Goal: Task Accomplishment & Management: Manage account settings

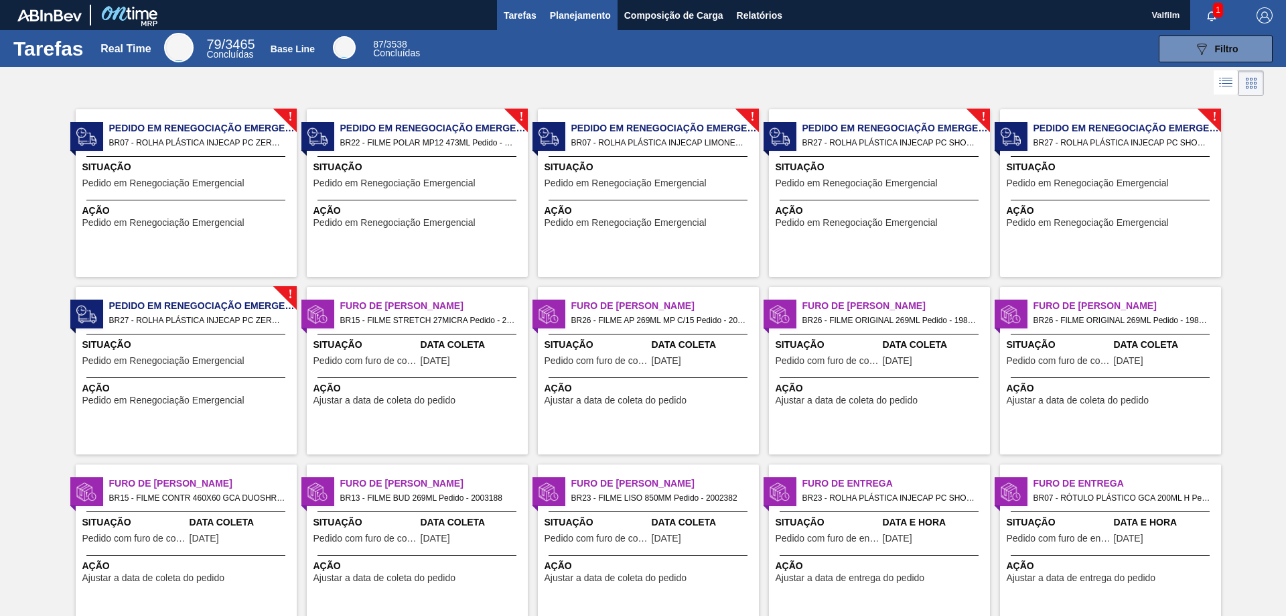
click at [585, 14] on span "Planejamento" at bounding box center [580, 15] width 61 height 16
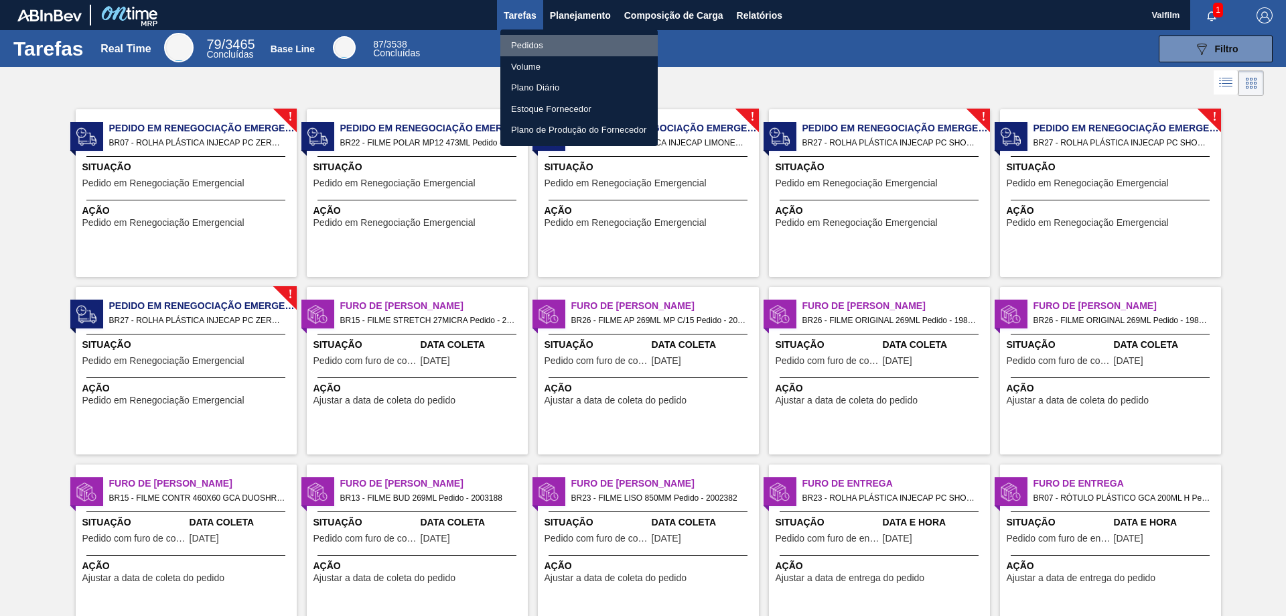
click at [539, 46] on li "Pedidos" at bounding box center [578, 45] width 157 height 21
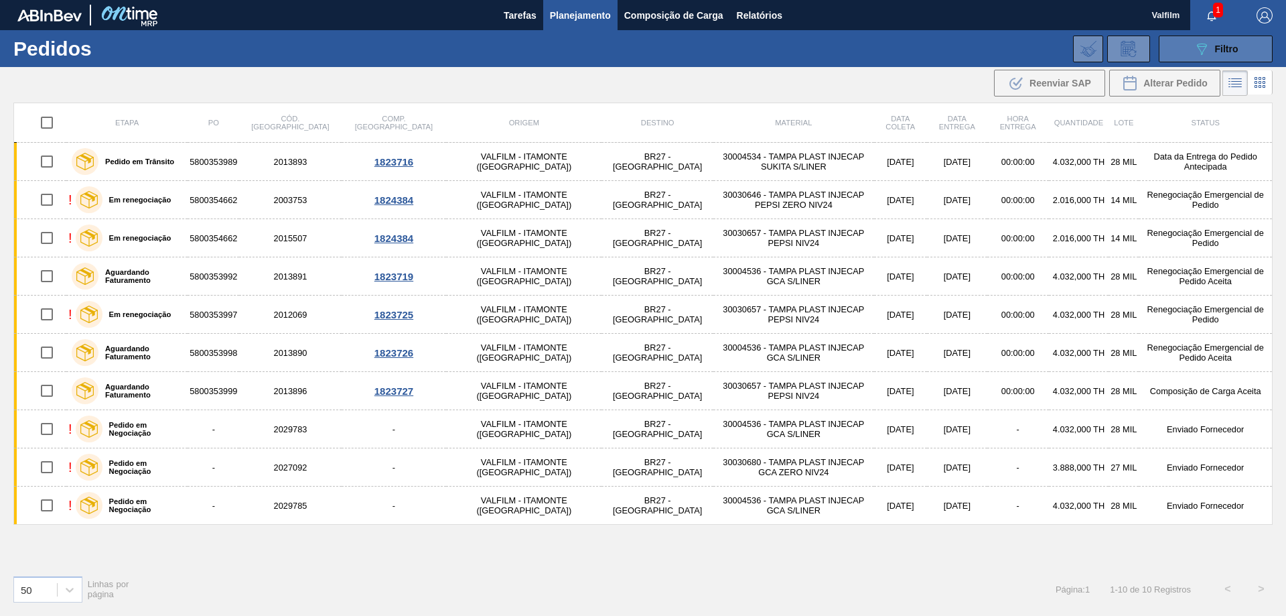
click at [1208, 49] on icon "089F7B8B-B2A5-4AFE-B5C0-19BA573D28AC" at bounding box center [1202, 49] width 16 height 16
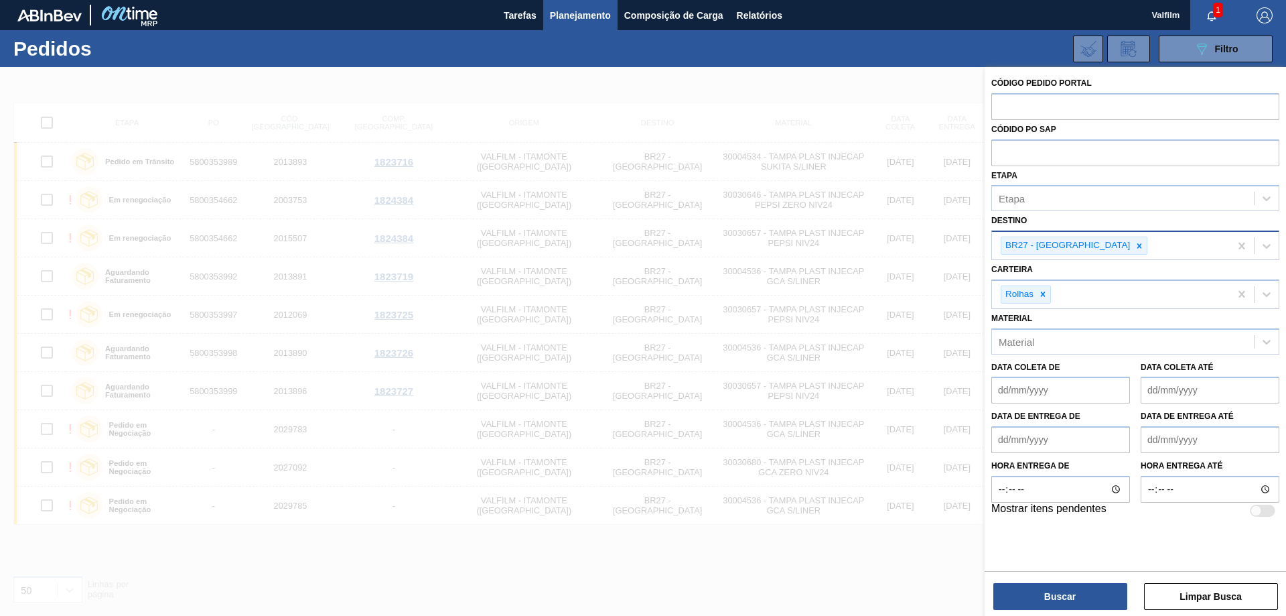
click at [1135, 246] on icon at bounding box center [1139, 245] width 9 height 9
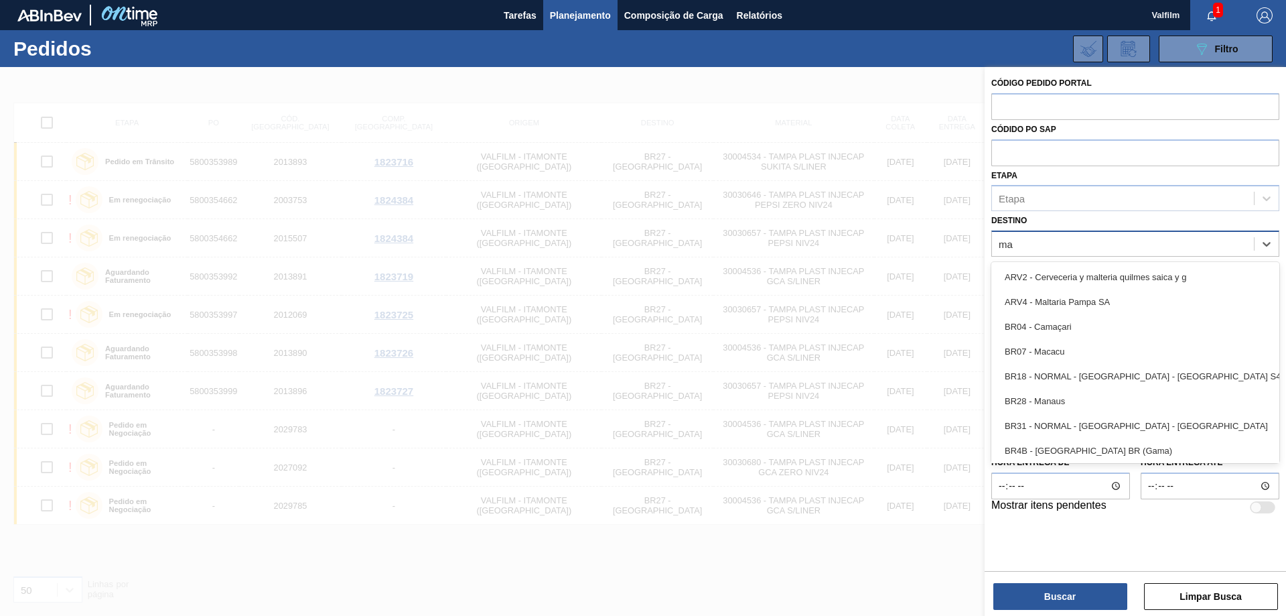
type input "mac"
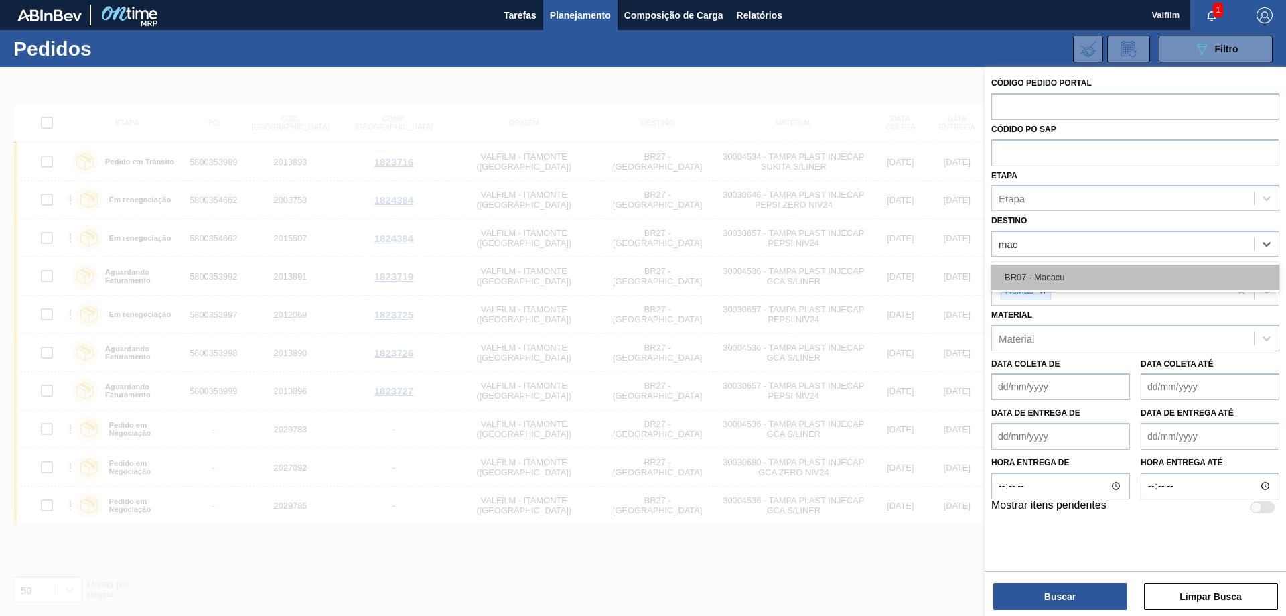
click at [1097, 289] on div "BR07 - Macacu" at bounding box center [1135, 277] width 288 height 25
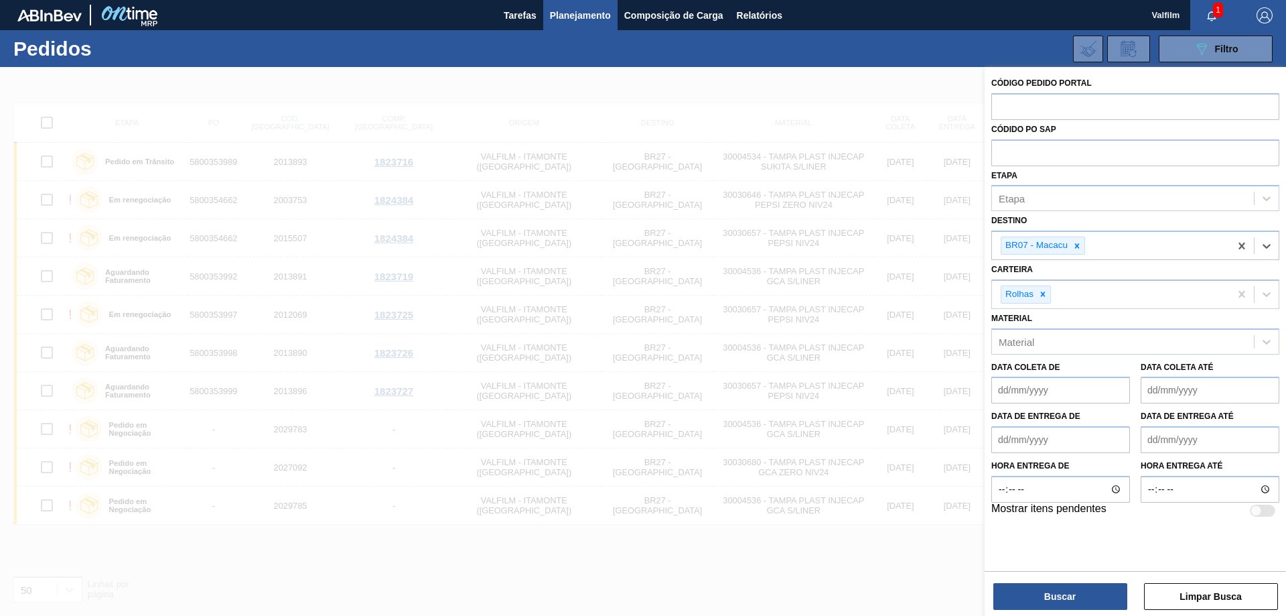
click at [1074, 610] on div "Código Pedido Portal Códido PO SAP Etapa Etapa Destino option BR07 - Macacu, se…" at bounding box center [1135, 342] width 301 height 551
click at [1068, 603] on button "Buscar" at bounding box center [1060, 596] width 134 height 27
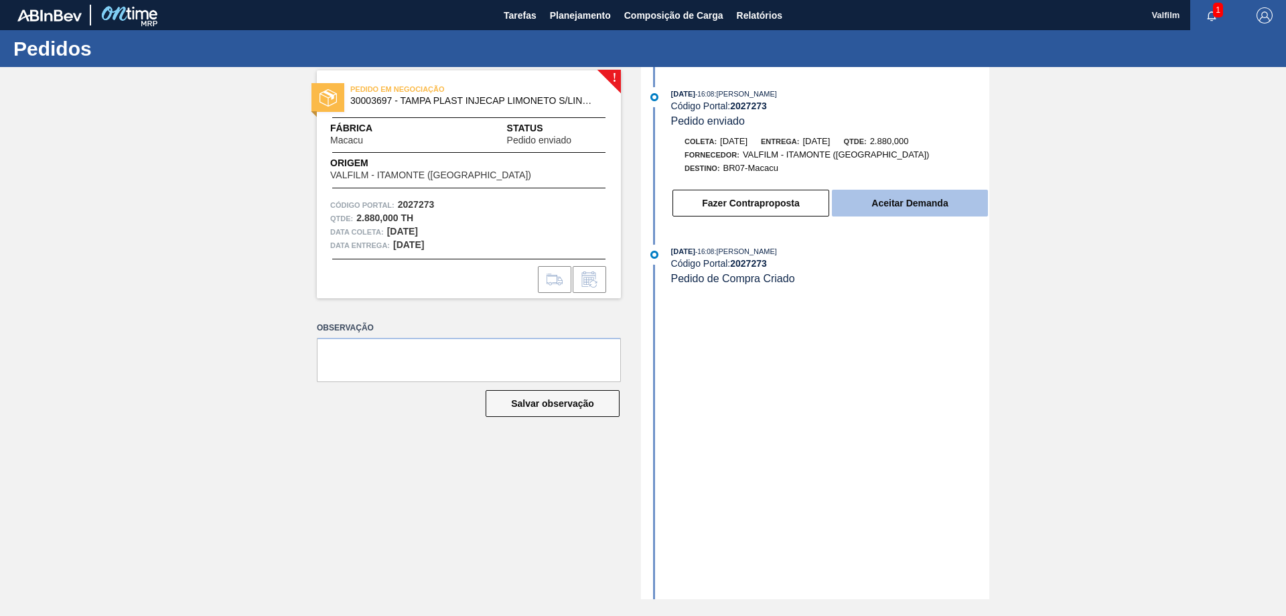
click at [885, 202] on button "Aceitar Demanda" at bounding box center [910, 203] width 156 height 27
click at [735, 203] on button "Fazer Contraproposta" at bounding box center [750, 203] width 157 height 27
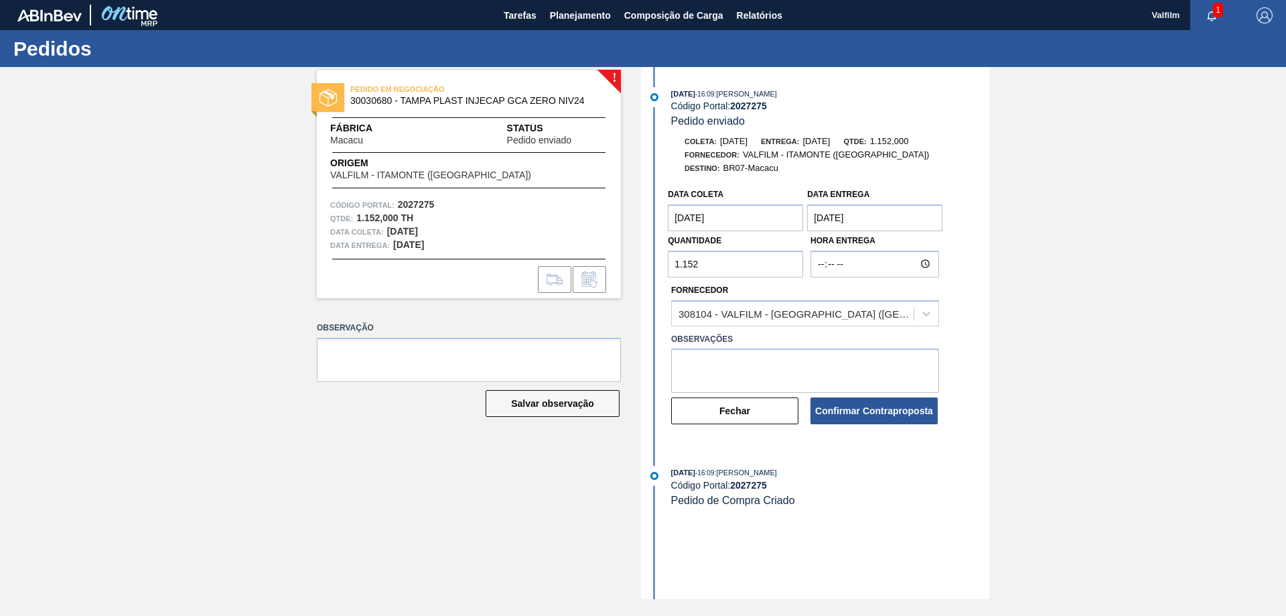
click at [870, 213] on entrega "[DATE]" at bounding box center [874, 217] width 135 height 27
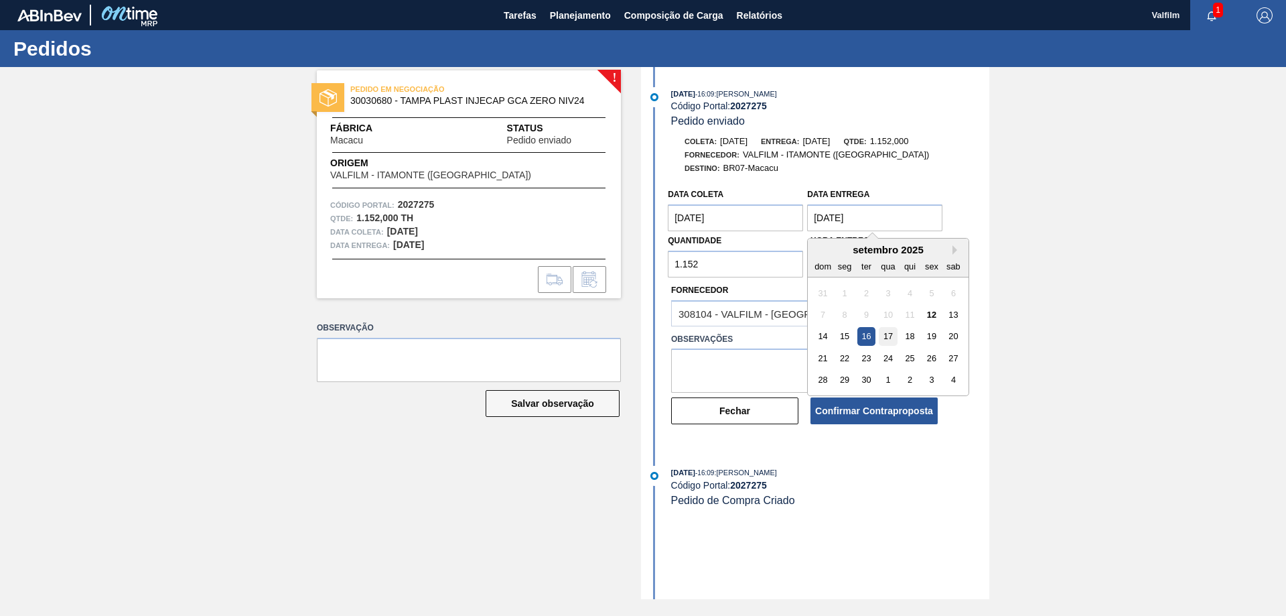
click at [889, 336] on div "17" at bounding box center [888, 337] width 18 height 18
type entrega "17/09/2025"
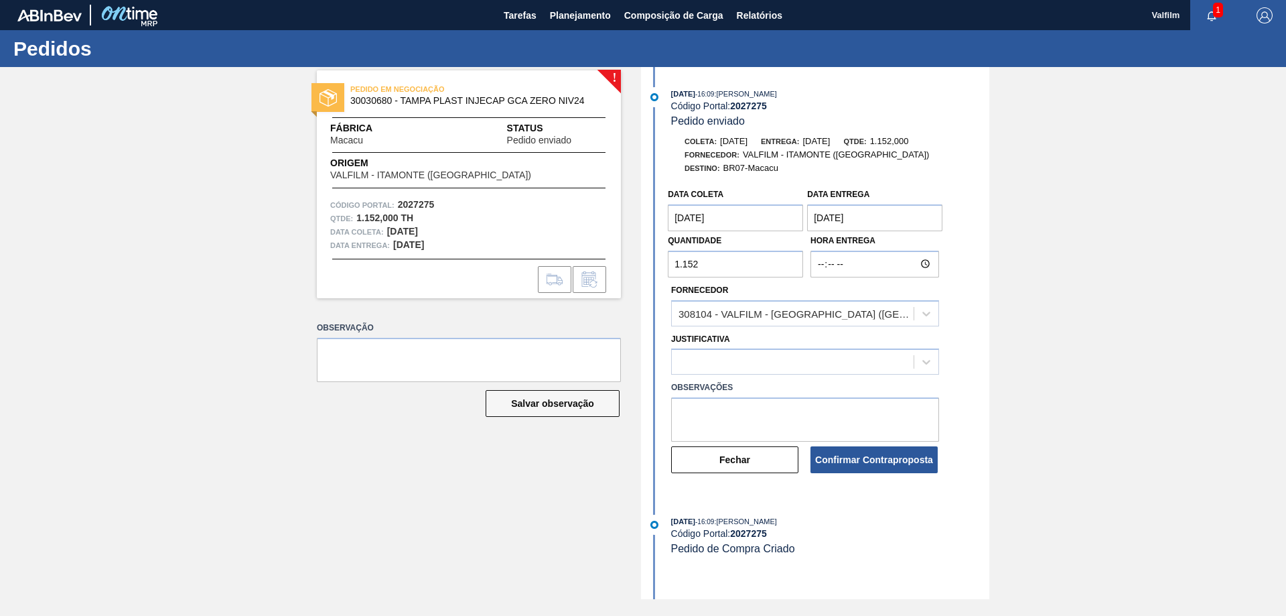
click at [739, 218] on coleta "[DATE]" at bounding box center [735, 217] width 135 height 27
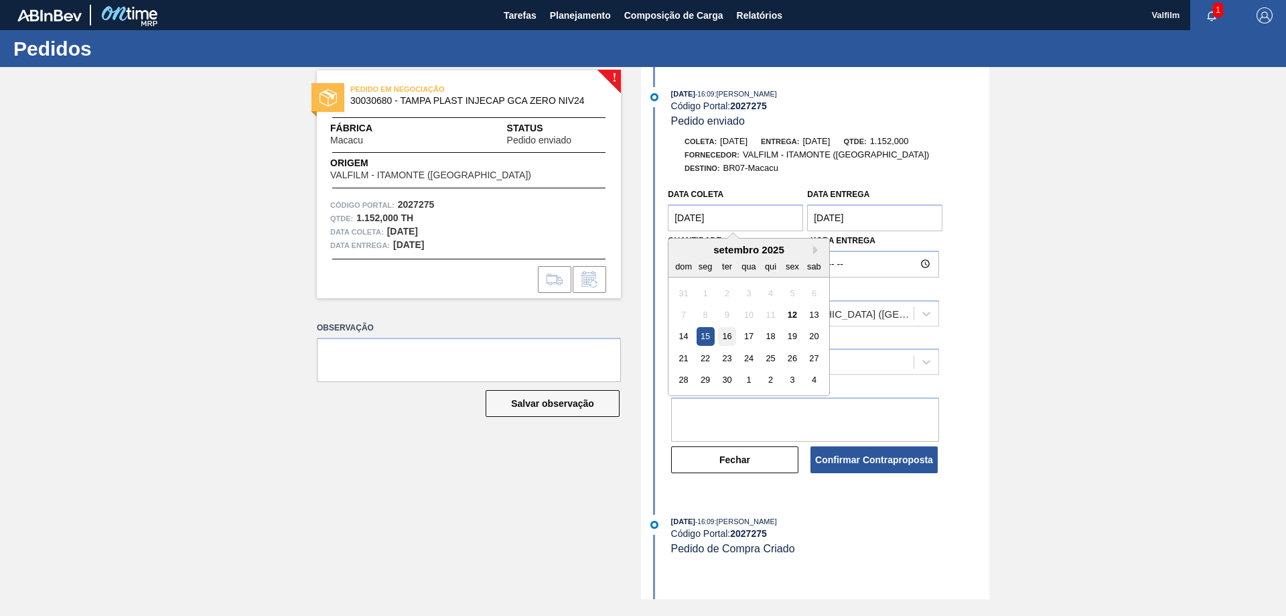
click at [731, 335] on div "16" at bounding box center [727, 337] width 18 height 18
type coleta "[DATE]"
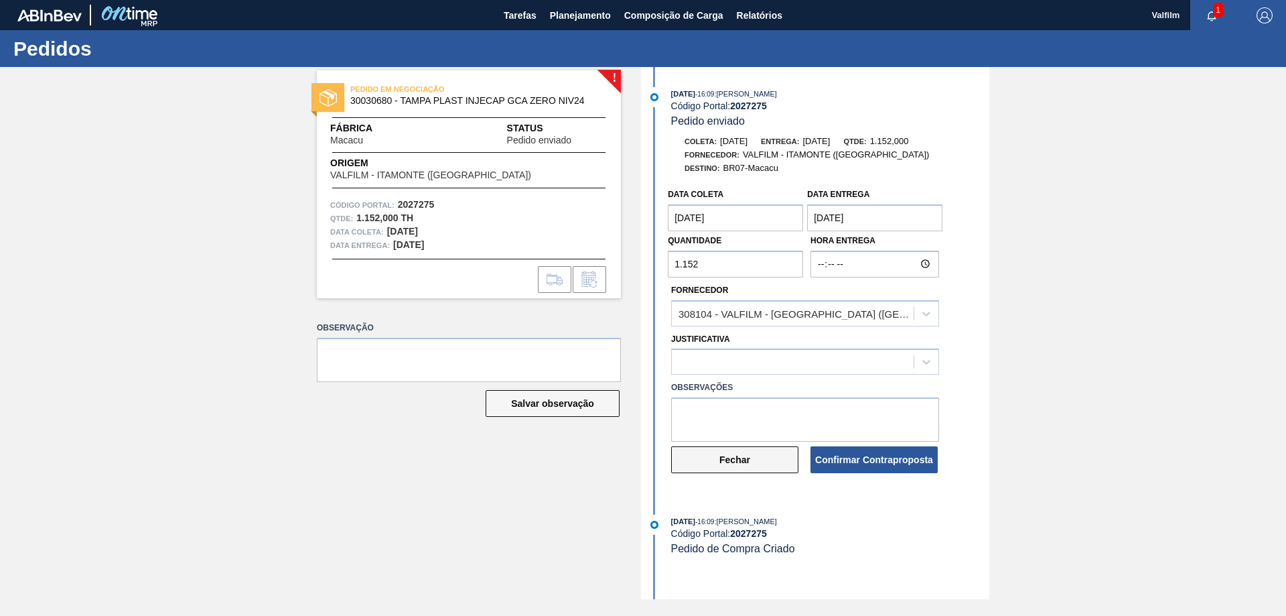
click at [743, 456] on button "Fechar" at bounding box center [734, 459] width 127 height 27
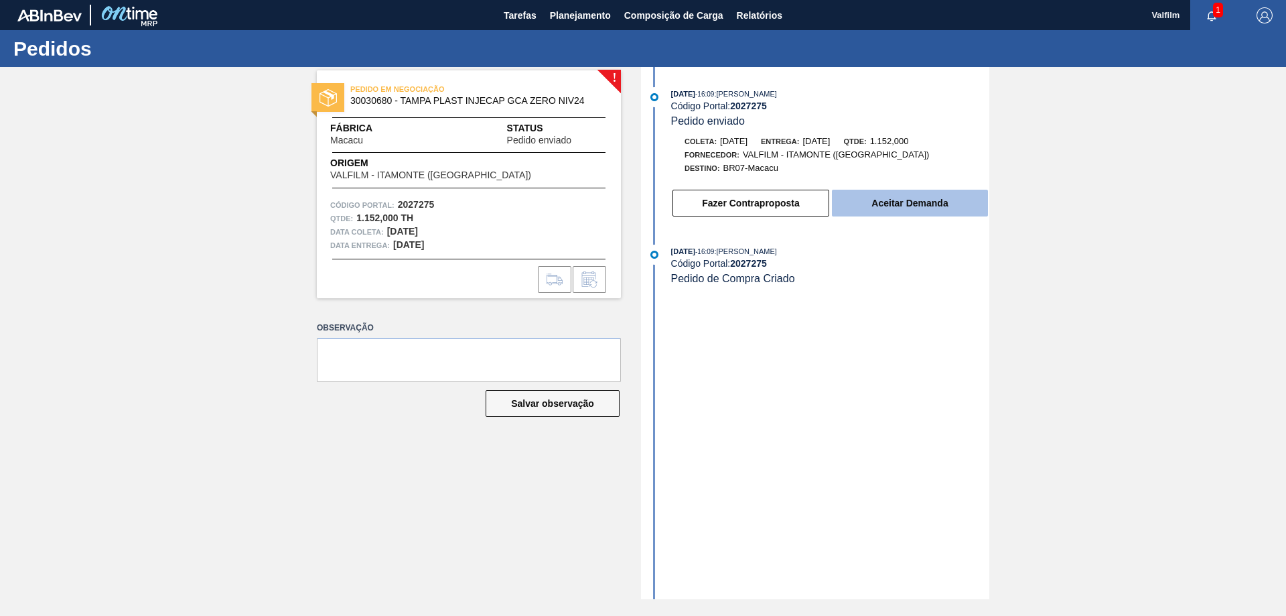
click at [899, 210] on button "Aceitar Demanda" at bounding box center [910, 203] width 156 height 27
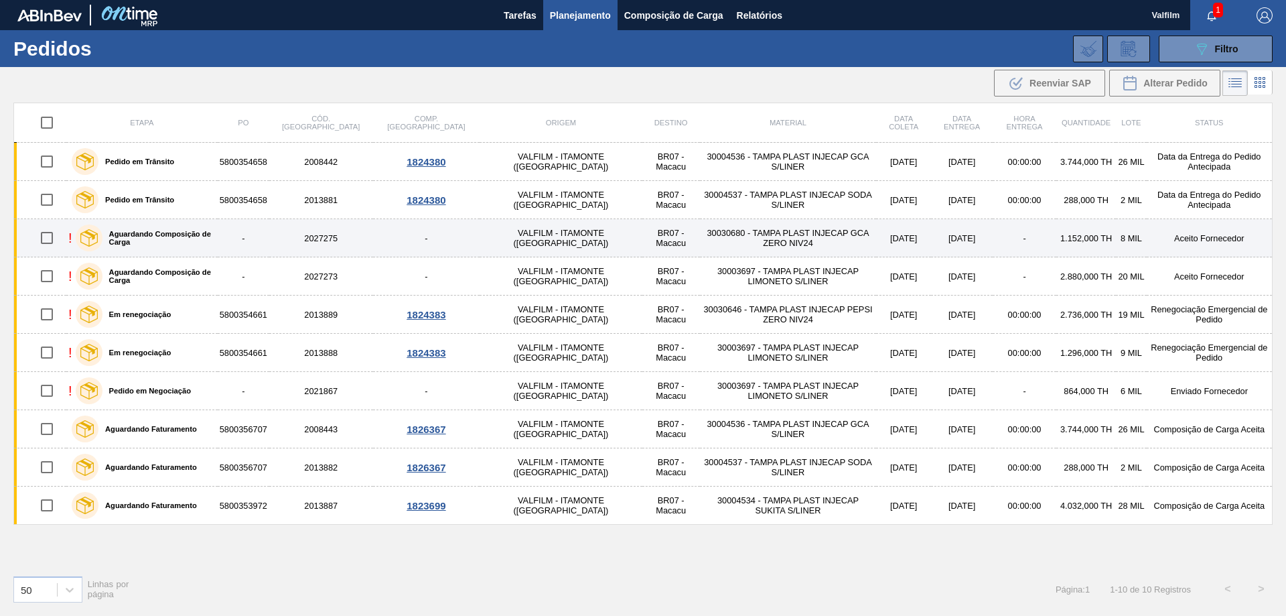
click at [1153, 230] on td "Aceito Fornecedor" at bounding box center [1210, 238] width 126 height 38
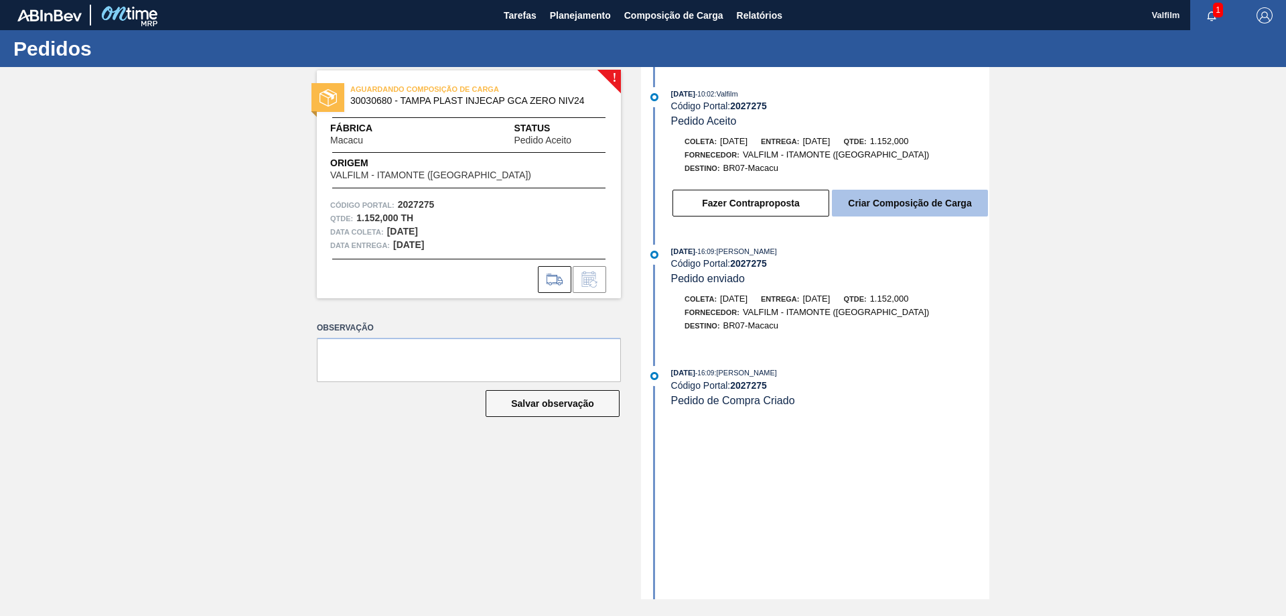
click at [873, 205] on button "Criar Composição de Carga" at bounding box center [910, 203] width 156 height 27
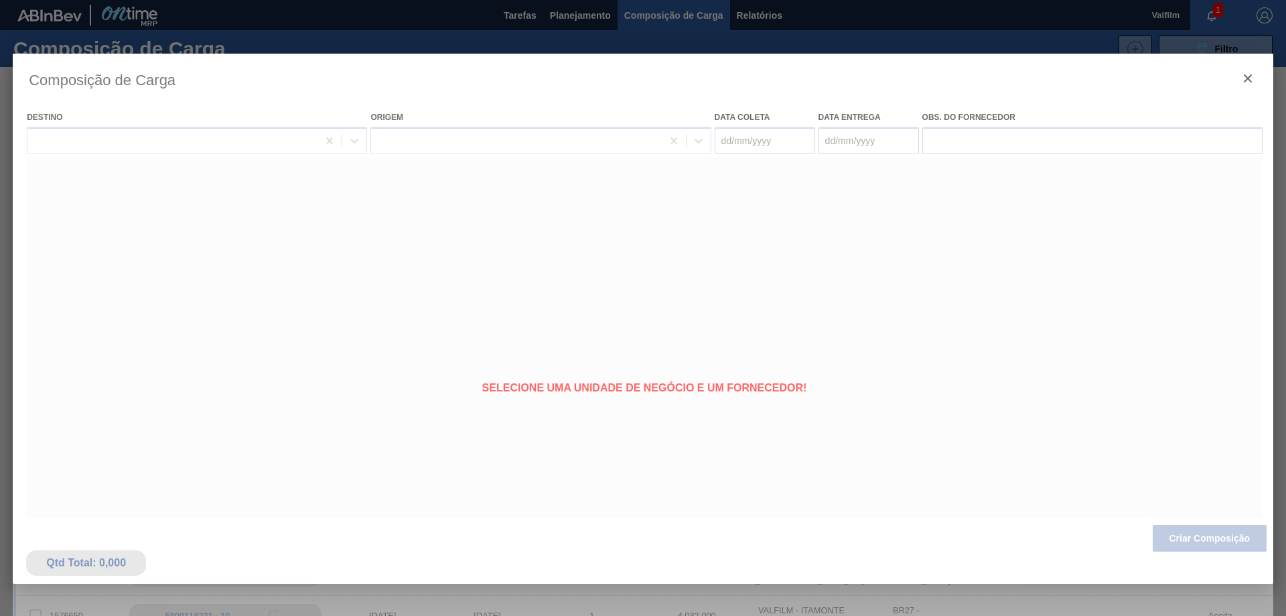
type coleta "[DATE]"
type entrega "[DATE]"
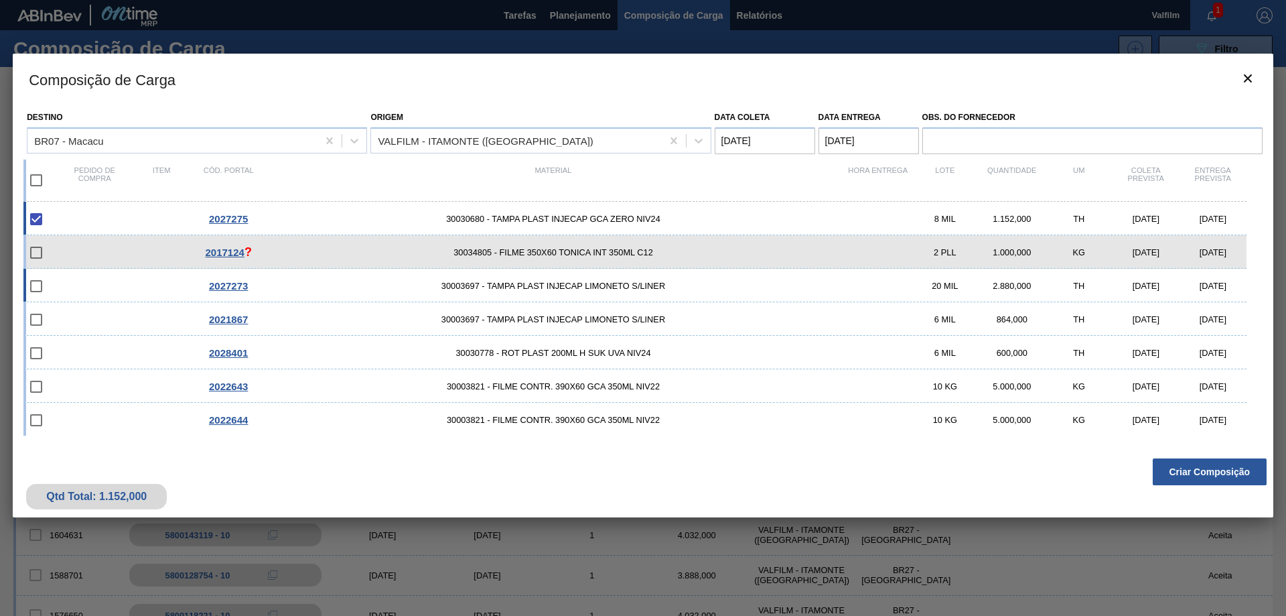
click at [1217, 287] on div "[DATE]" at bounding box center [1212, 286] width 67 height 10
checkbox input "true"
click at [1222, 470] on button "Criar Composição" at bounding box center [1210, 471] width 114 height 27
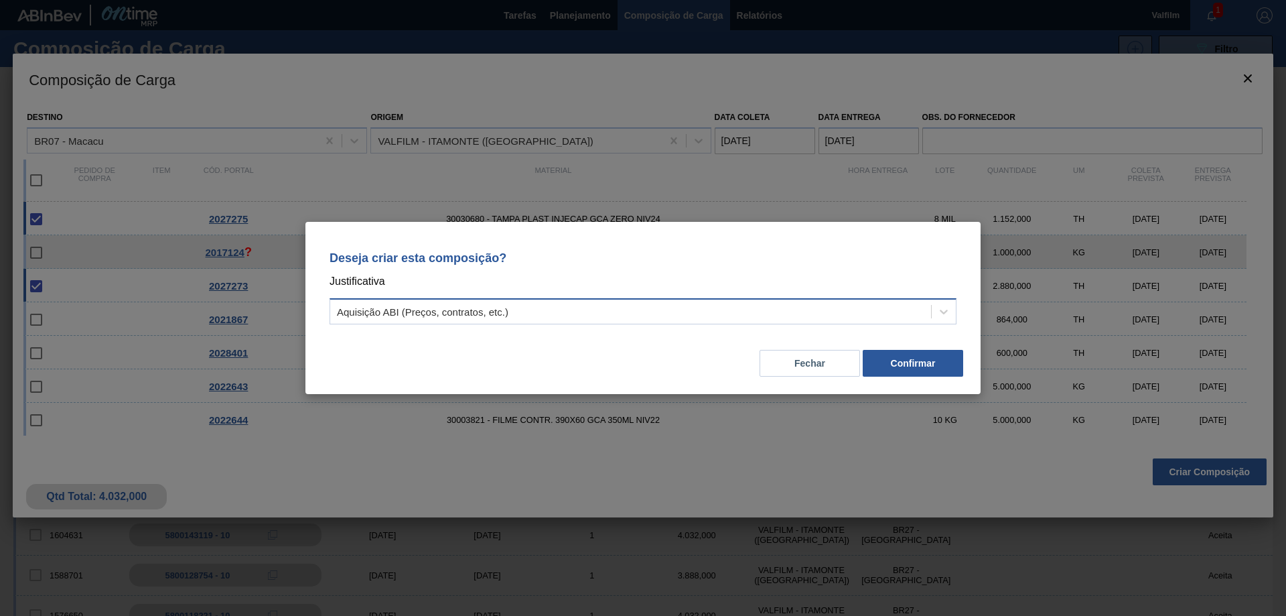
click at [732, 308] on div "Aquisição ABI (Preços, contratos, etc.)" at bounding box center [630, 311] width 601 height 19
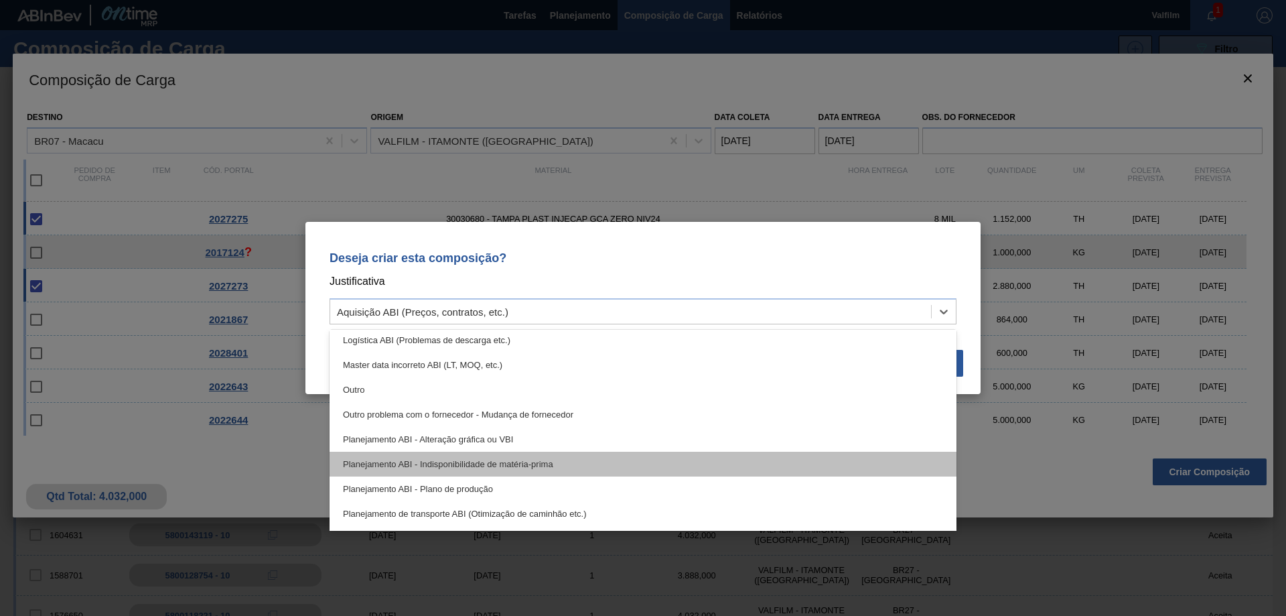
scroll to position [251, 0]
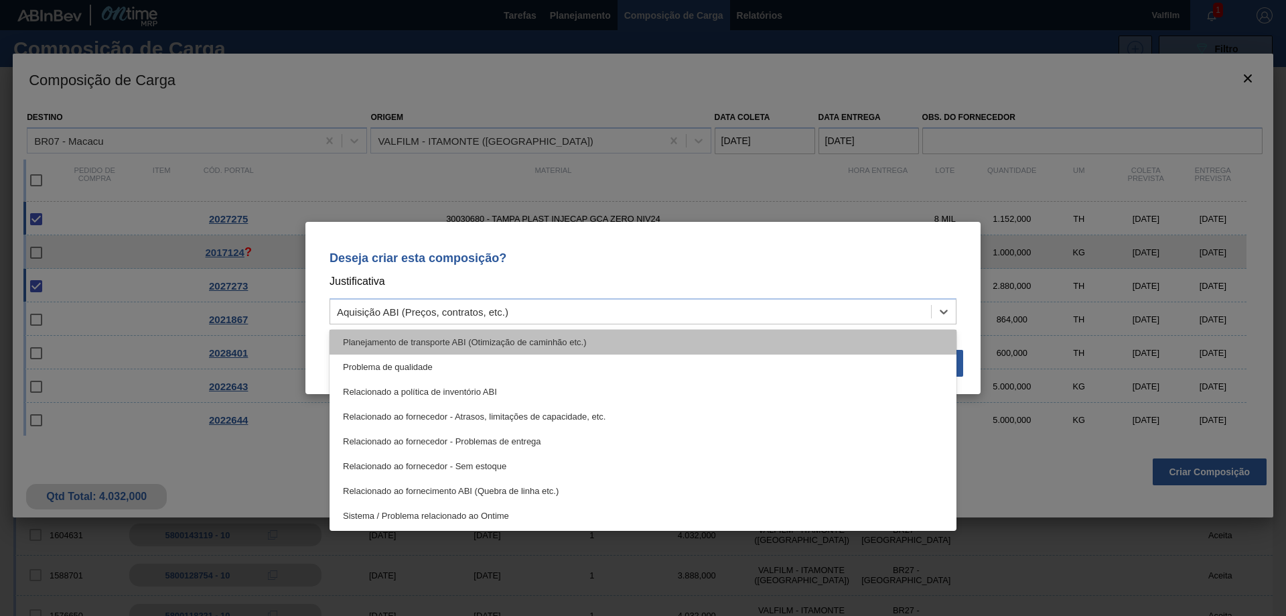
click at [559, 336] on div "Planejamento de transporte ABI (Otimização de caminhão etc.)" at bounding box center [643, 342] width 627 height 25
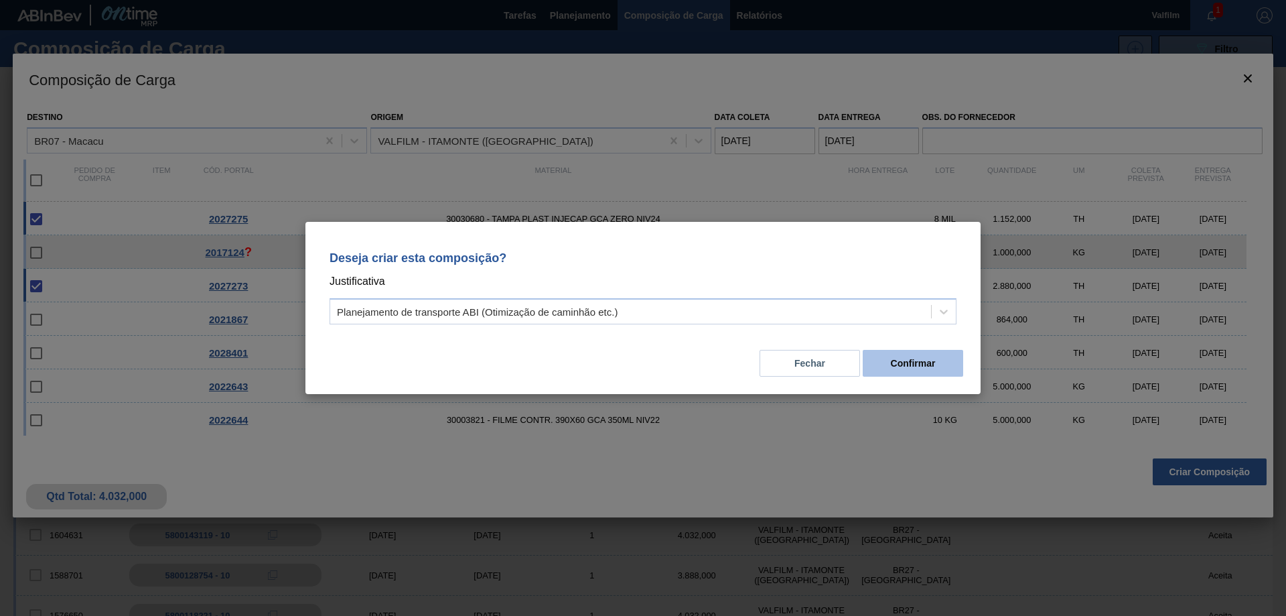
click at [904, 353] on button "Confirmar" at bounding box center [913, 363] width 100 height 27
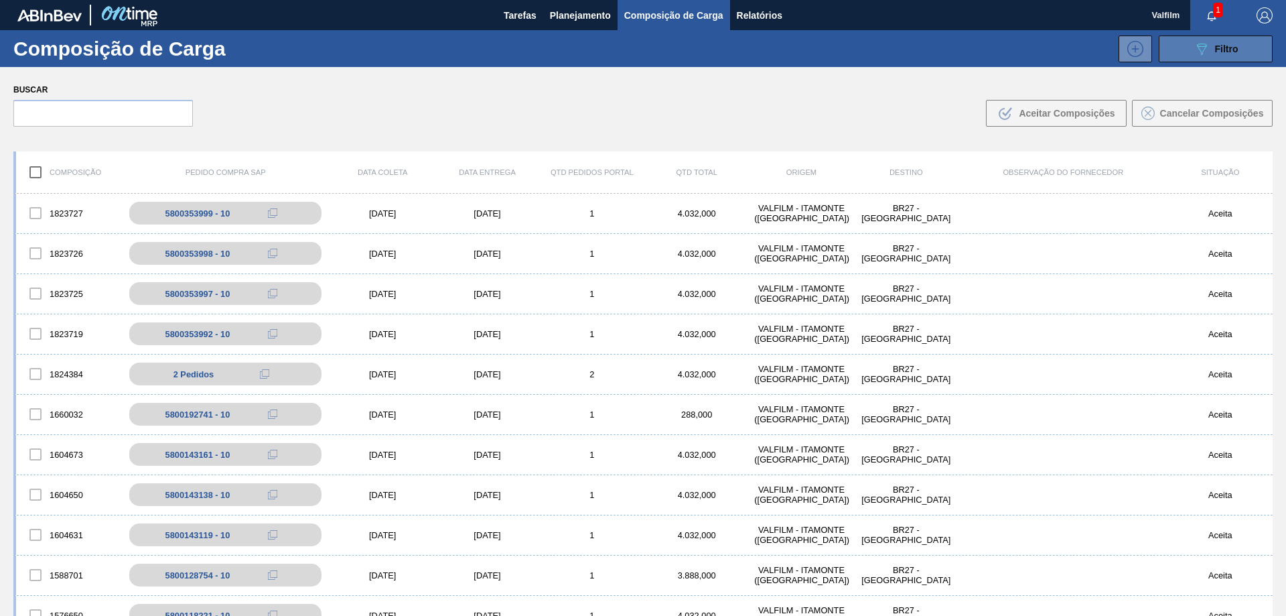
click at [1208, 56] on div "089F7B8B-B2A5-4AFE-B5C0-19BA573D28AC Filtro" at bounding box center [1216, 49] width 45 height 16
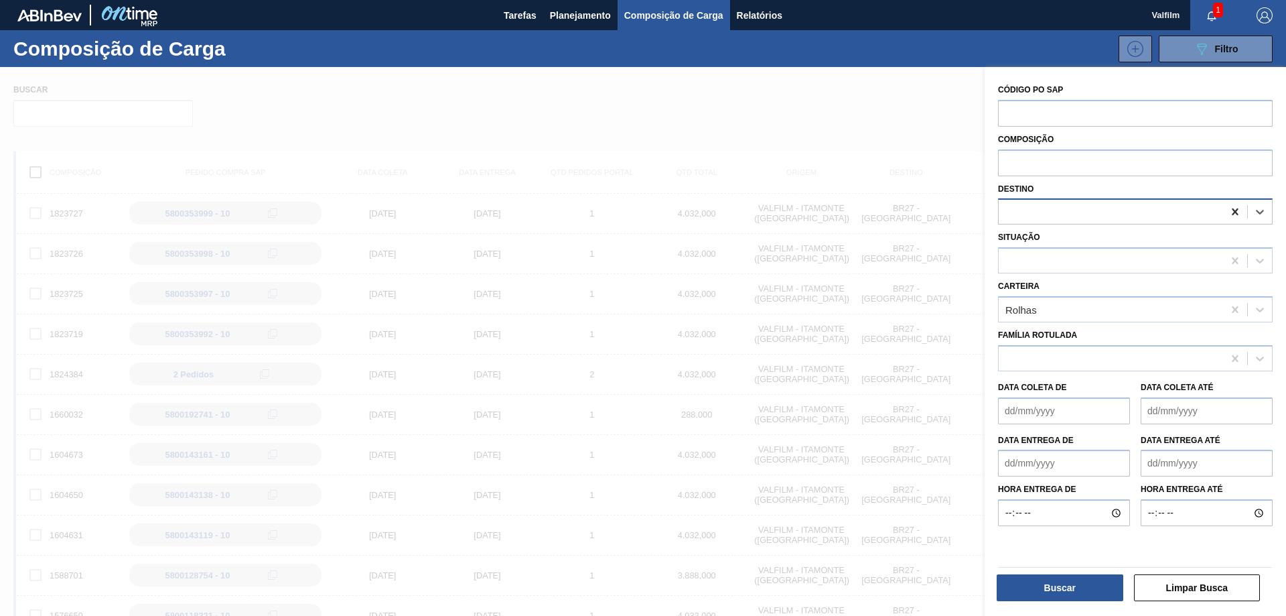
click at [1232, 210] on icon at bounding box center [1235, 211] width 6 height 7
type input "macac"
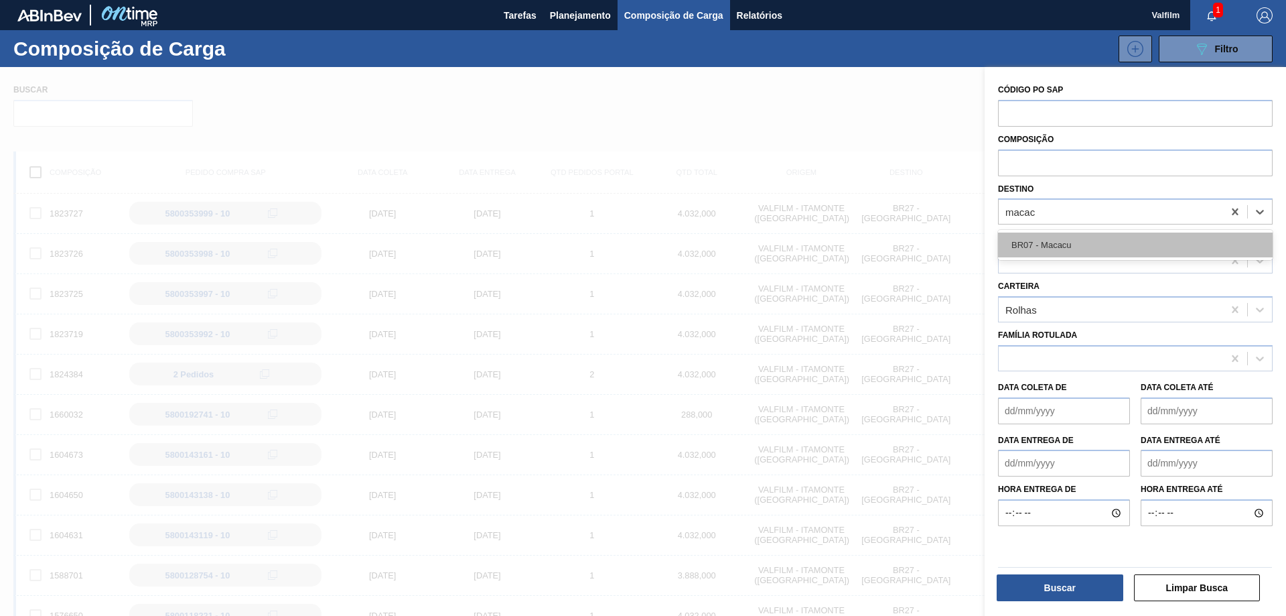
click at [1173, 234] on div "BR07 - Macacu" at bounding box center [1135, 244] width 275 height 25
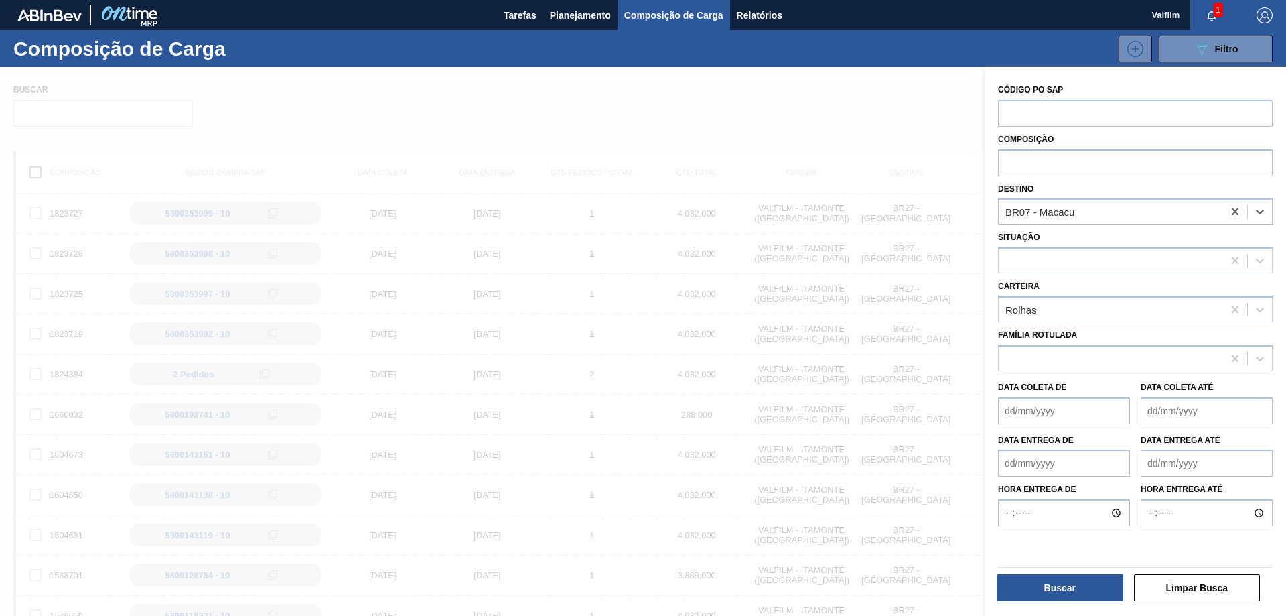
click at [1086, 572] on div at bounding box center [1135, 566] width 285 height 11
click at [1086, 587] on button "Buscar" at bounding box center [1060, 587] width 127 height 27
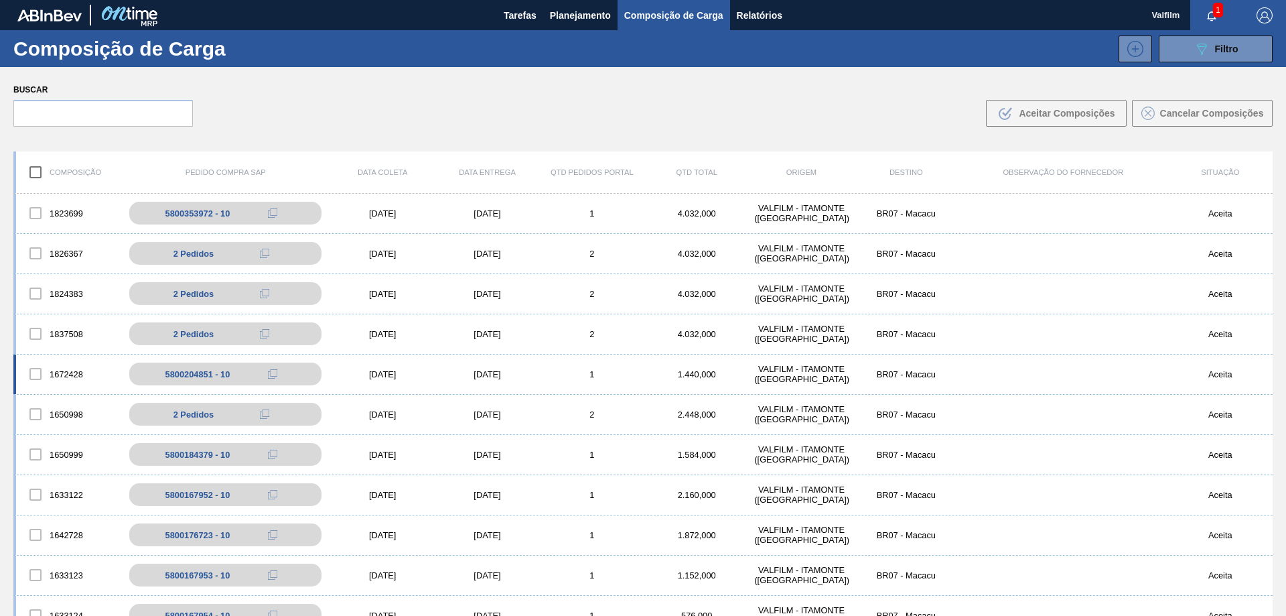
scroll to position [13, 0]
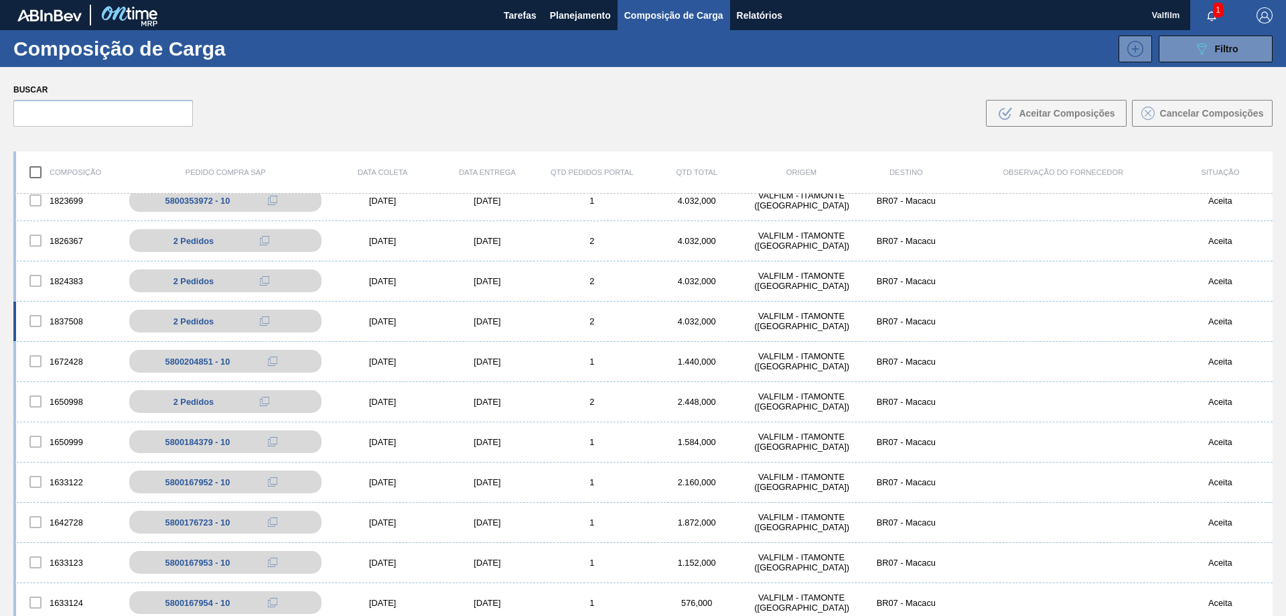
click at [485, 317] on div "[DATE]" at bounding box center [487, 321] width 104 height 10
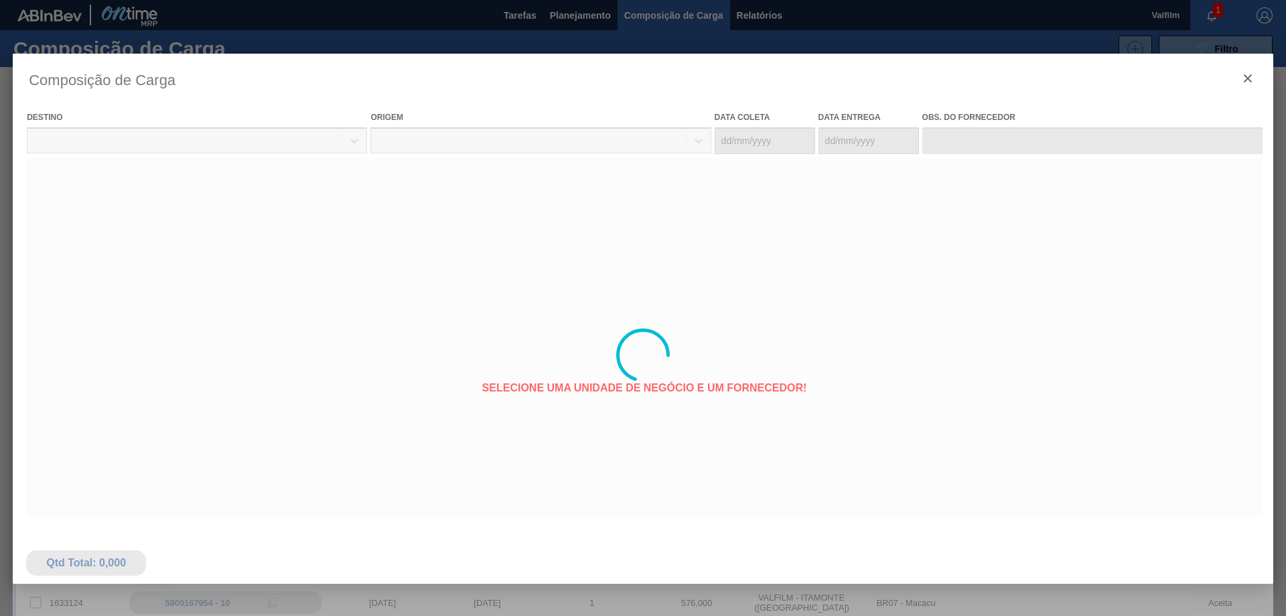
type coleta "[DATE]"
type entrega "[DATE]"
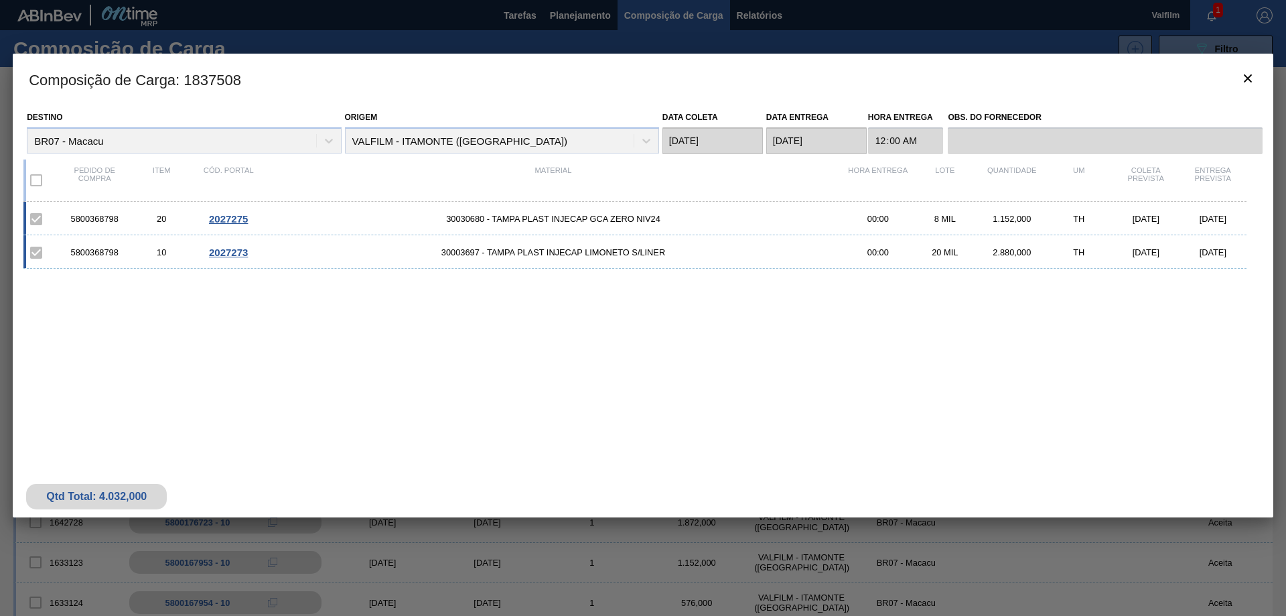
click at [101, 215] on div "5800368798" at bounding box center [94, 219] width 67 height 10
copy div "5800368798"
click at [1246, 80] on icon "botão de ícone" at bounding box center [1248, 78] width 8 height 8
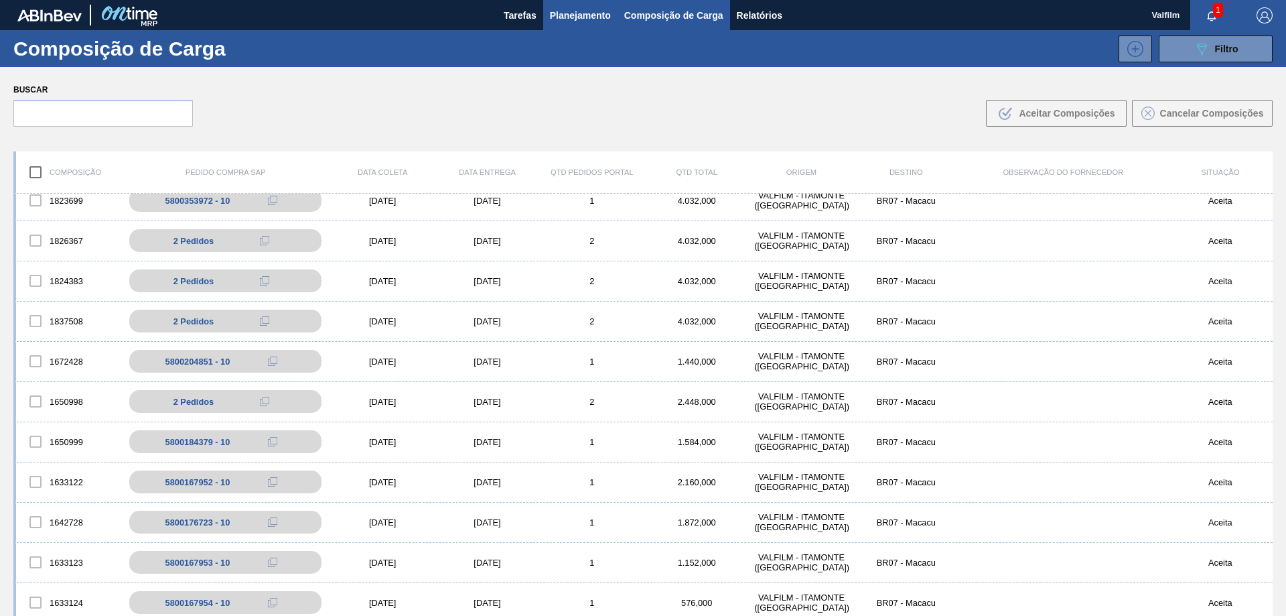
click at [607, 5] on button "Planejamento" at bounding box center [580, 15] width 74 height 30
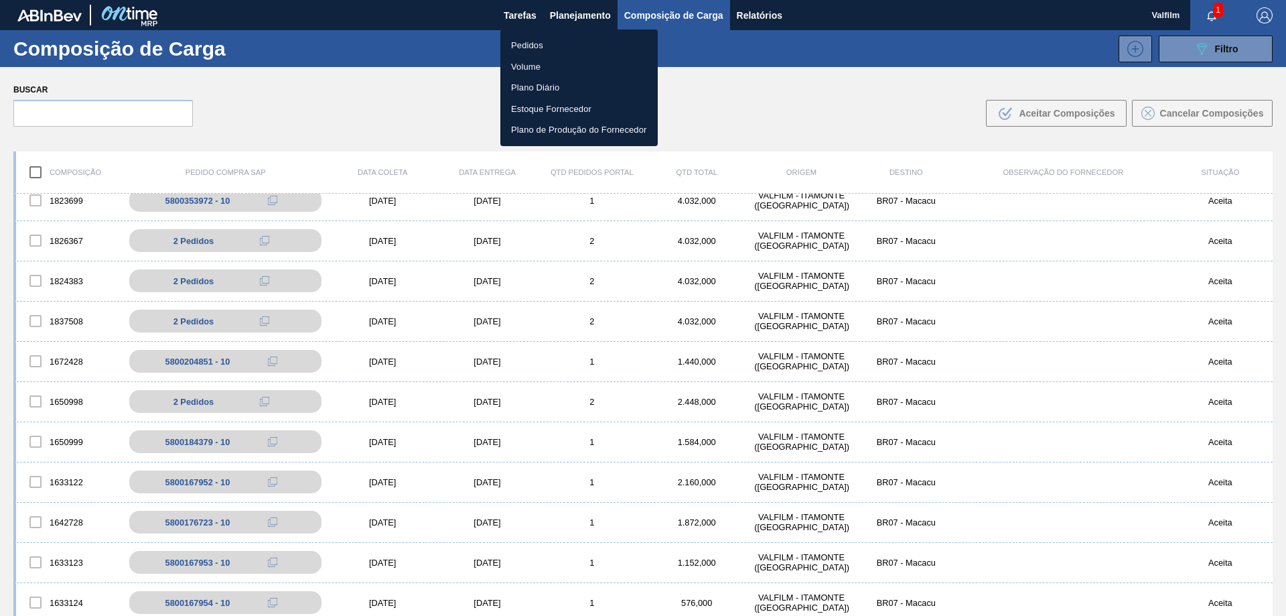
click at [536, 43] on li "Pedidos" at bounding box center [578, 45] width 157 height 21
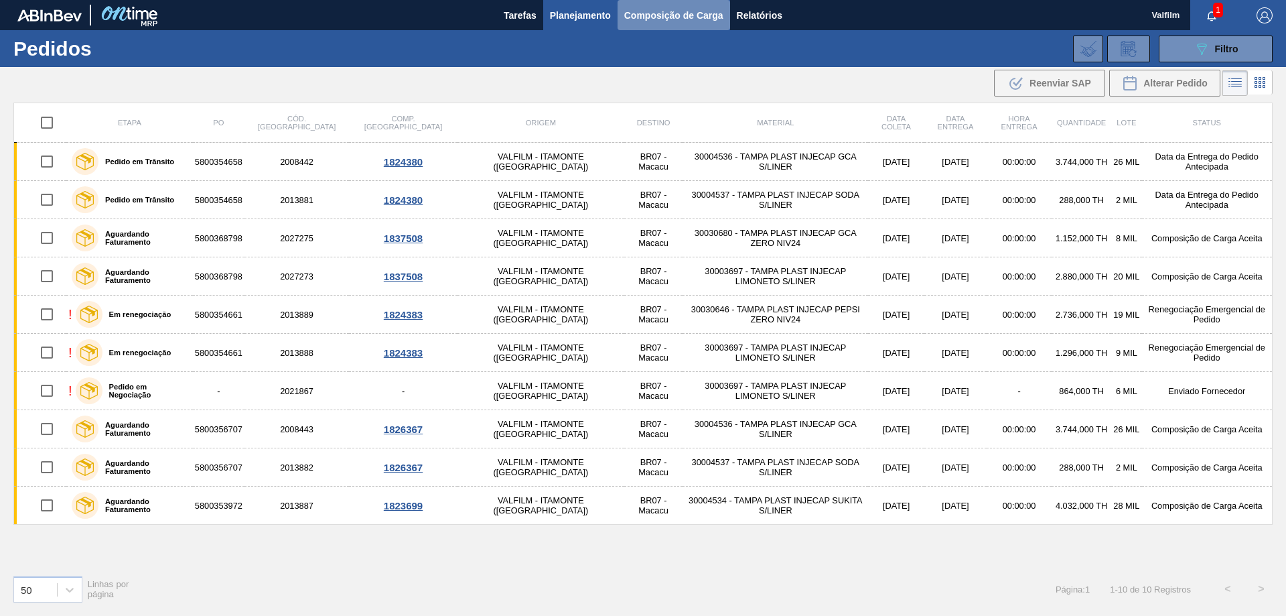
click at [667, 11] on span "Composição de Carga" at bounding box center [673, 15] width 99 height 16
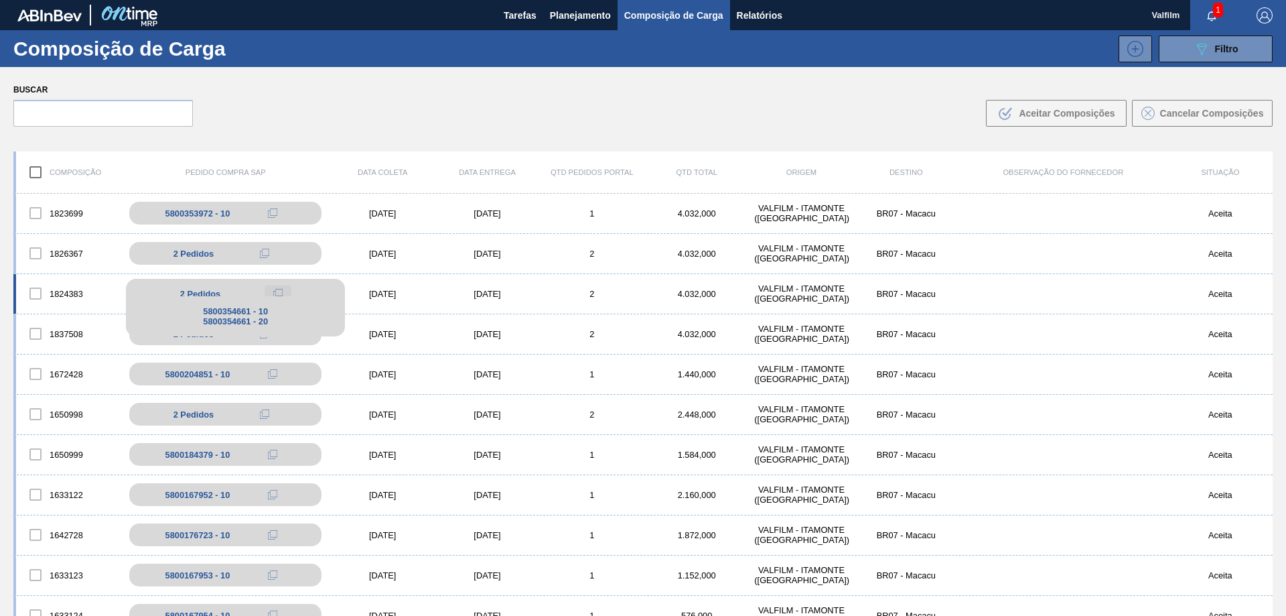
click at [282, 290] on button at bounding box center [278, 293] width 27 height 16
click at [370, 289] on div "[DATE]" at bounding box center [382, 294] width 104 height 10
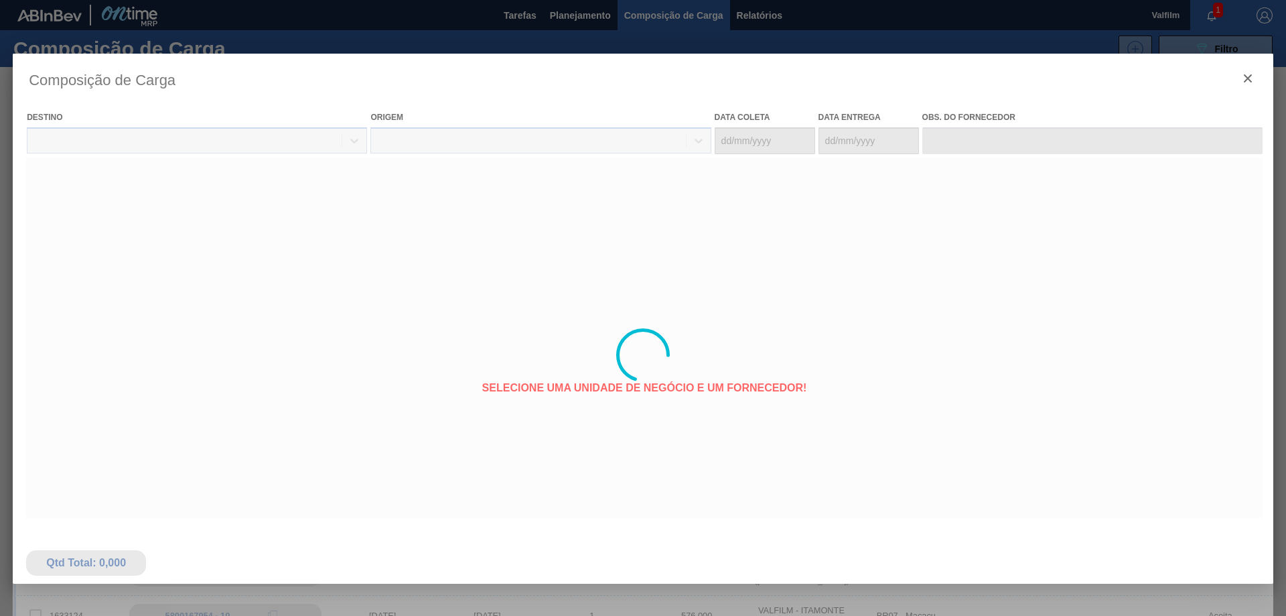
type coleta "[DATE]"
type entrega "[DATE]"
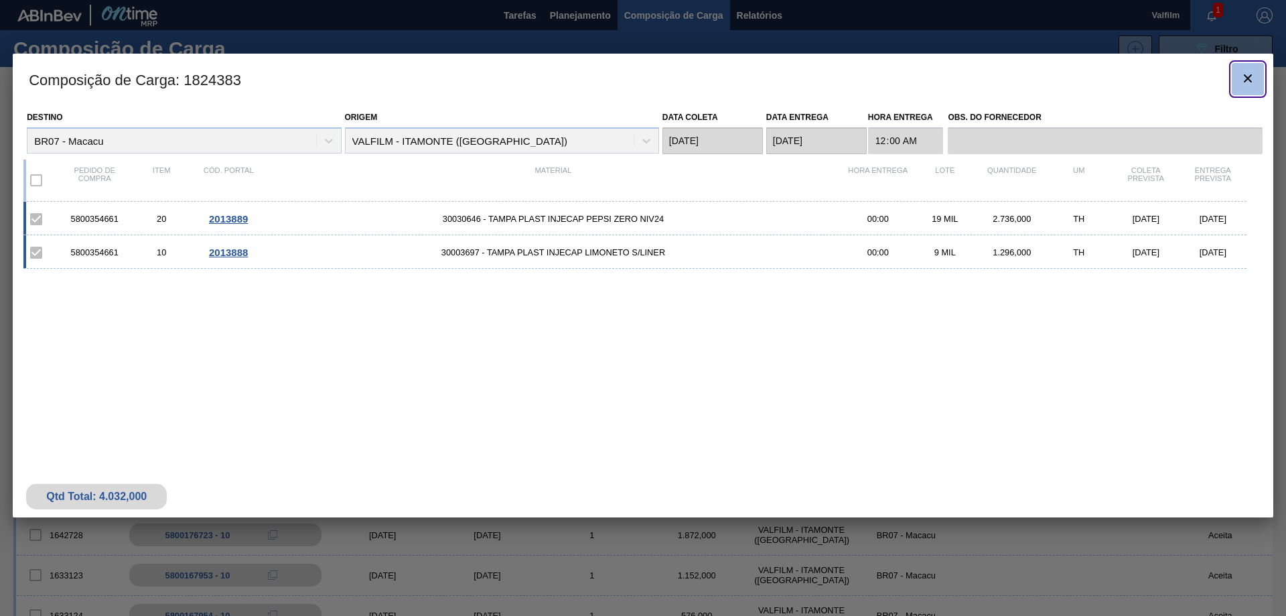
click at [1240, 77] on icon "botão de ícone" at bounding box center [1248, 78] width 16 height 16
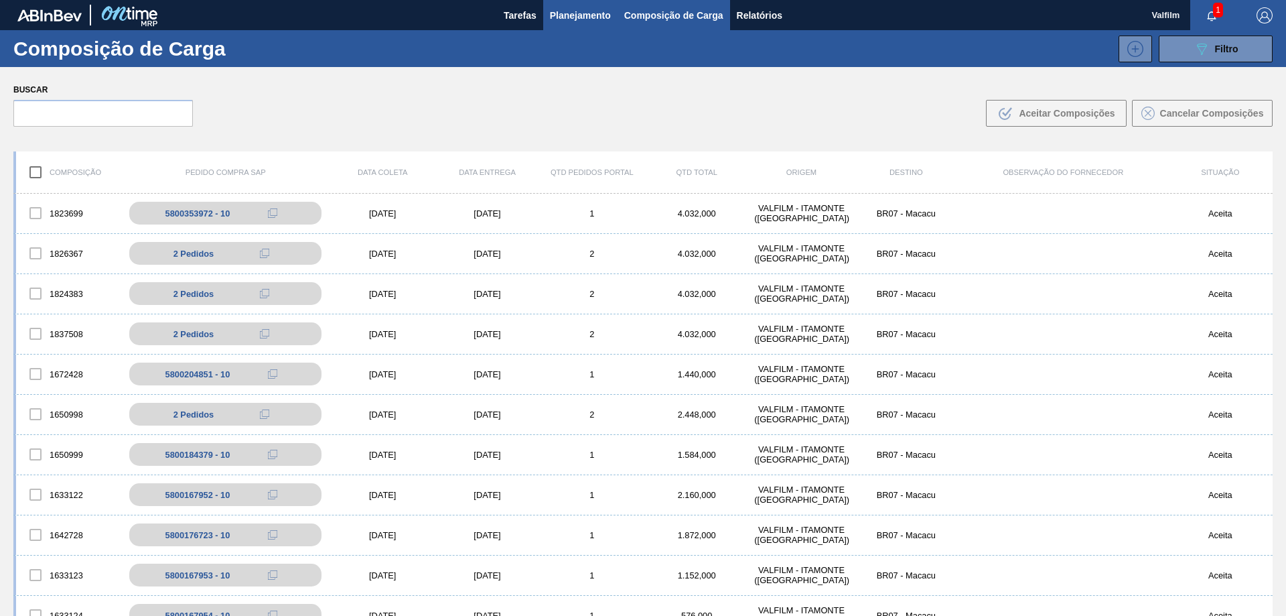
click at [583, 16] on span "Planejamento" at bounding box center [580, 15] width 61 height 16
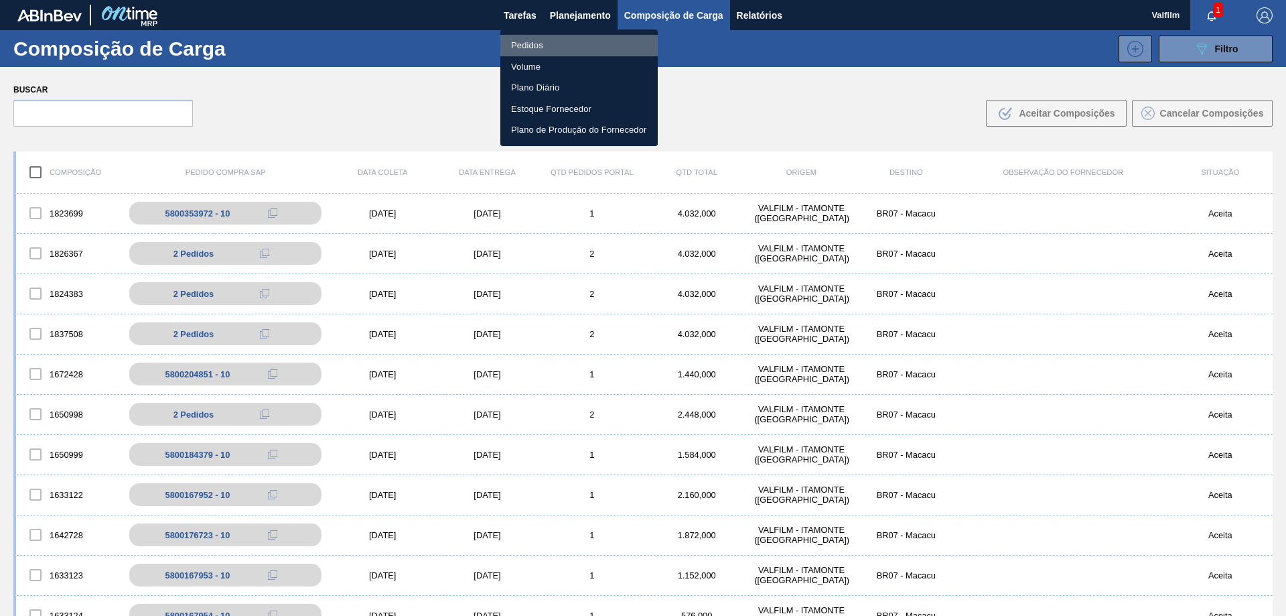
click at [543, 39] on li "Pedidos" at bounding box center [578, 45] width 157 height 21
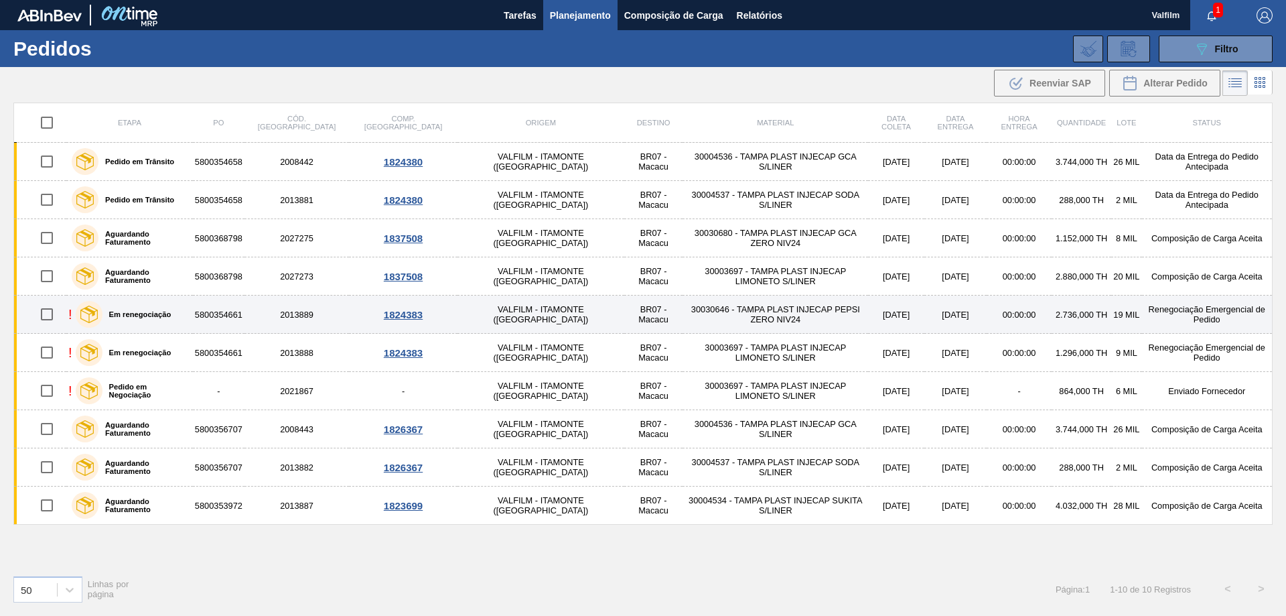
click at [1214, 317] on td "Renegociação Emergencial de Pedido" at bounding box center [1207, 314] width 131 height 38
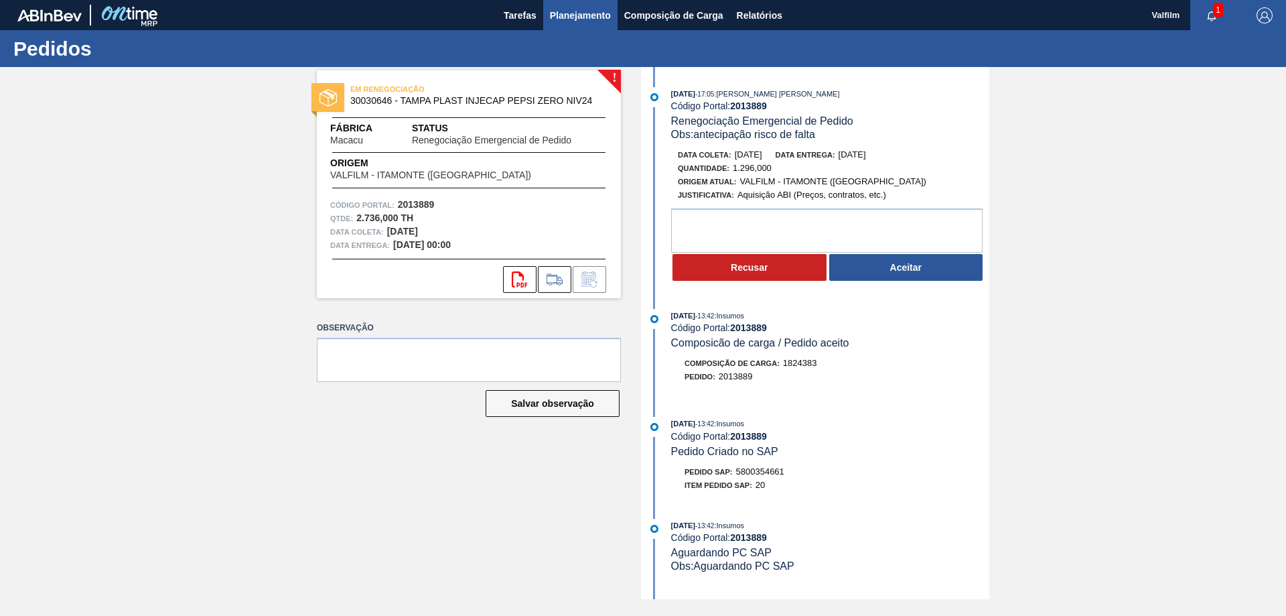
click at [578, 15] on span "Planejamento" at bounding box center [580, 15] width 61 height 16
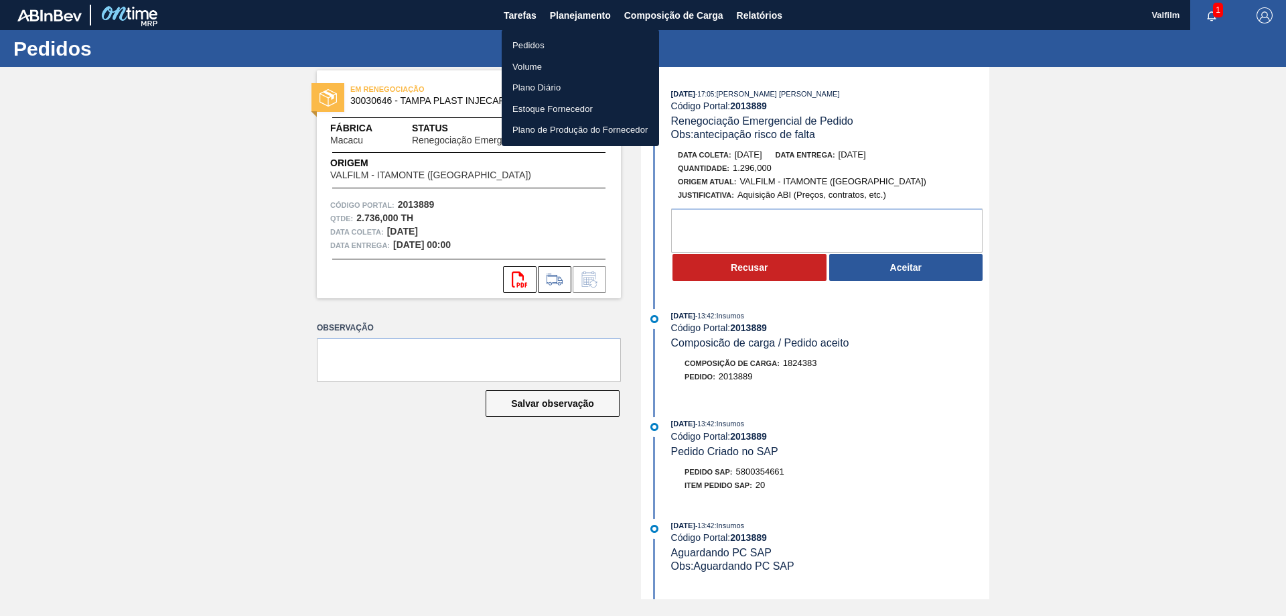
click at [540, 46] on li "Pedidos" at bounding box center [580, 45] width 157 height 21
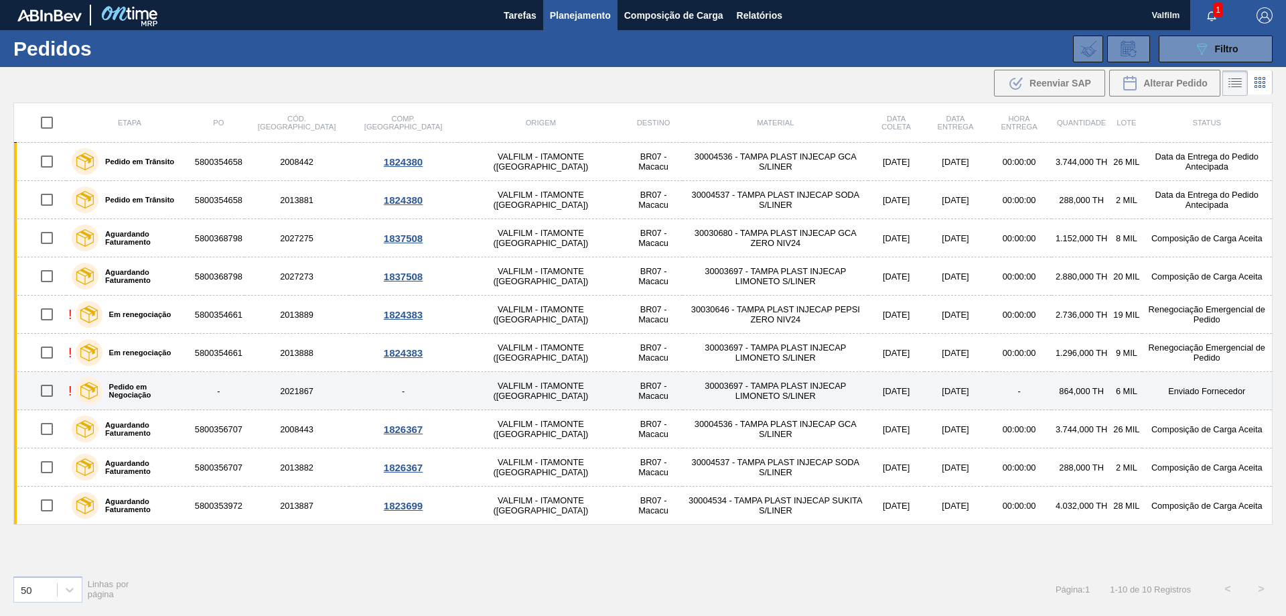
click at [1159, 389] on td "Enviado Fornecedor" at bounding box center [1207, 391] width 131 height 38
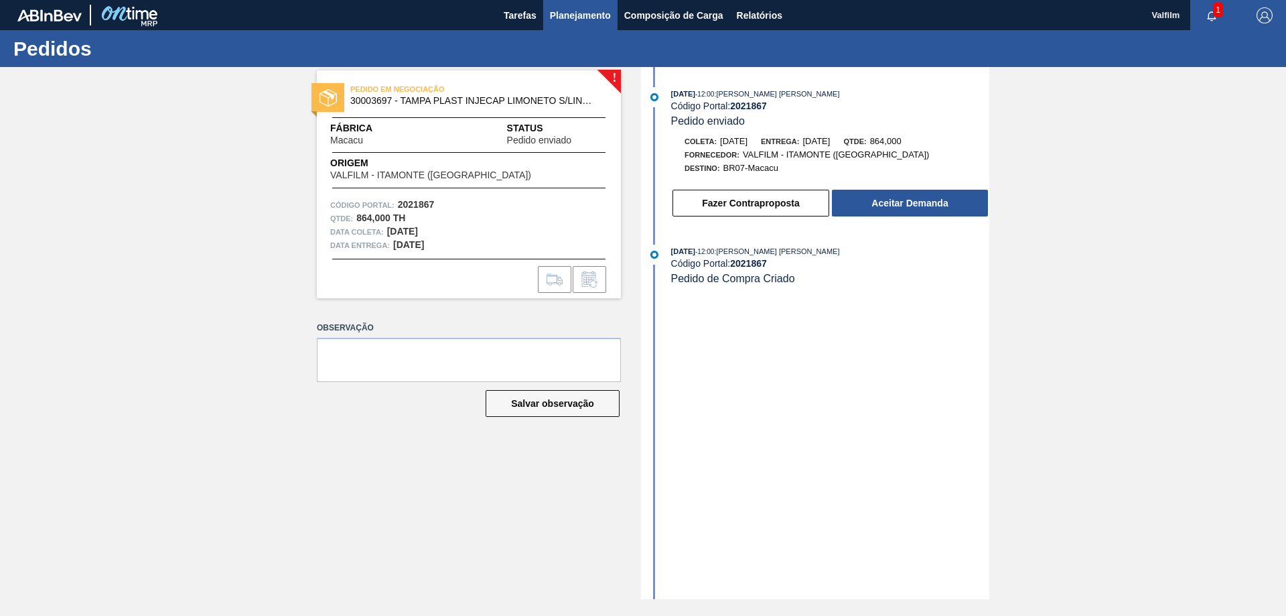
click at [595, 19] on span "Planejamento" at bounding box center [580, 15] width 61 height 16
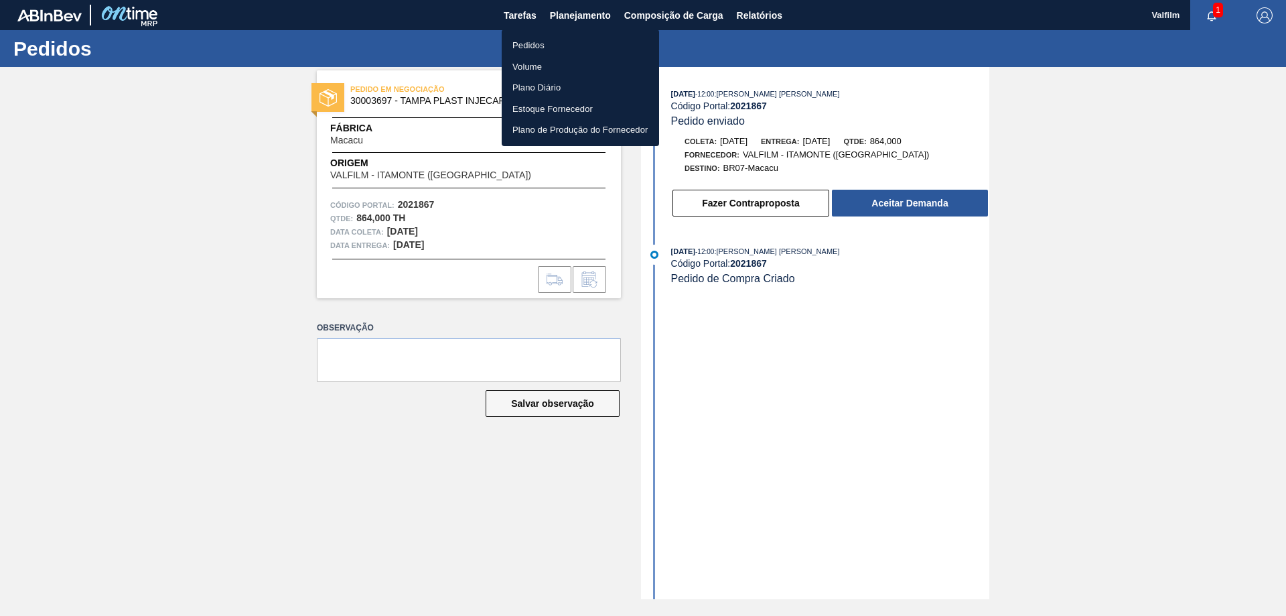
click at [553, 45] on li "Pedidos" at bounding box center [580, 45] width 157 height 21
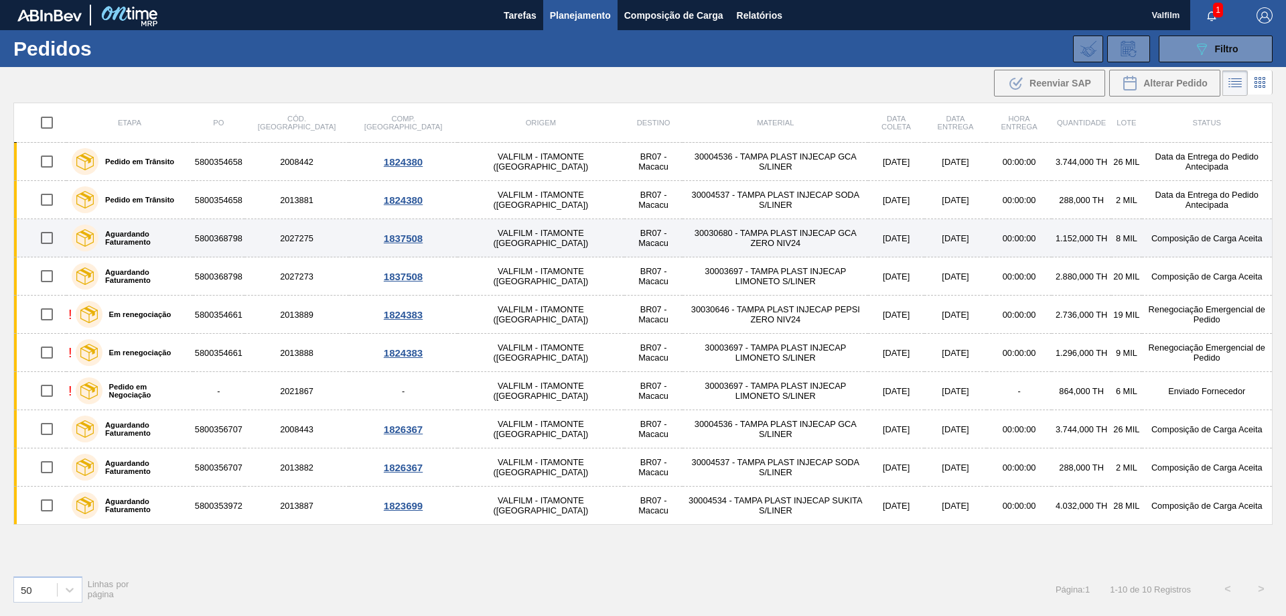
click at [1173, 232] on td "Composição de Carga Aceita" at bounding box center [1207, 238] width 131 height 38
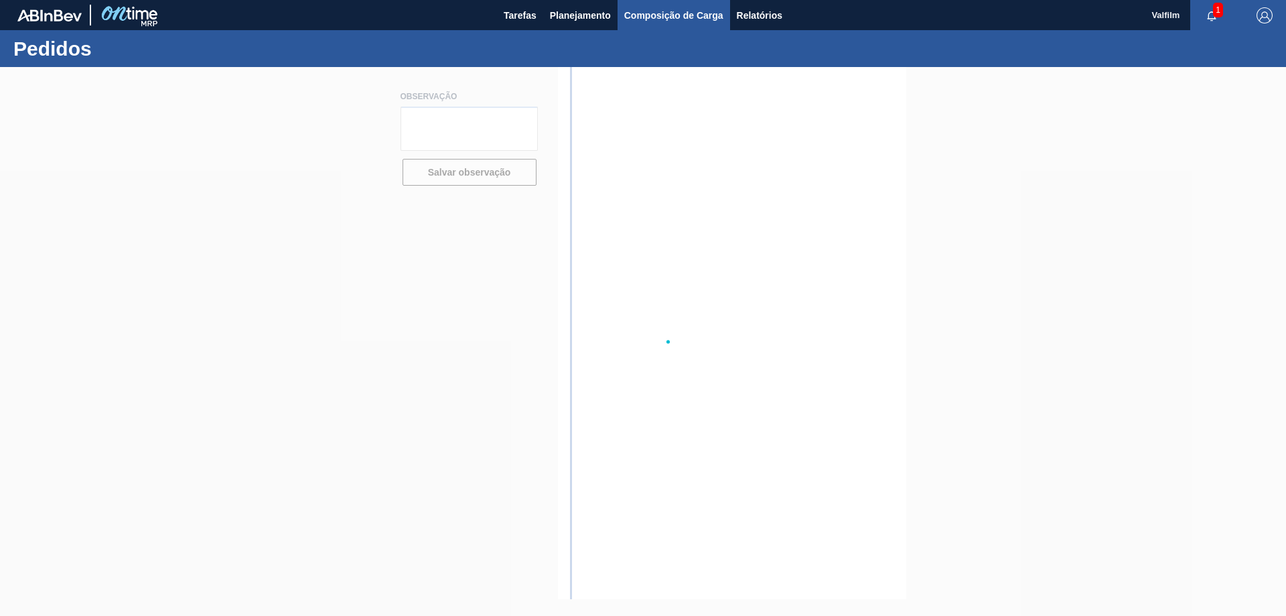
click at [657, 12] on span "Composição de Carga" at bounding box center [673, 15] width 99 height 16
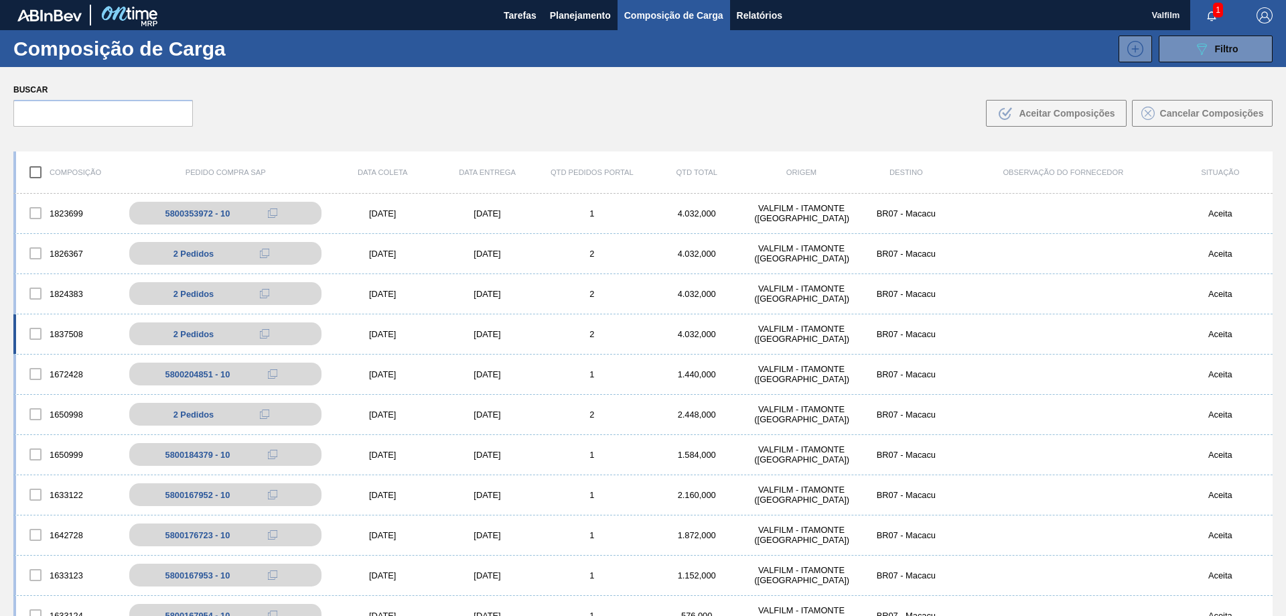
click at [474, 335] on div "[DATE]" at bounding box center [487, 334] width 104 height 10
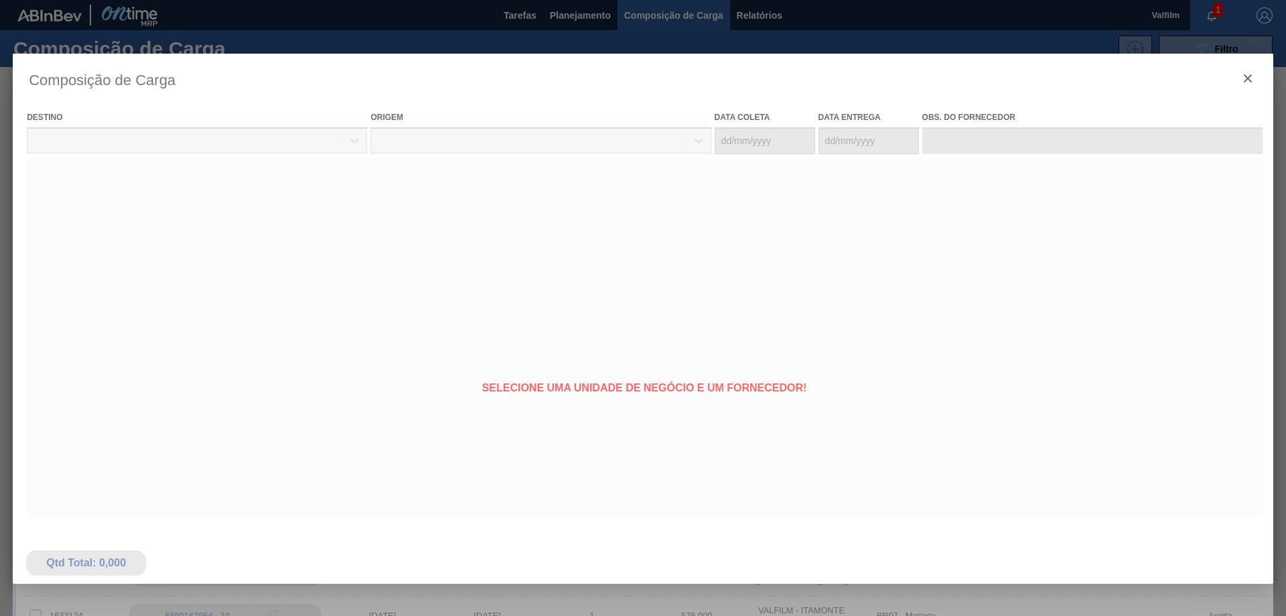
type coleta "[DATE]"
type entrega "[DATE]"
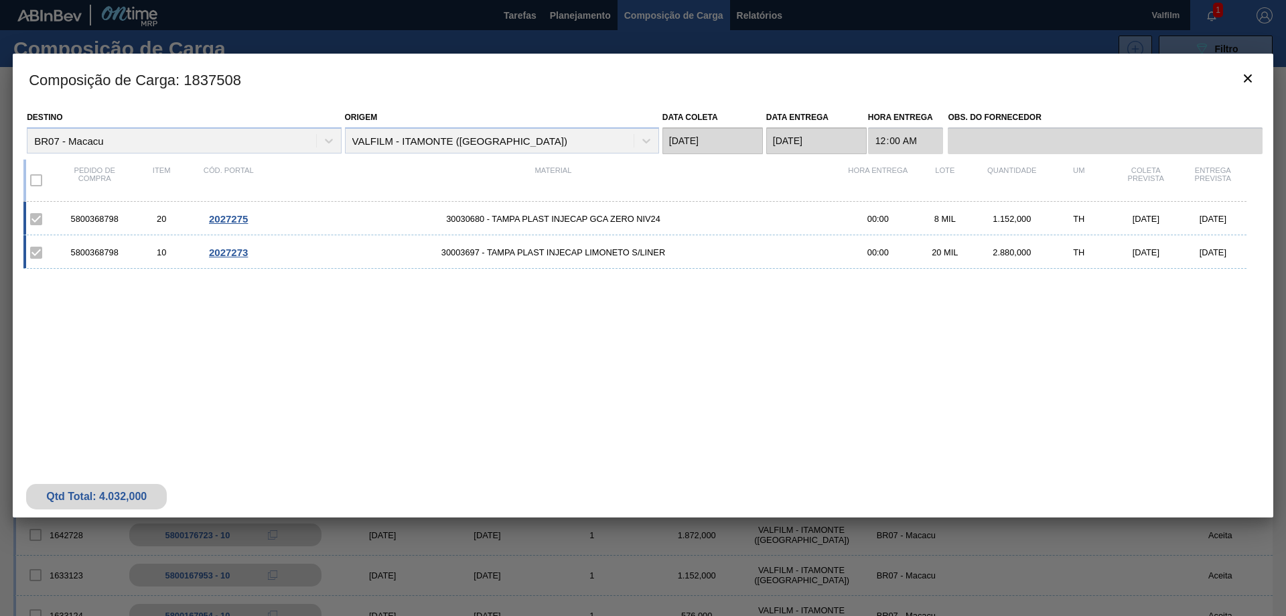
click at [233, 218] on span "2027275" at bounding box center [228, 218] width 39 height 11
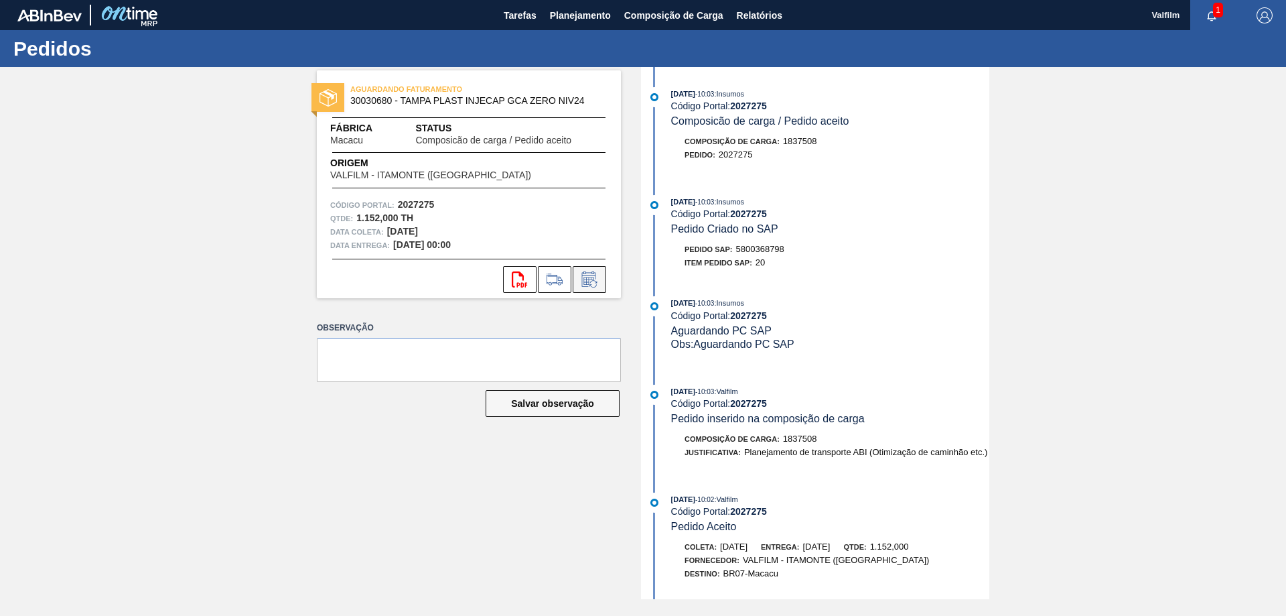
click at [587, 277] on icon at bounding box center [589, 279] width 21 height 16
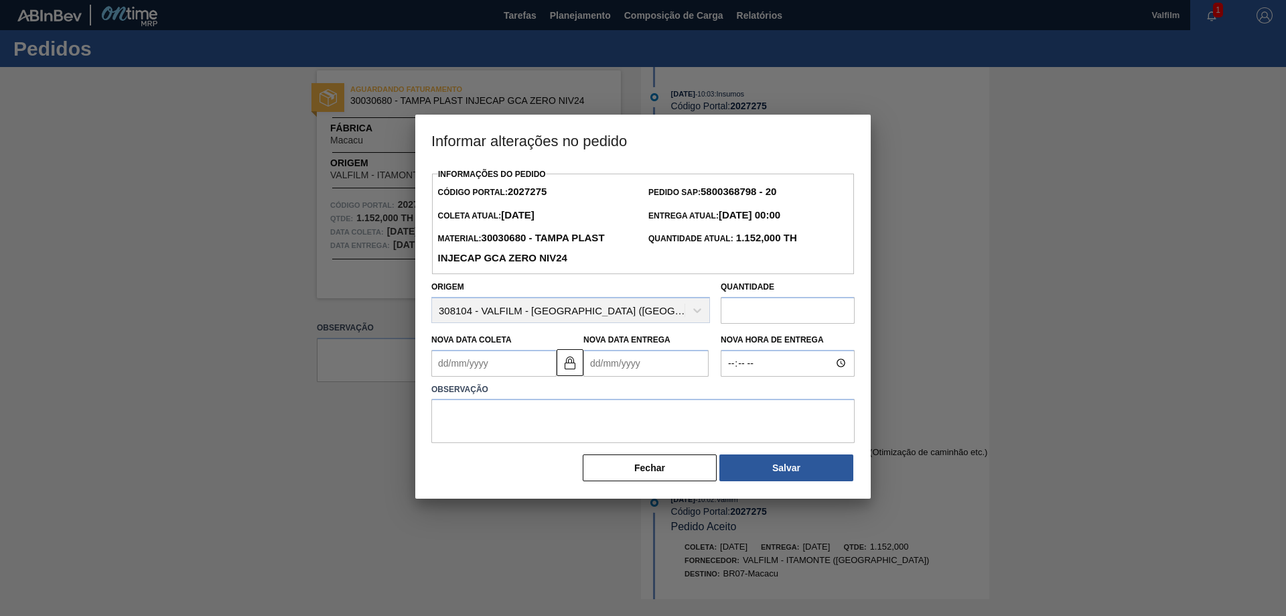
click at [515, 367] on Coleta2027275 "Nova Data Coleta" at bounding box center [493, 363] width 125 height 27
click at [495, 482] on div "16" at bounding box center [491, 481] width 18 height 18
type Coleta2027275 "[DATE]"
type Entrega2027275 "[DATE]"
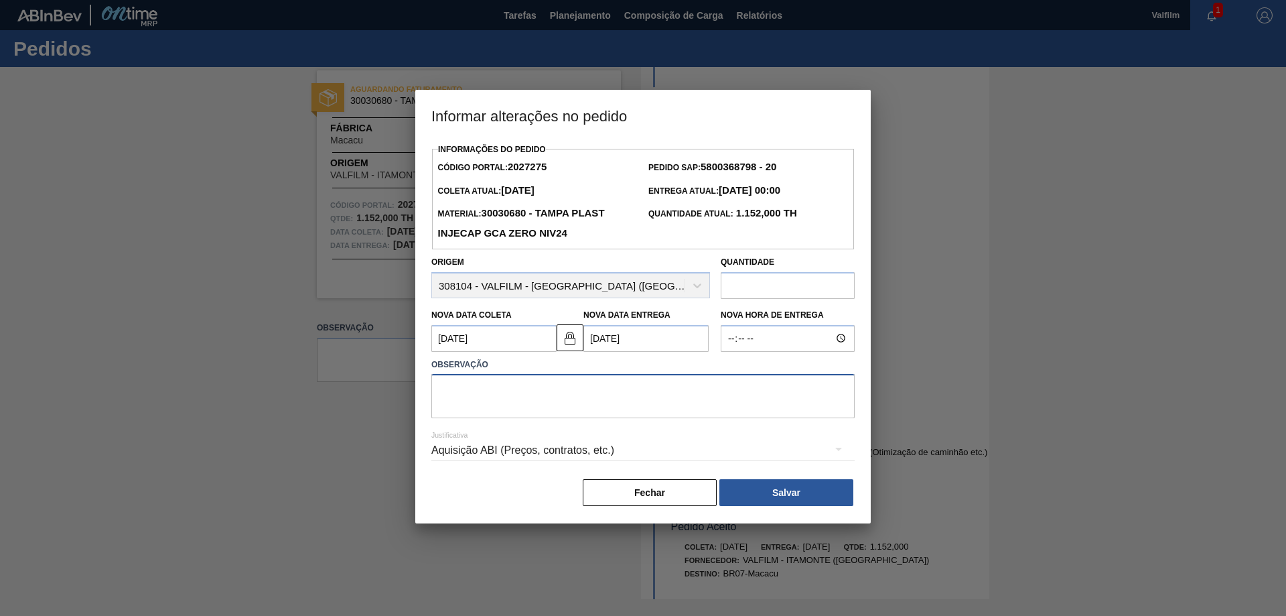
click at [630, 388] on textarea at bounding box center [642, 396] width 423 height 44
click at [605, 449] on div "Aquisição ABI (Preços, contratos, etc.)" at bounding box center [642, 450] width 423 height 38
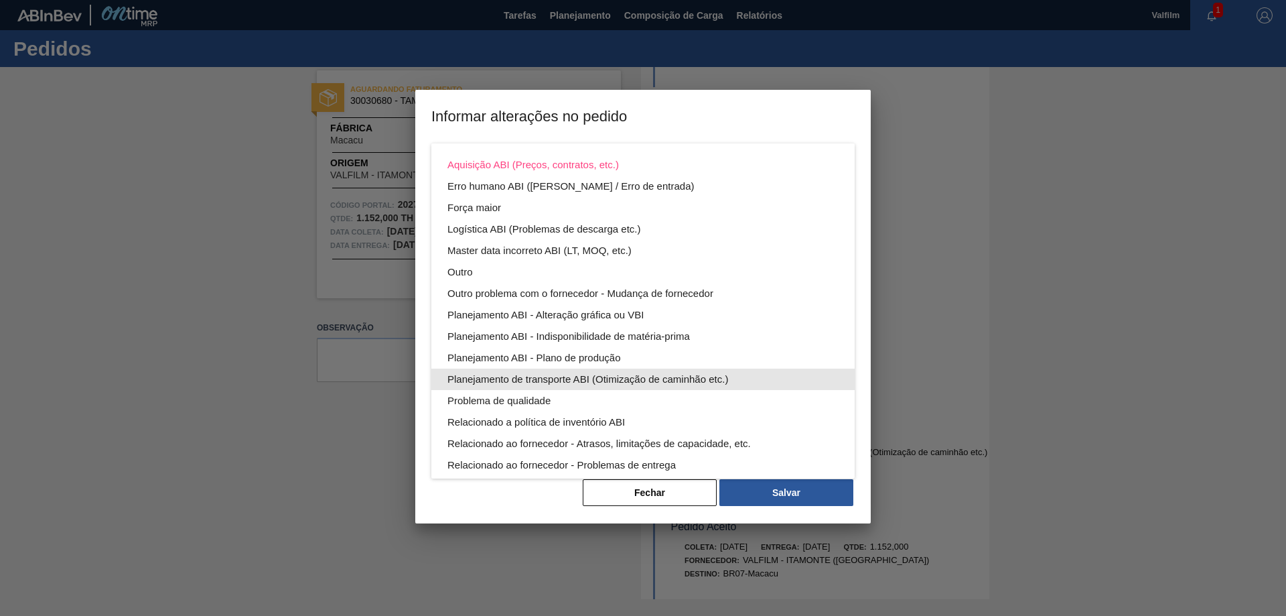
click at [592, 380] on div "Planejamento de transporte ABI (Otimização de caminhão etc.)" at bounding box center [642, 378] width 391 height 21
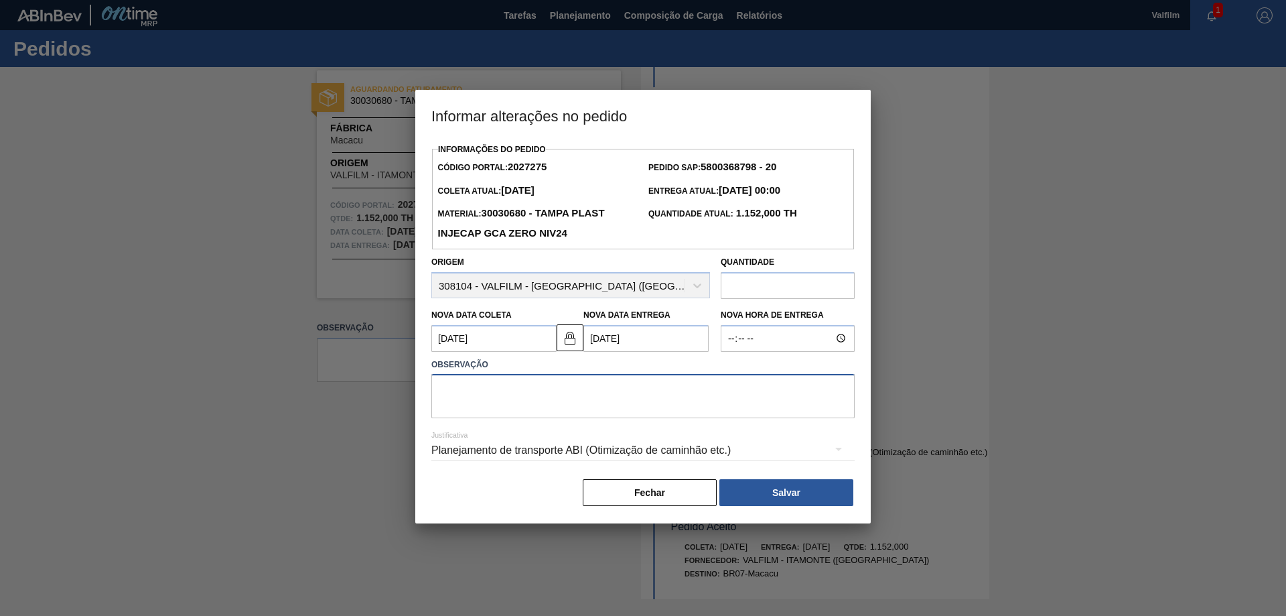
click at [545, 382] on textarea at bounding box center [642, 396] width 423 height 44
click at [611, 444] on div "Planejamento de transporte ABI (Otimização de caminhão etc.)" at bounding box center [642, 450] width 423 height 38
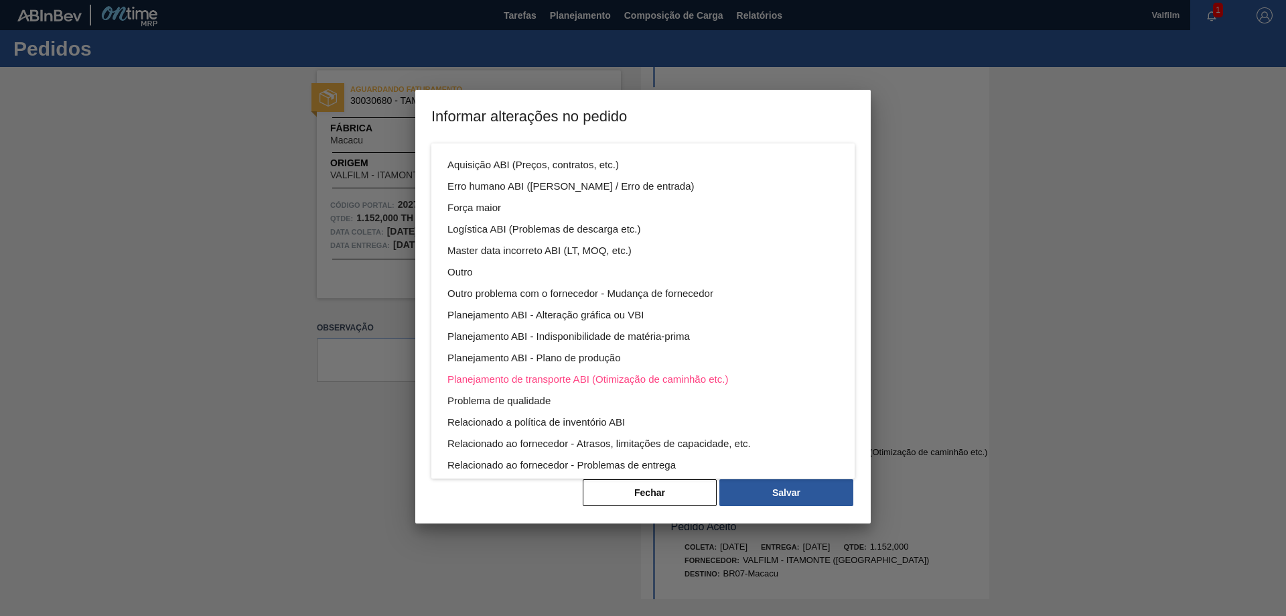
scroll to position [72, 0]
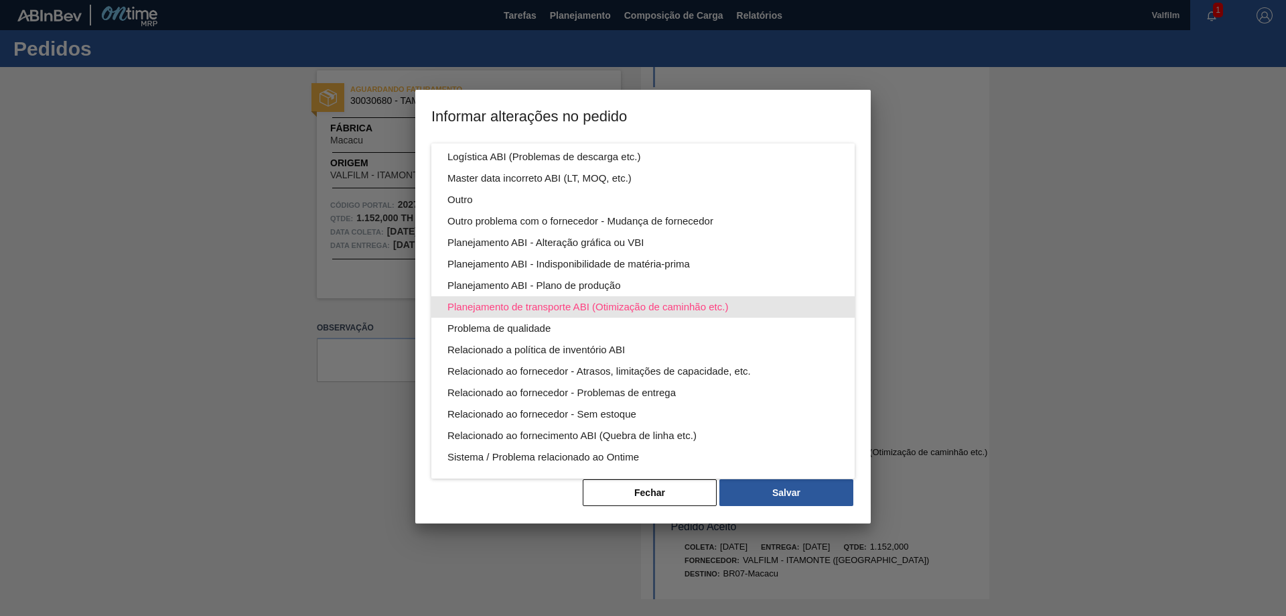
click at [489, 309] on div "Planejamento de transporte ABI (Otimização de caminhão etc.)" at bounding box center [642, 306] width 391 height 21
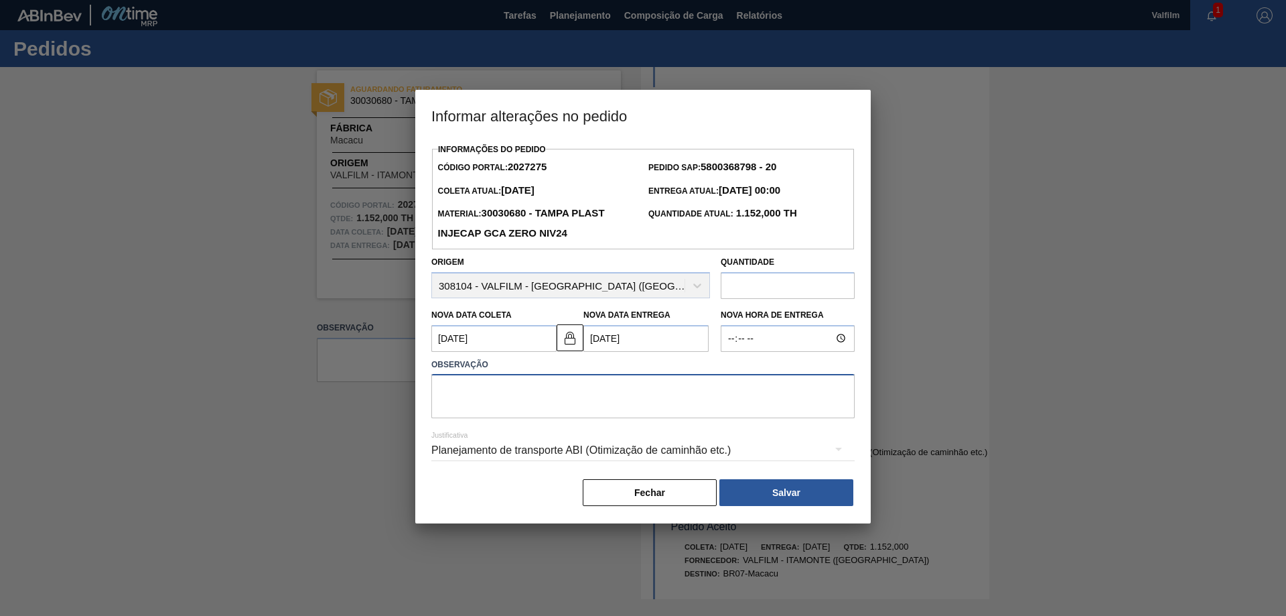
click at [514, 380] on textarea at bounding box center [642, 396] width 423 height 44
type textarea "M"
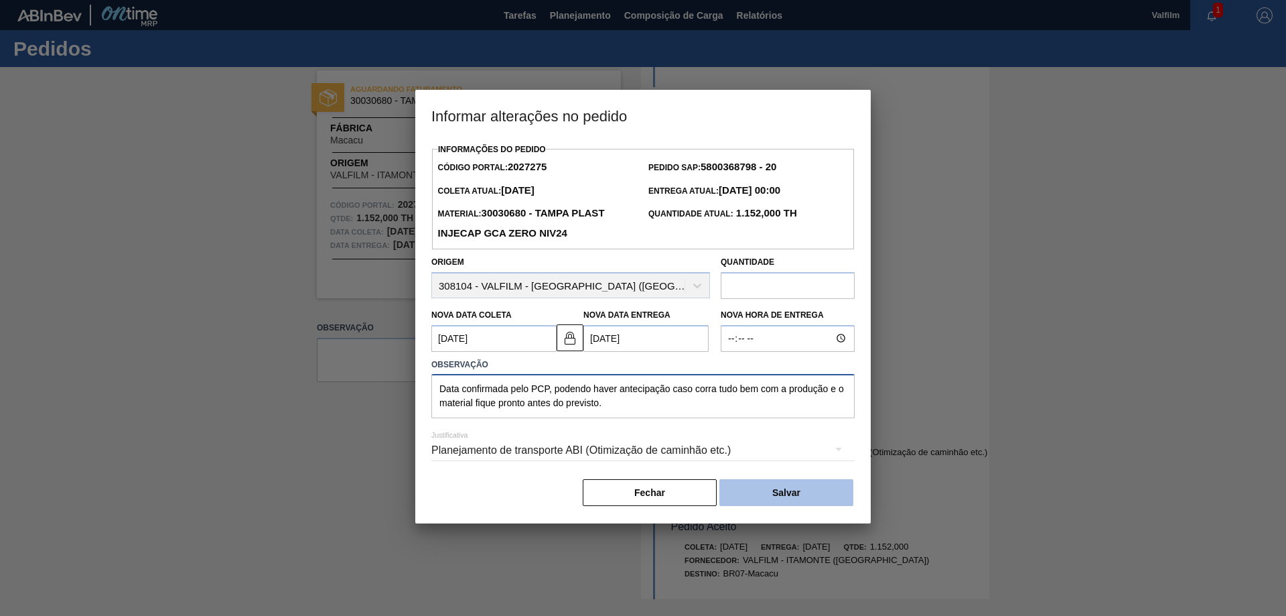
type textarea "Data confirmada pelo PCP, podendo haver antecipação caso corra tudo bem com a p…"
click at [794, 496] on button "Salvar" at bounding box center [786, 492] width 134 height 27
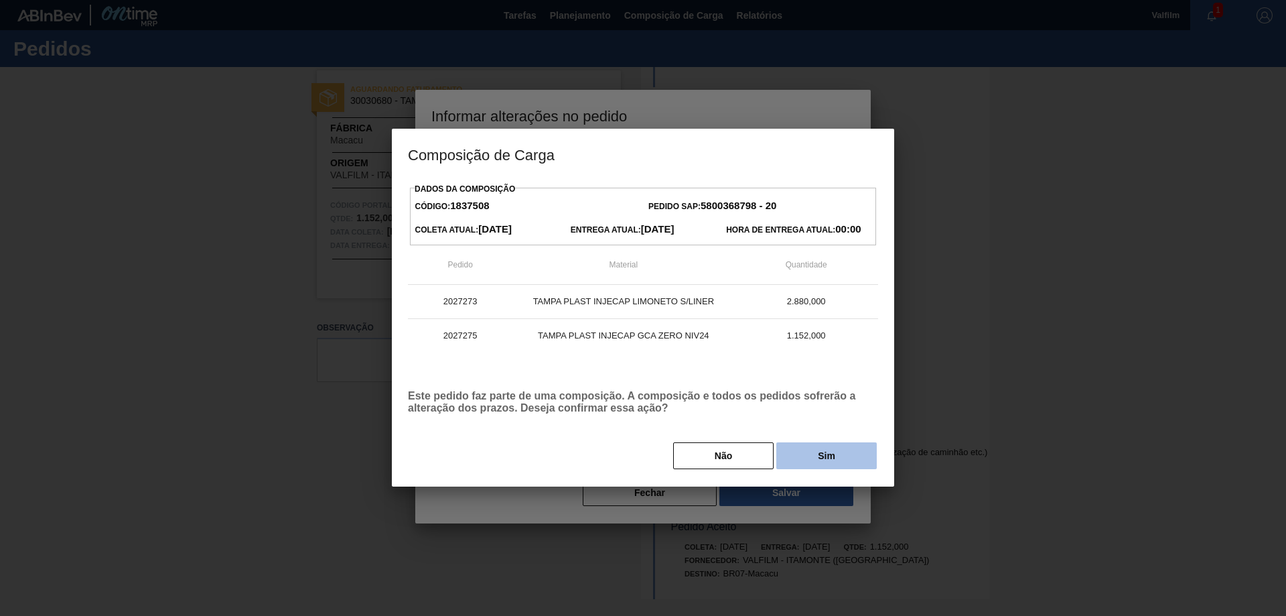
click at [817, 455] on button "Sim" at bounding box center [826, 455] width 100 height 27
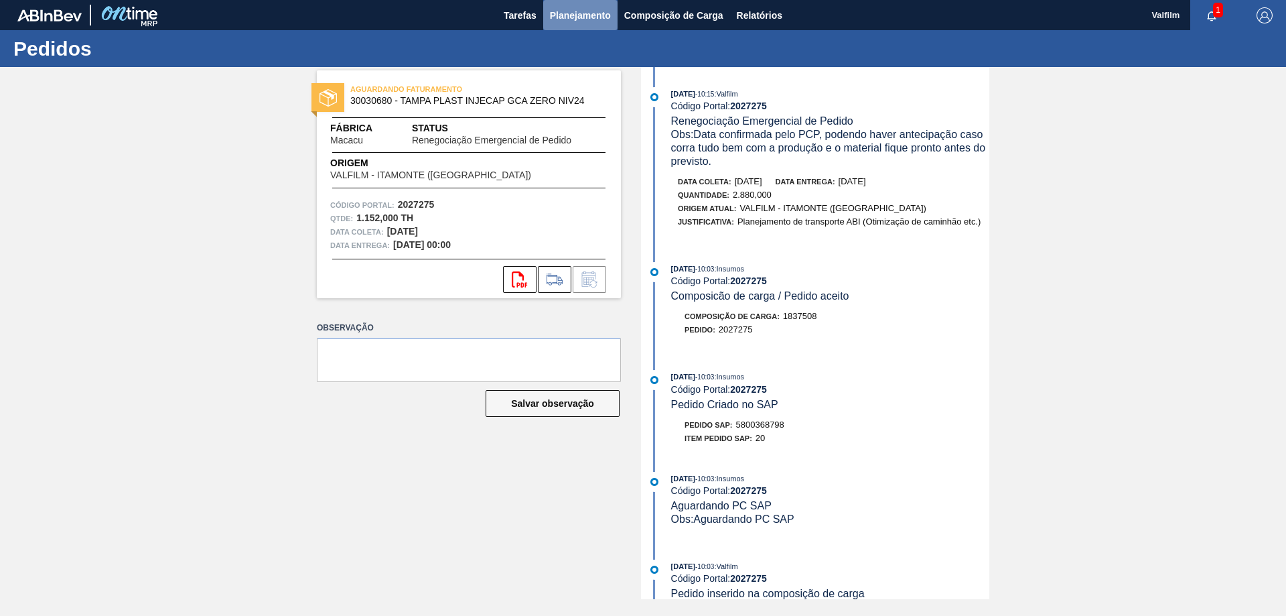
click at [571, 17] on span "Planejamento" at bounding box center [580, 15] width 61 height 16
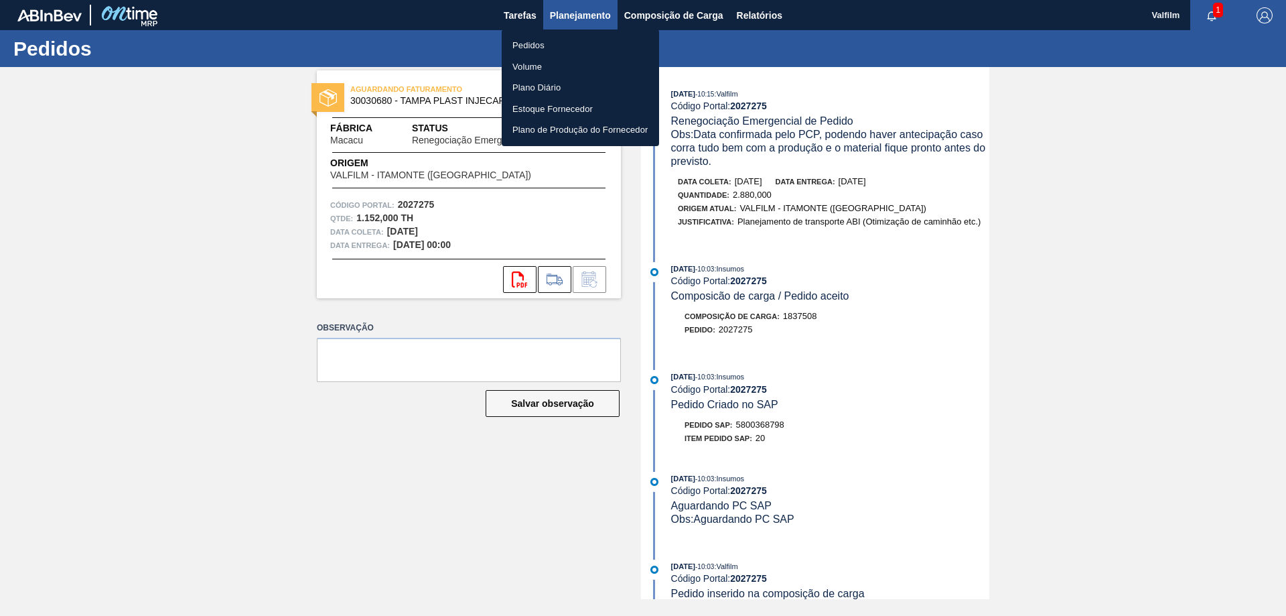
click at [571, 17] on div at bounding box center [643, 308] width 1286 height 616
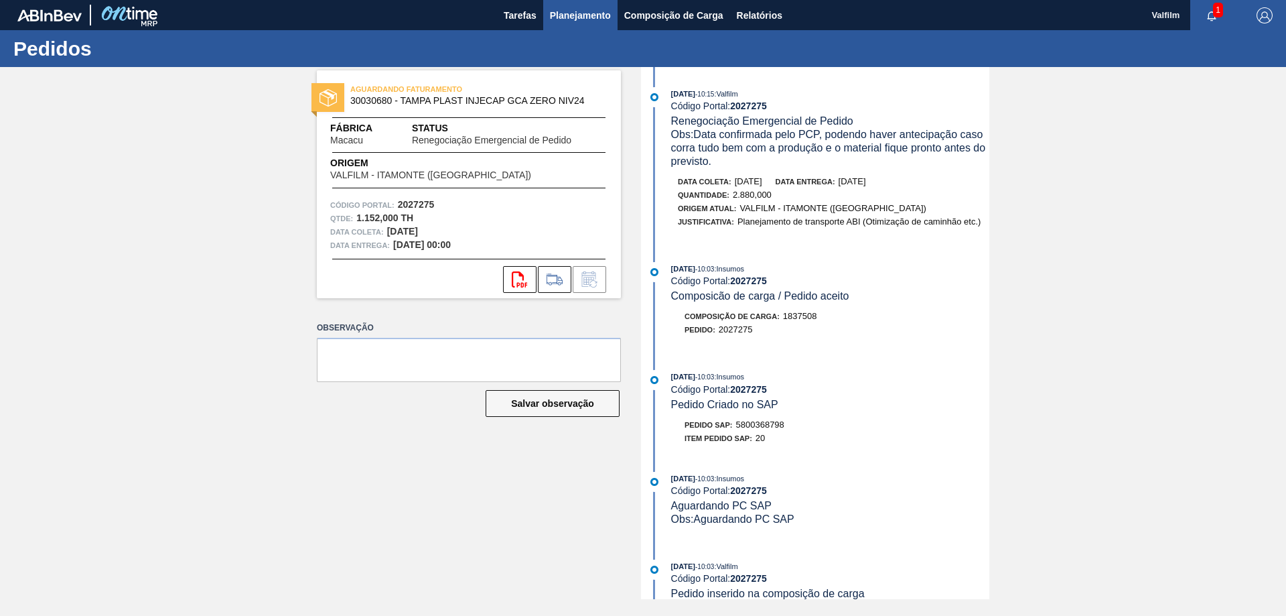
click at [579, 13] on span "Planejamento" at bounding box center [580, 15] width 61 height 16
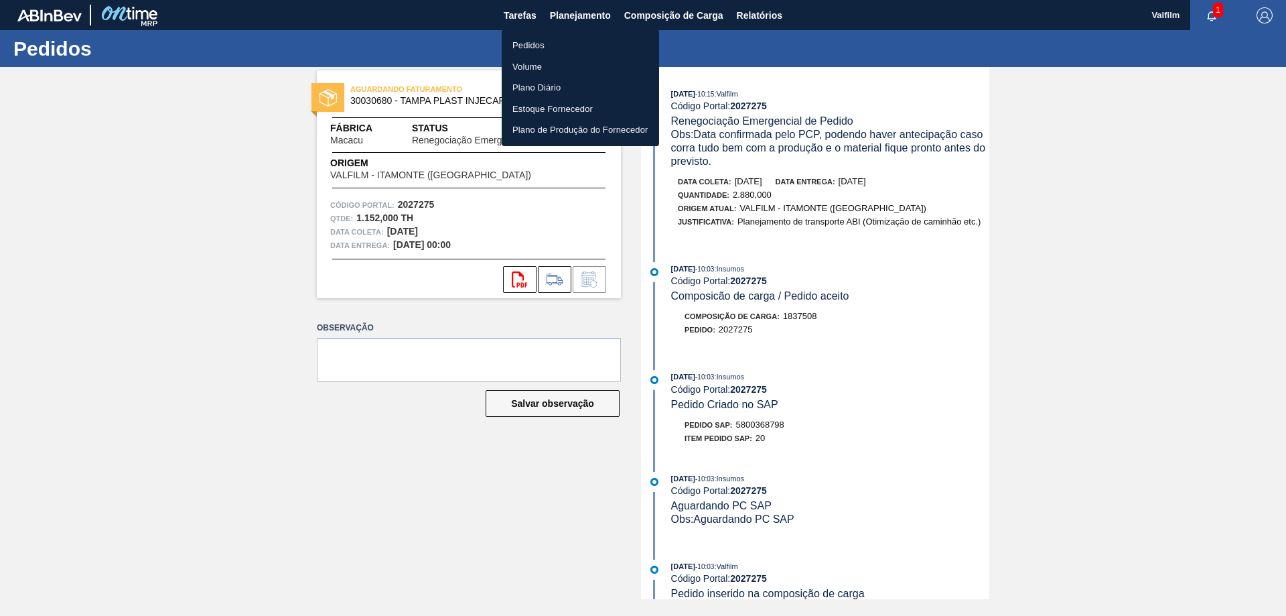
click at [537, 45] on li "Pedidos" at bounding box center [580, 45] width 157 height 21
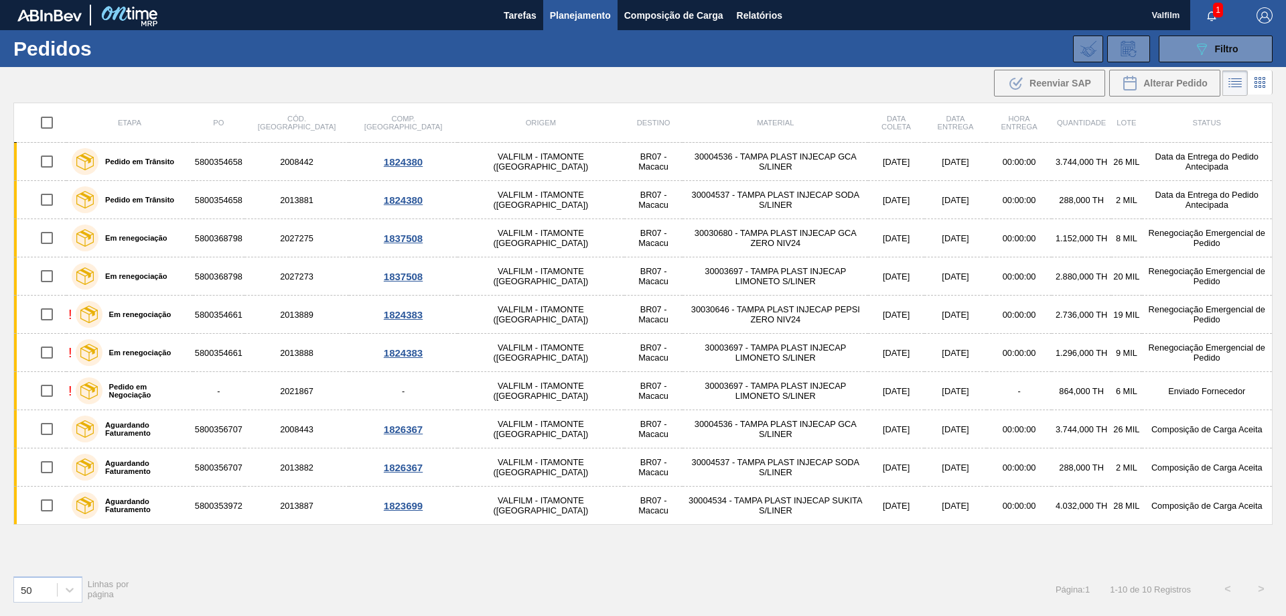
click at [469, 569] on div "50 Linhas por página Página : 1 1 - 10 de 10 Registros < >" at bounding box center [643, 589] width 1286 height 50
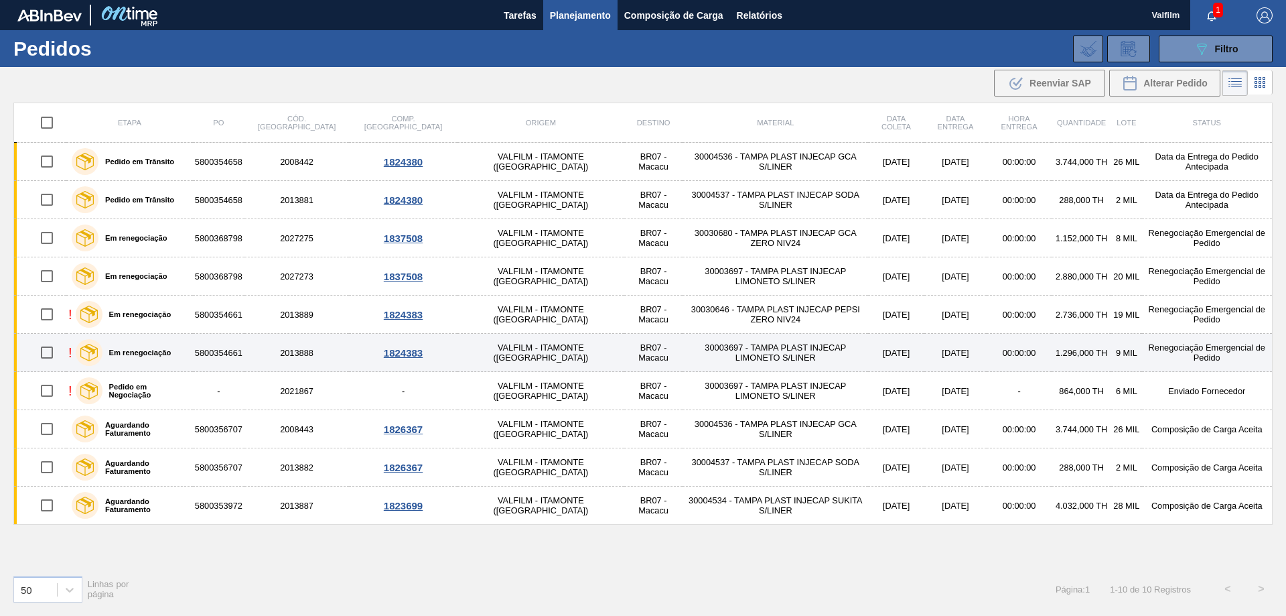
click at [754, 354] on td "30003697 - TAMPA PLAST INJECAP LIMONETO S/LINER" at bounding box center [776, 353] width 186 height 38
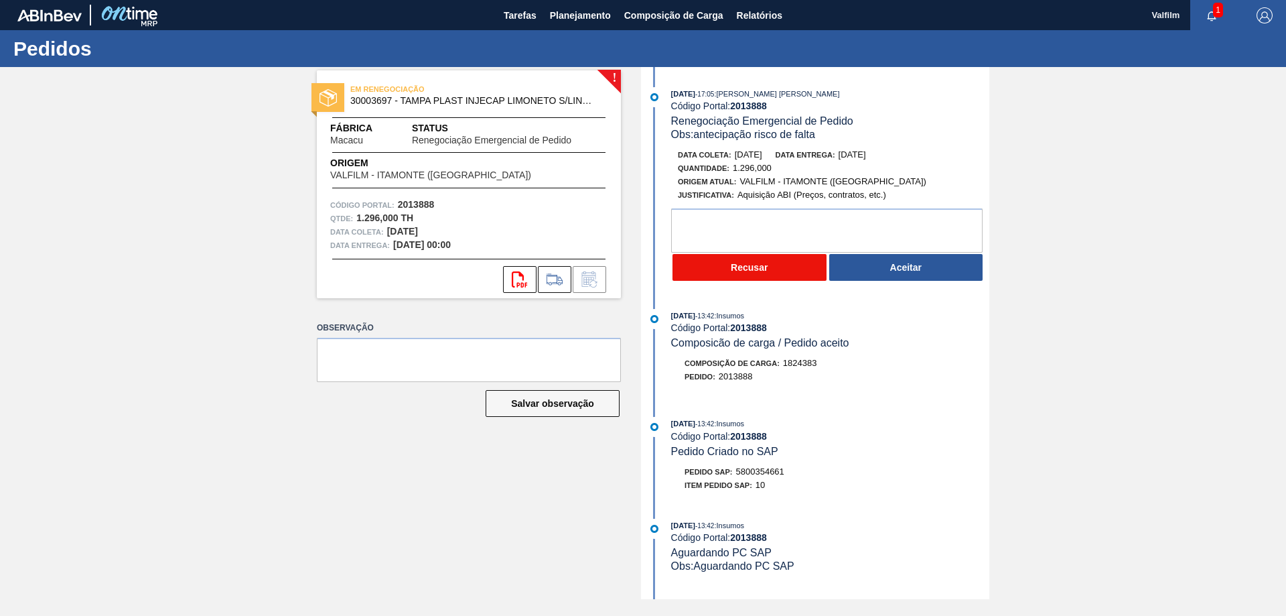
click at [758, 269] on button "Recusar" at bounding box center [749, 267] width 154 height 27
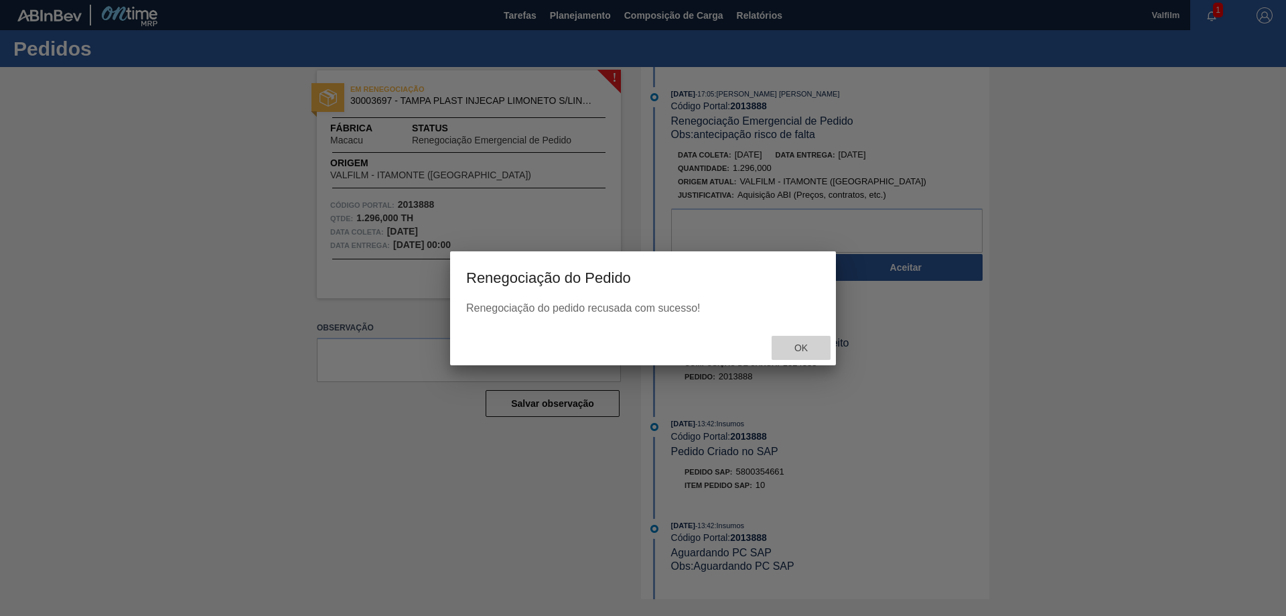
click at [816, 351] on span "Ok" at bounding box center [801, 347] width 35 height 11
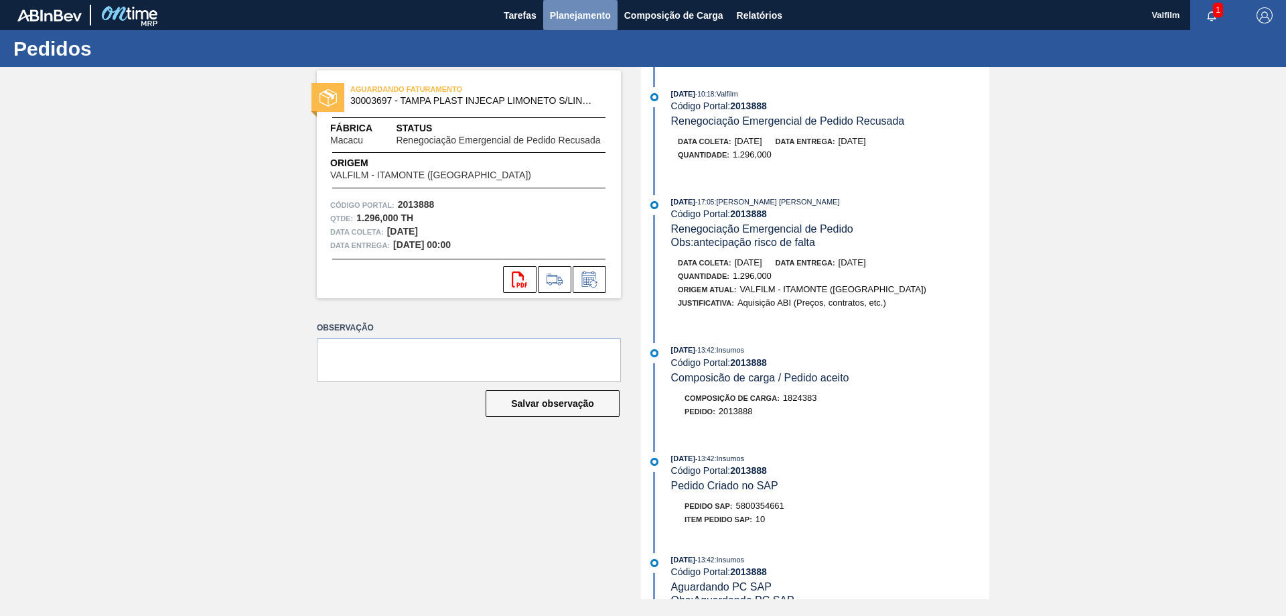
click at [577, 20] on span "Planejamento" at bounding box center [580, 15] width 61 height 16
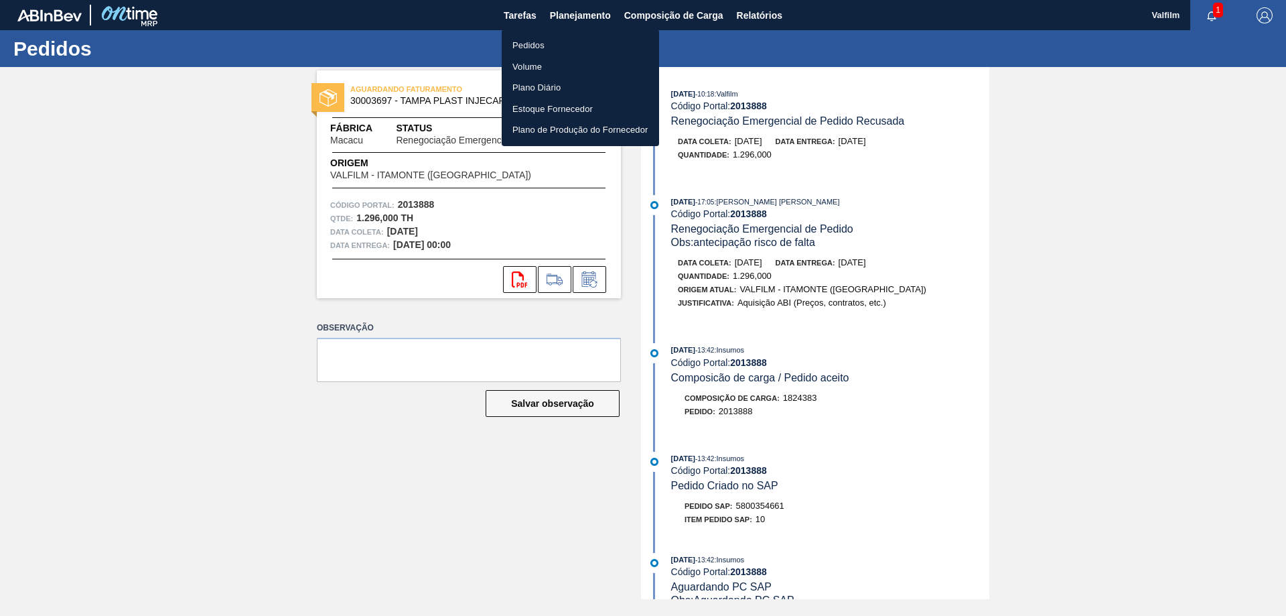
click at [546, 47] on li "Pedidos" at bounding box center [580, 45] width 157 height 21
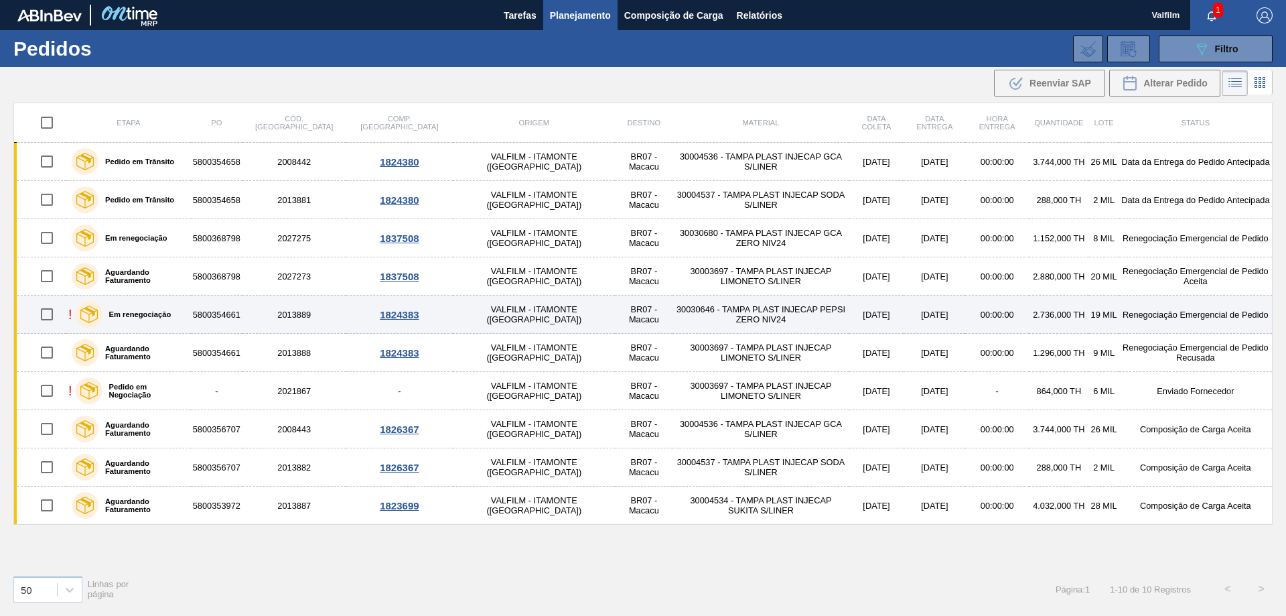
click at [1155, 312] on td "Renegociação Emergencial de Pedido" at bounding box center [1195, 314] width 153 height 38
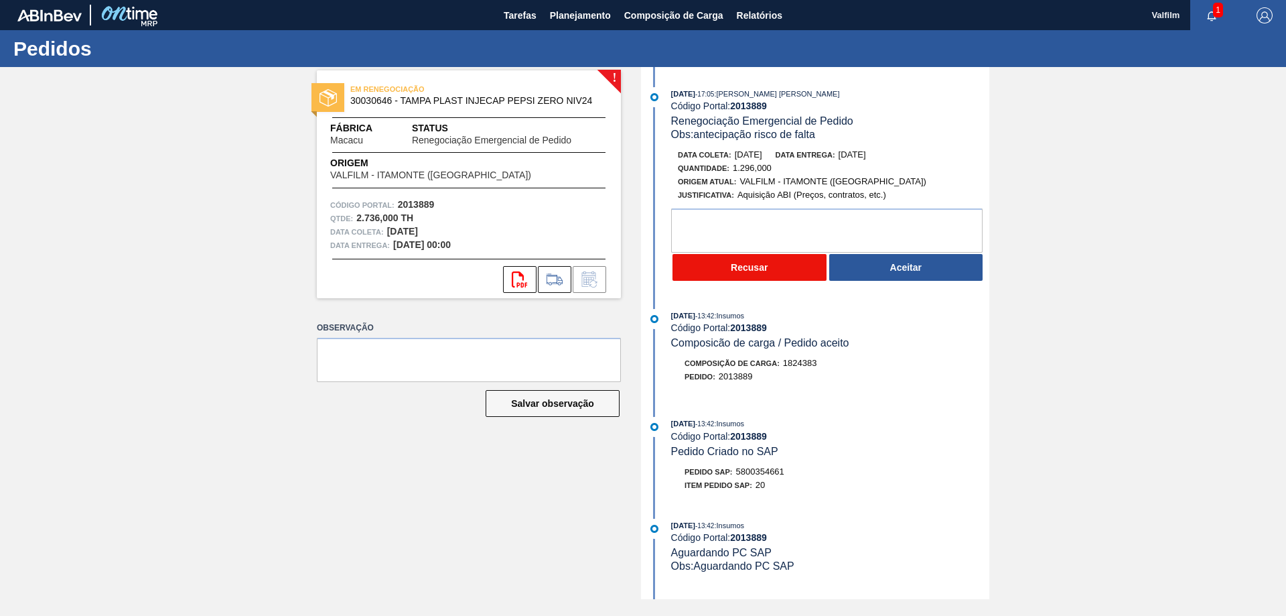
click at [752, 268] on button "Recusar" at bounding box center [749, 267] width 154 height 27
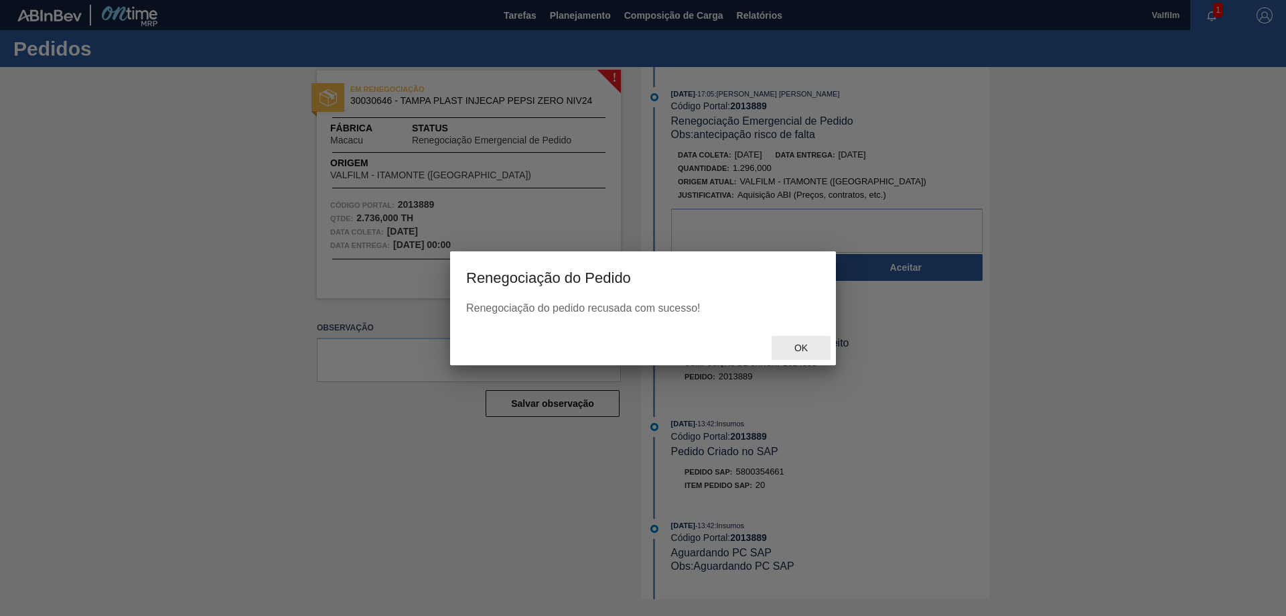
click at [811, 348] on span "Ok" at bounding box center [801, 347] width 35 height 11
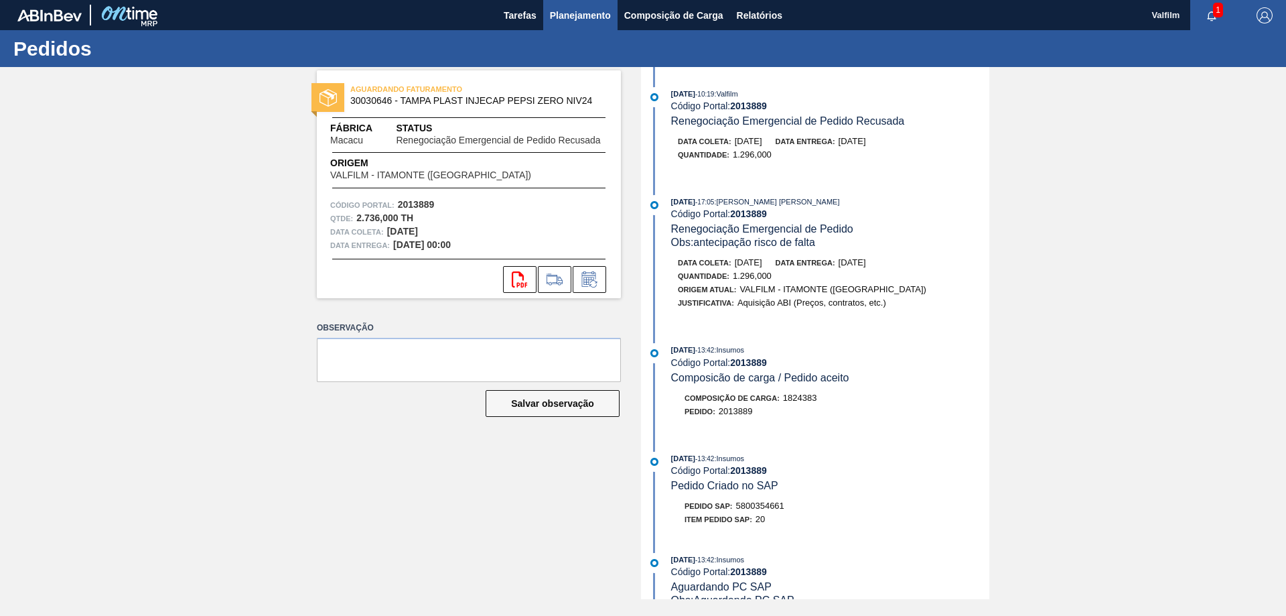
click at [567, 15] on span "Planejamento" at bounding box center [580, 15] width 61 height 16
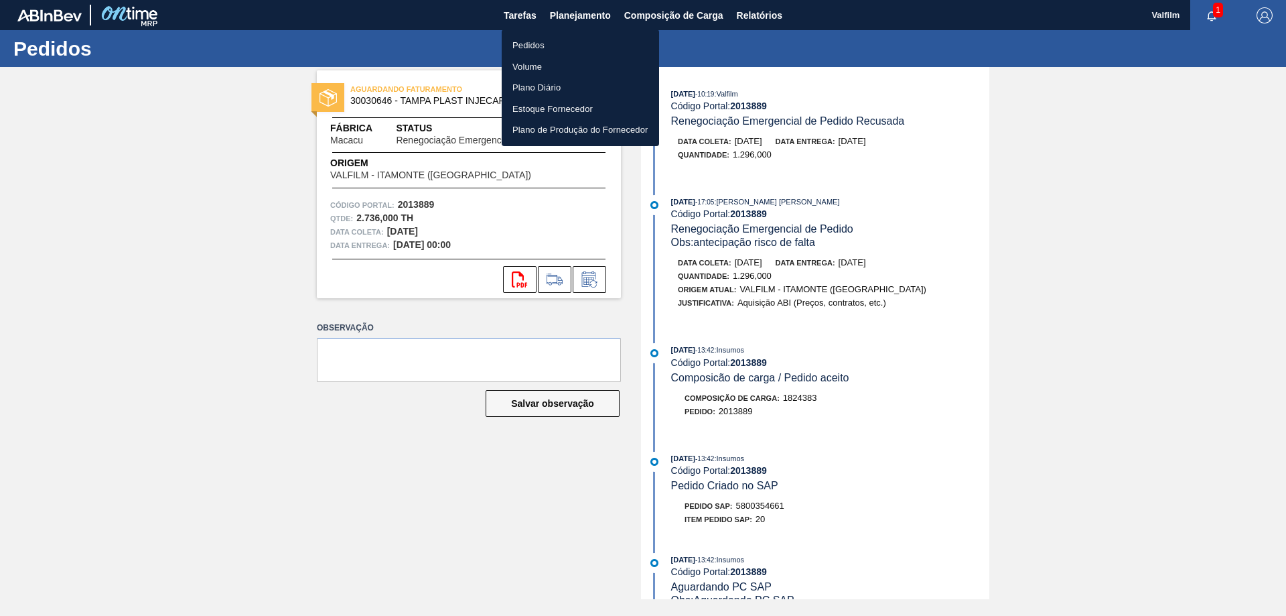
click at [546, 40] on li "Pedidos" at bounding box center [580, 45] width 157 height 21
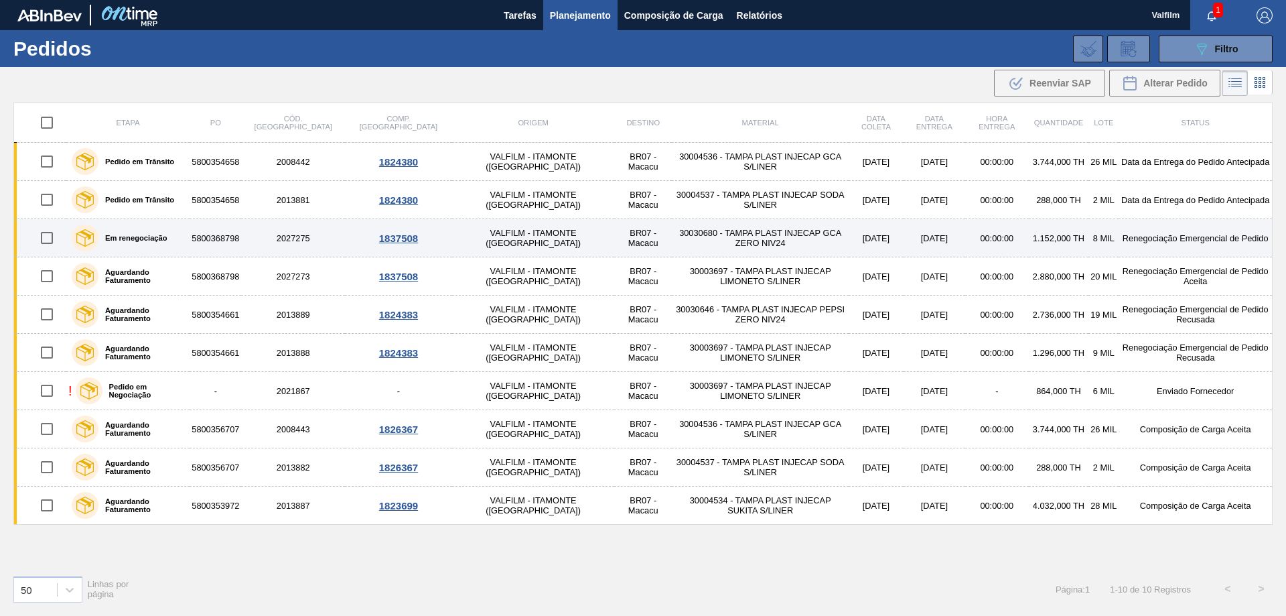
click at [1169, 239] on td "Renegociação Emergencial de Pedido" at bounding box center [1195, 238] width 153 height 38
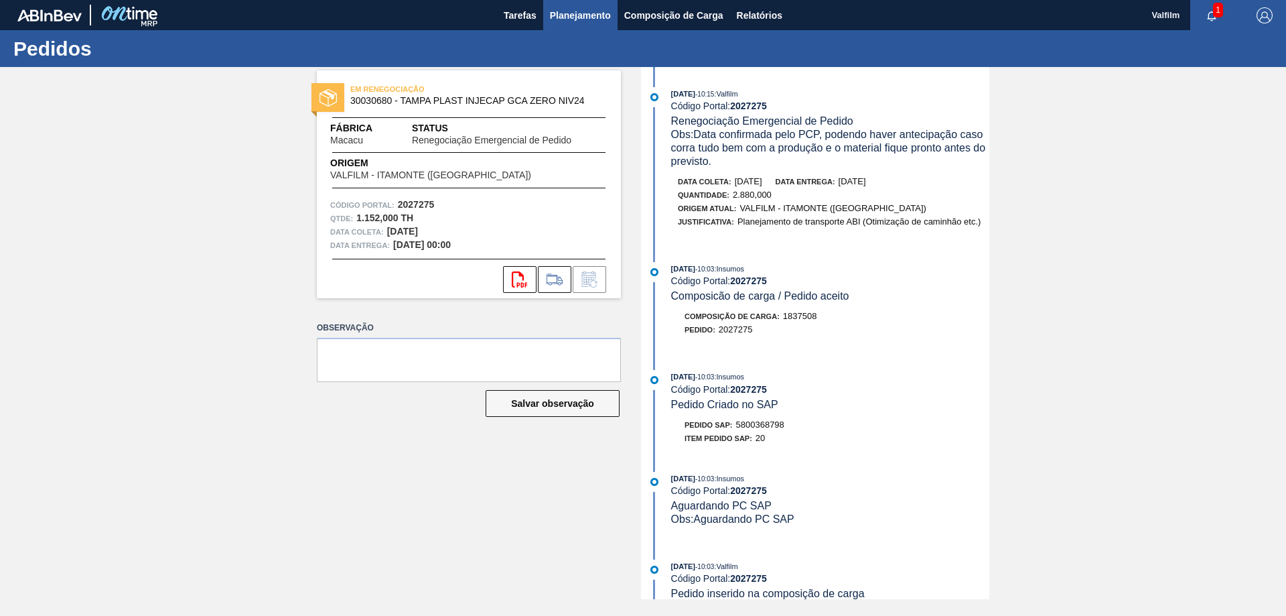
click at [569, 21] on span "Planejamento" at bounding box center [580, 15] width 61 height 16
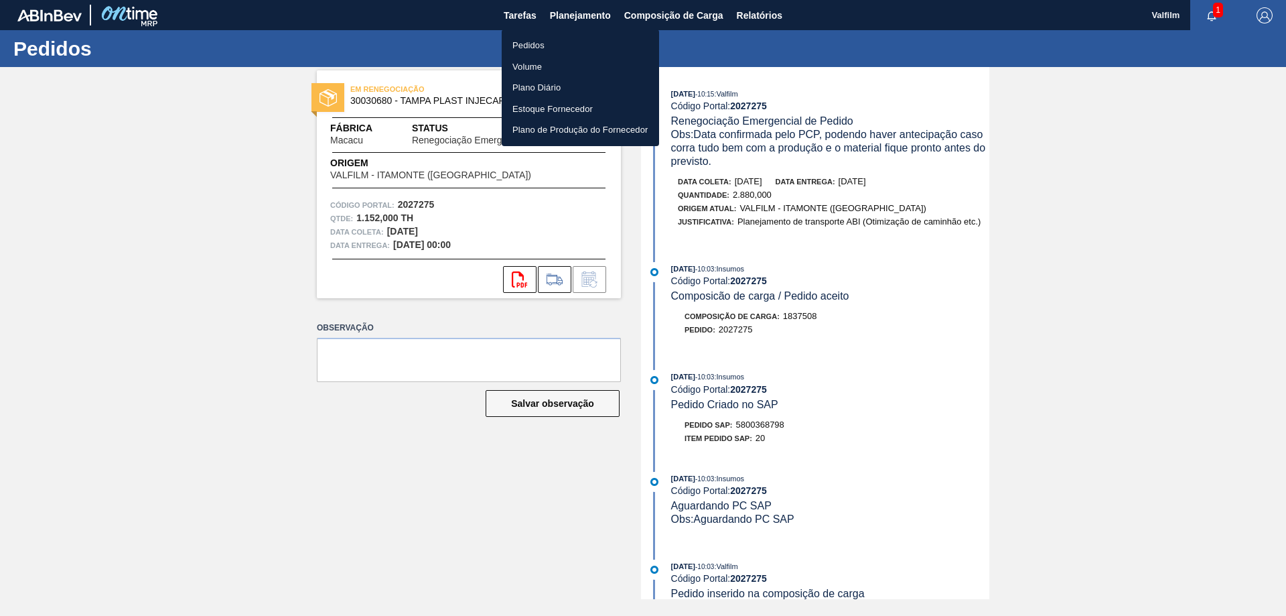
click at [543, 50] on li "Pedidos" at bounding box center [580, 45] width 157 height 21
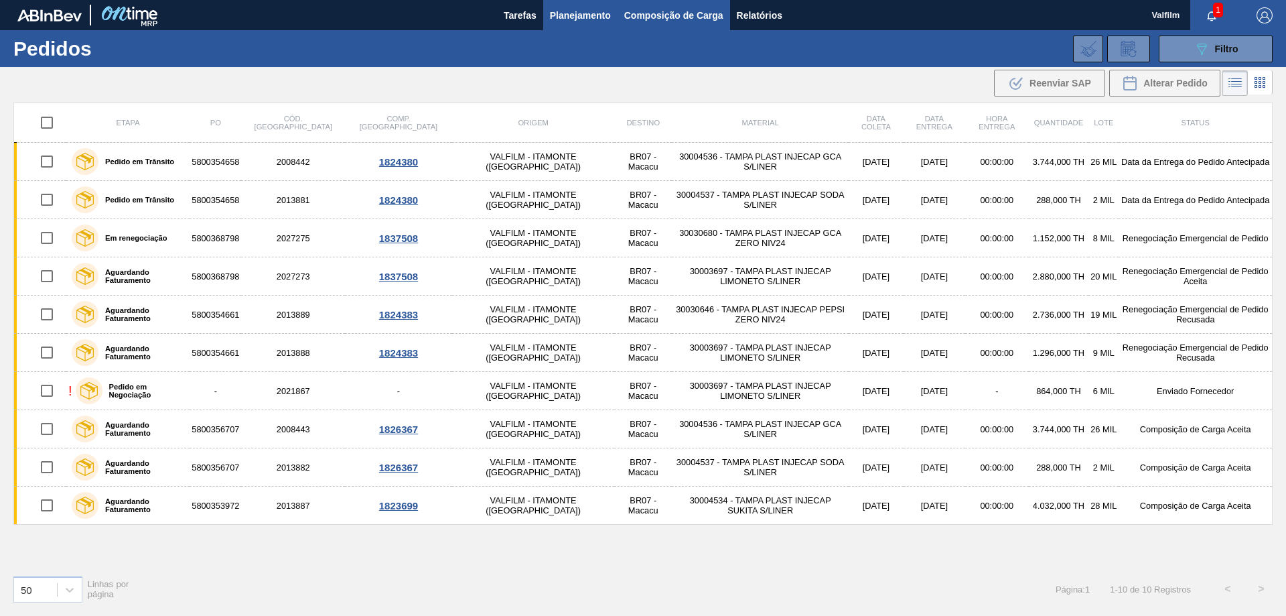
click at [652, 13] on span "Composição de Carga" at bounding box center [673, 15] width 99 height 16
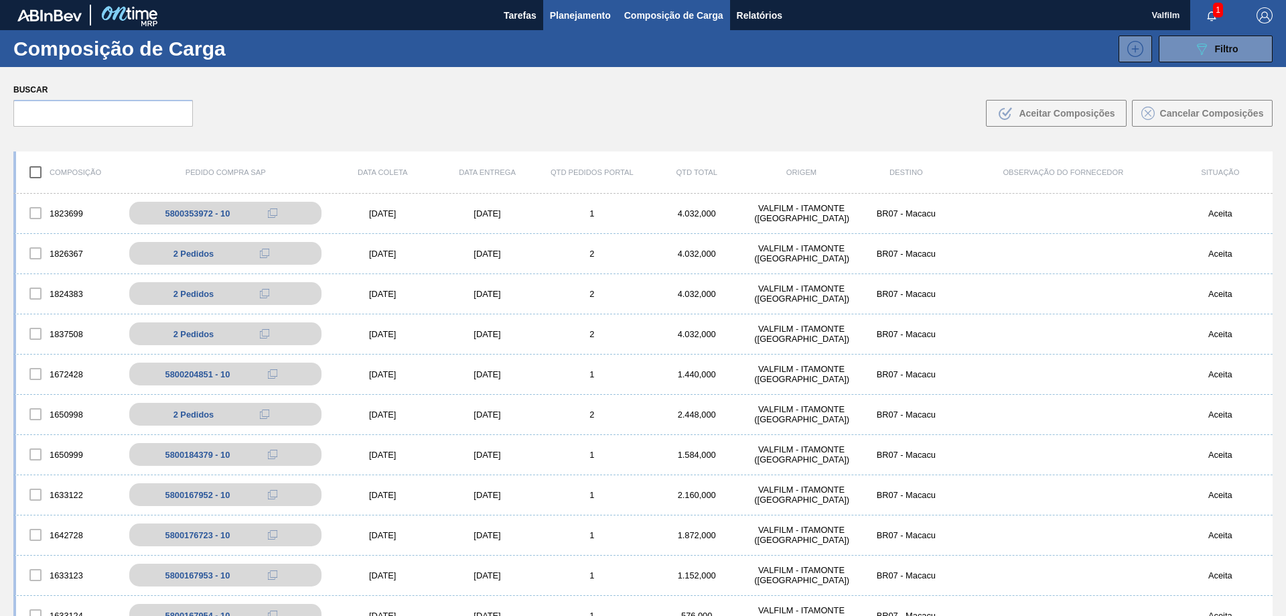
click at [558, 14] on span "Planejamento" at bounding box center [580, 15] width 61 height 16
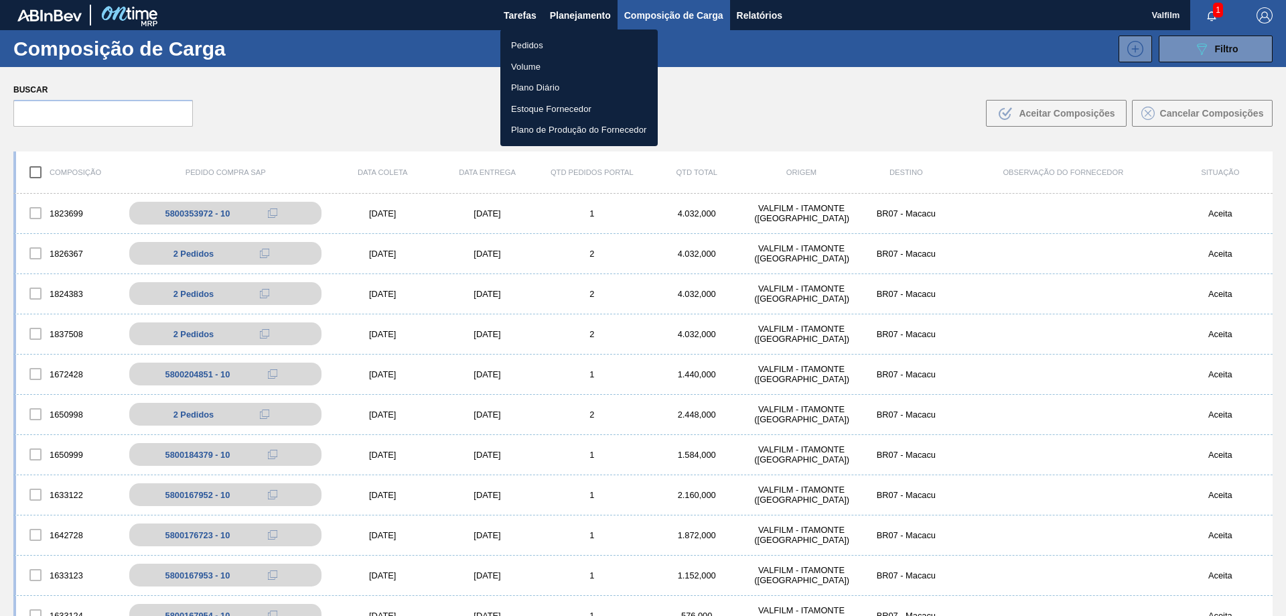
click at [1190, 47] on div at bounding box center [643, 308] width 1286 height 616
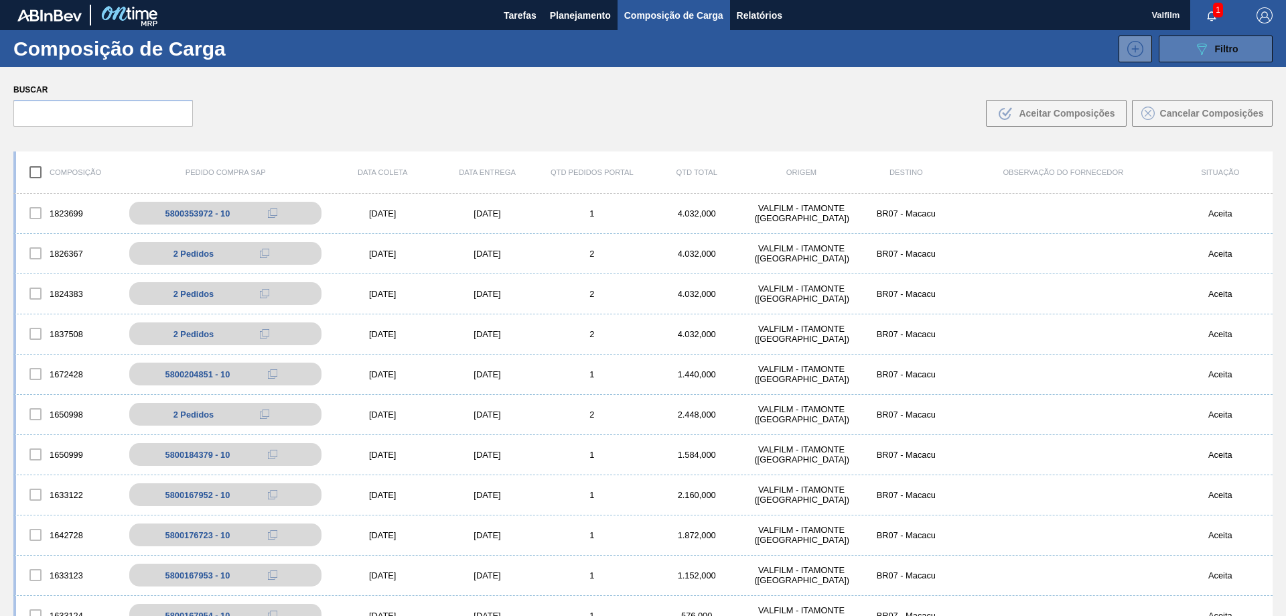
click at [1201, 52] on icon "089F7B8B-B2A5-4AFE-B5C0-19BA573D28AC" at bounding box center [1202, 49] width 16 height 16
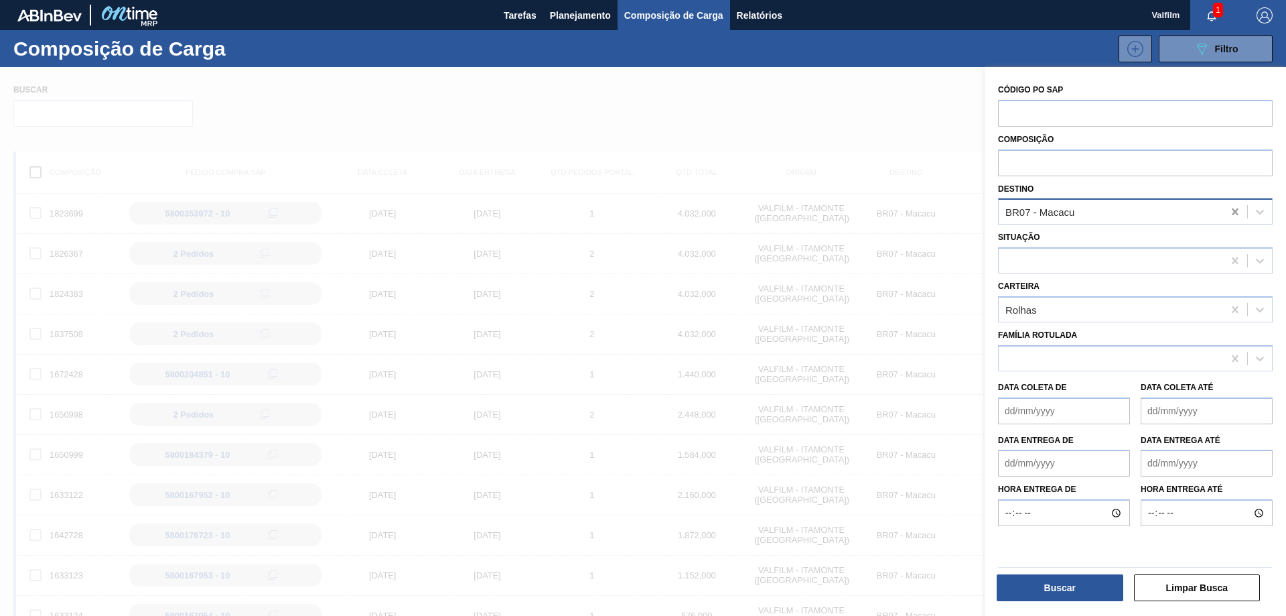
click at [1235, 214] on icon at bounding box center [1235, 211] width 6 height 7
type input "nova"
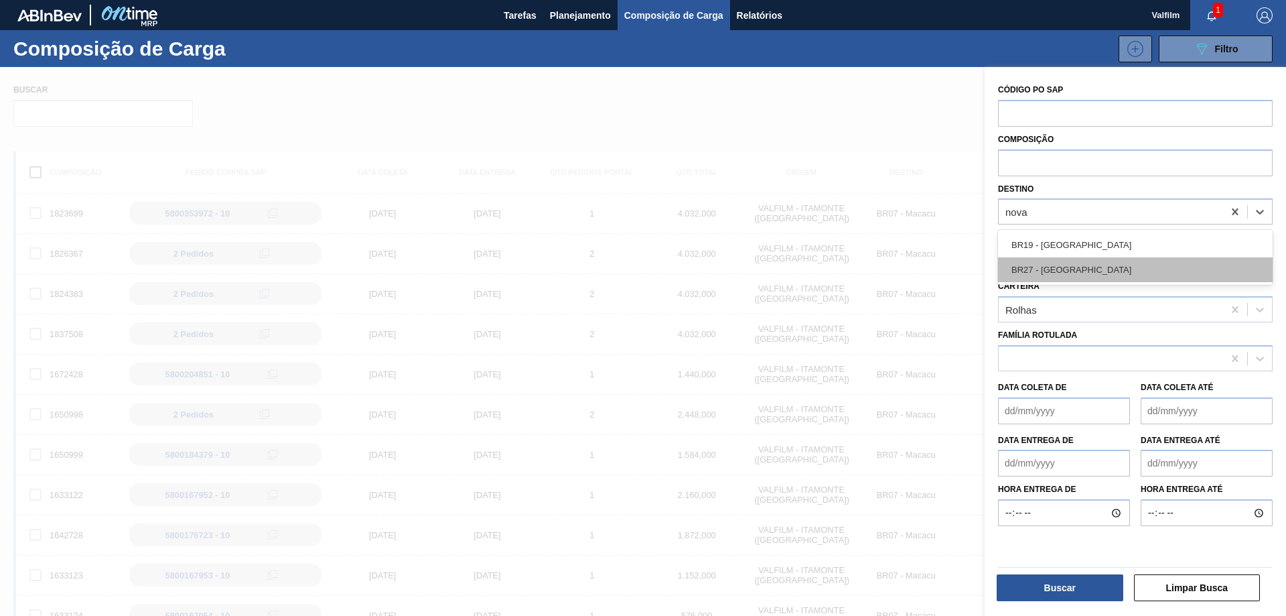
click at [1153, 263] on div "BR27 - [GEOGRAPHIC_DATA]" at bounding box center [1135, 269] width 275 height 25
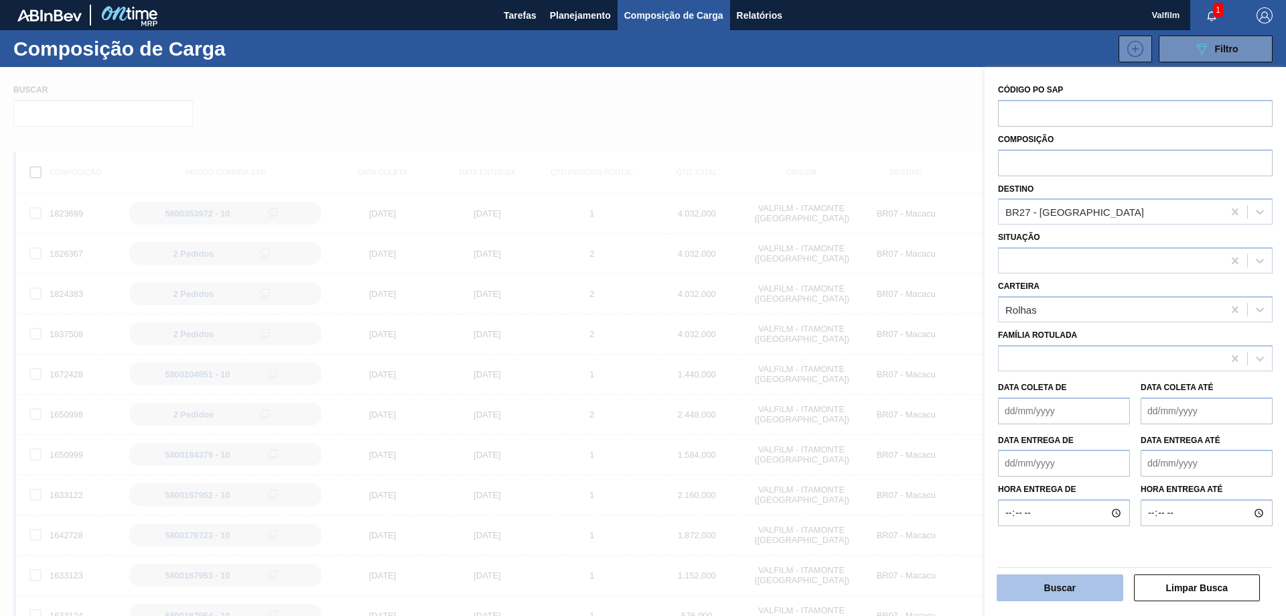
click at [1086, 589] on button "Buscar" at bounding box center [1060, 587] width 127 height 27
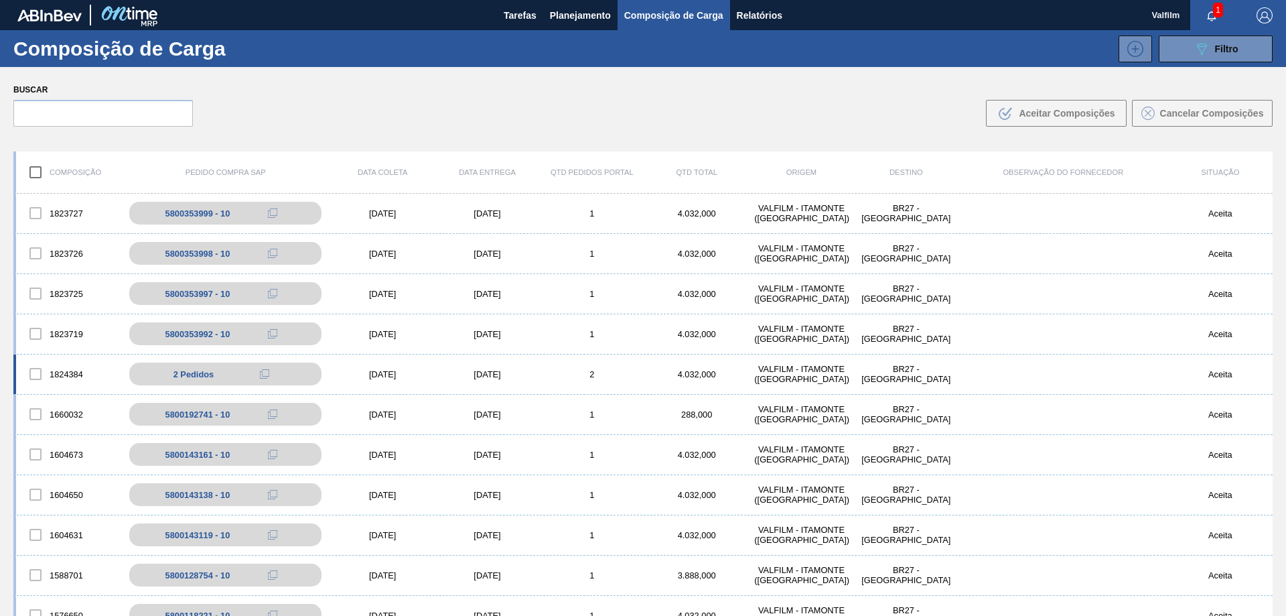
click at [399, 370] on div "[DATE]" at bounding box center [382, 374] width 104 height 10
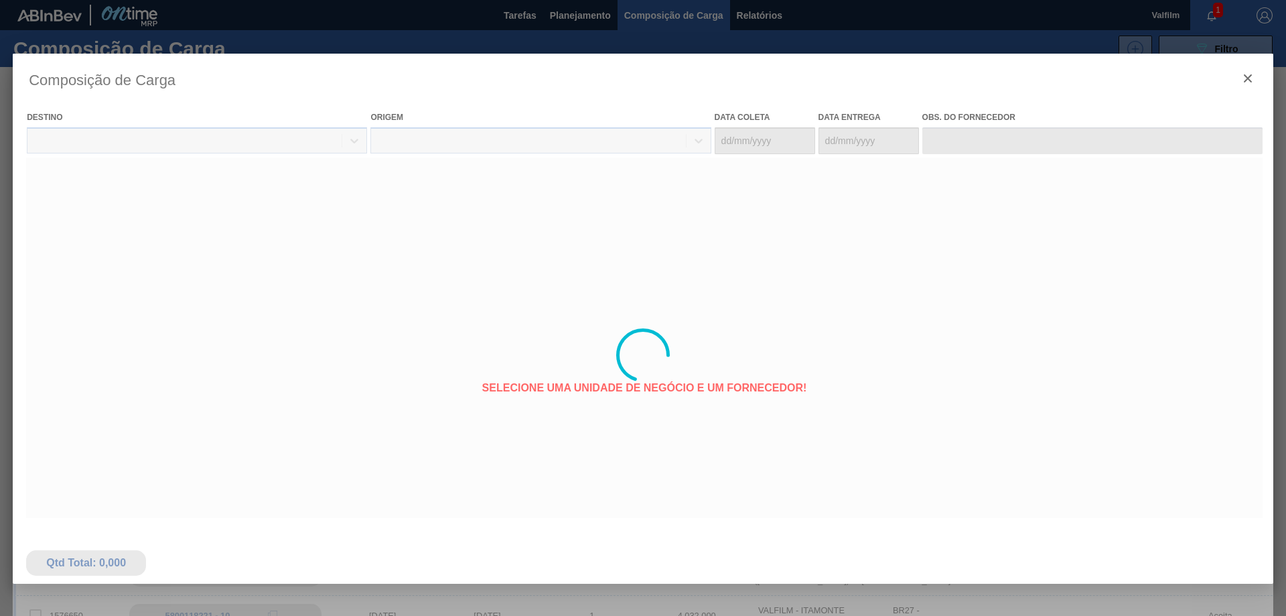
type coleta "[DATE]"
type entrega "18/09/2025"
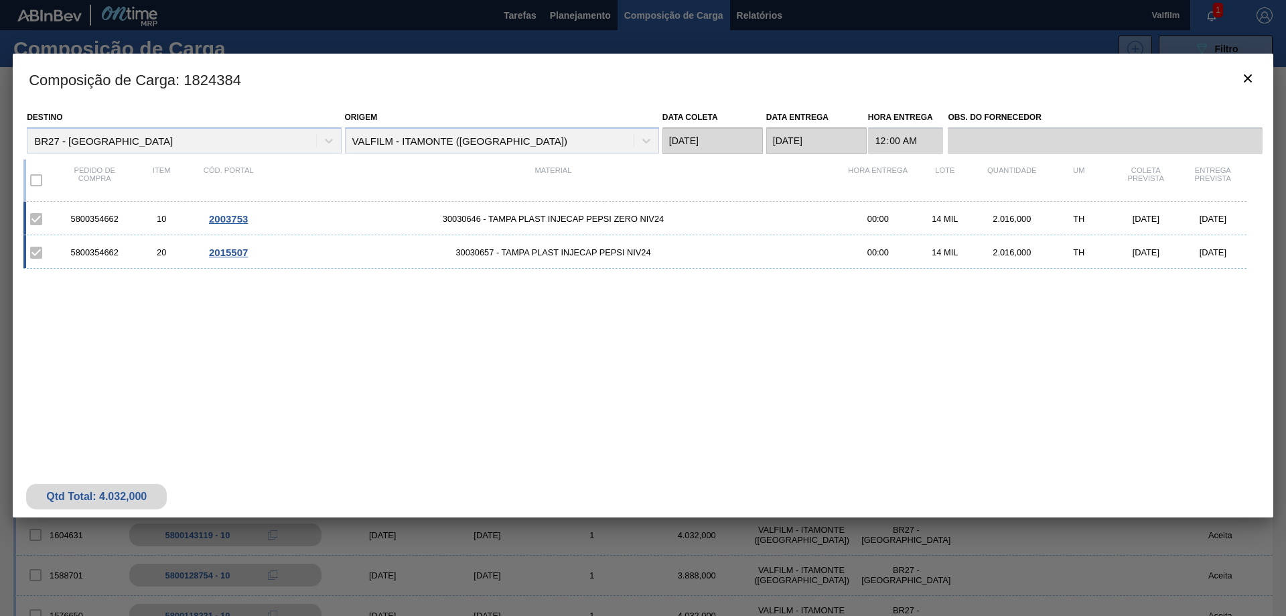
click at [240, 216] on span "2003753" at bounding box center [228, 218] width 39 height 11
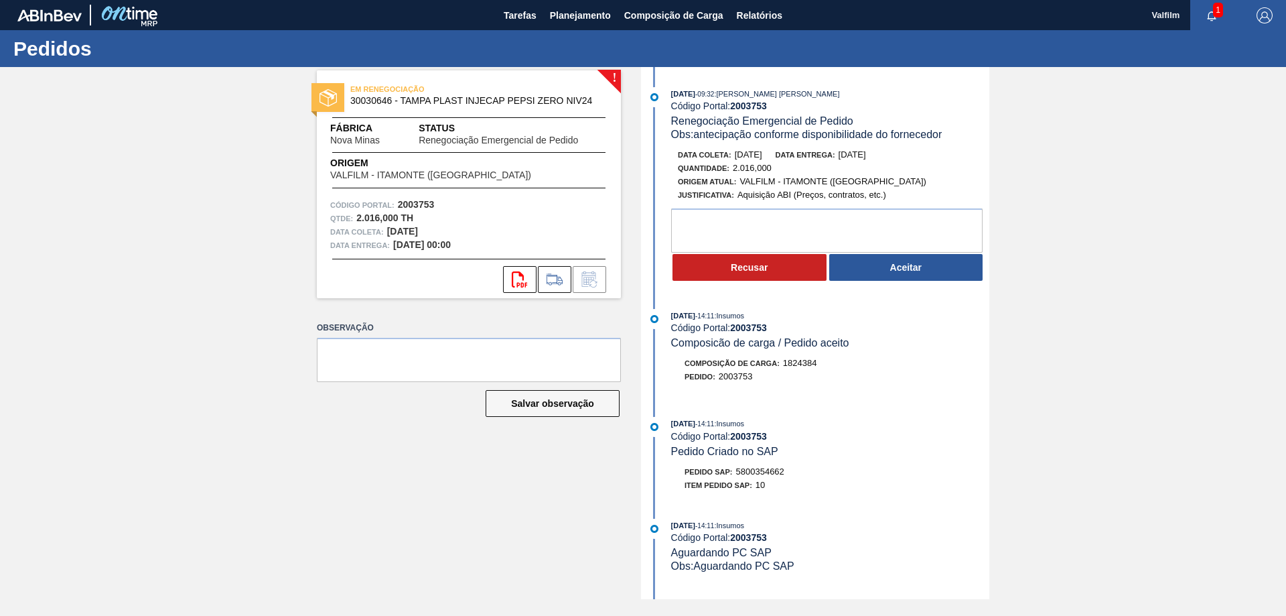
click at [906, 268] on button "Aceitar" at bounding box center [906, 267] width 154 height 27
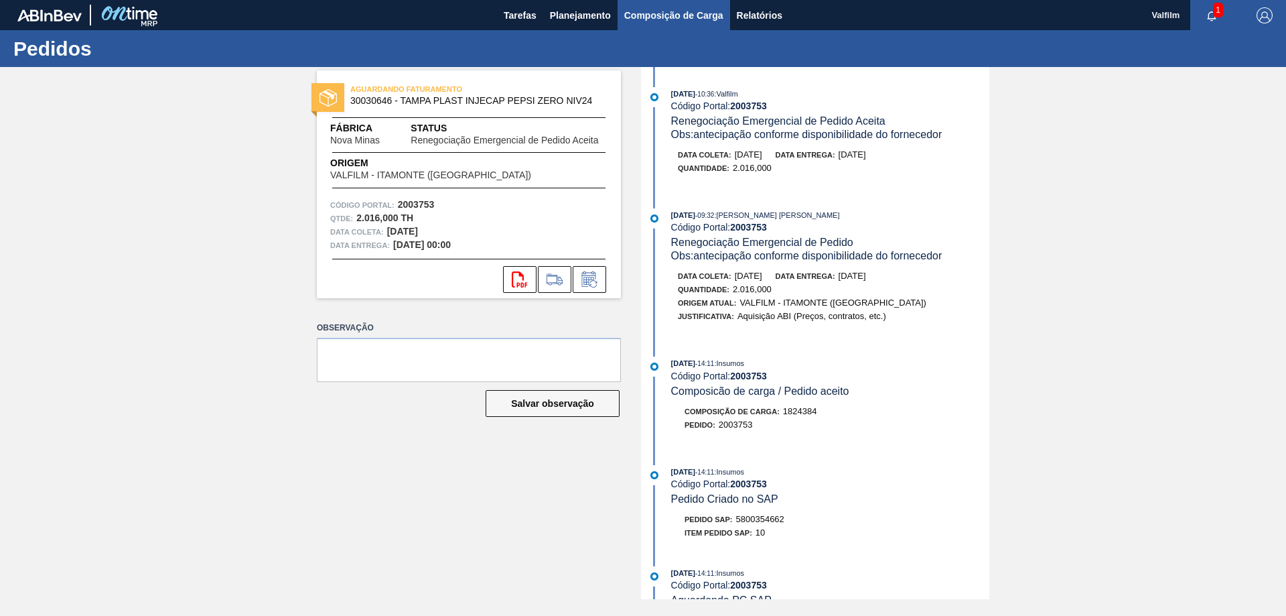
click at [645, 14] on span "Composição de Carga" at bounding box center [673, 15] width 99 height 16
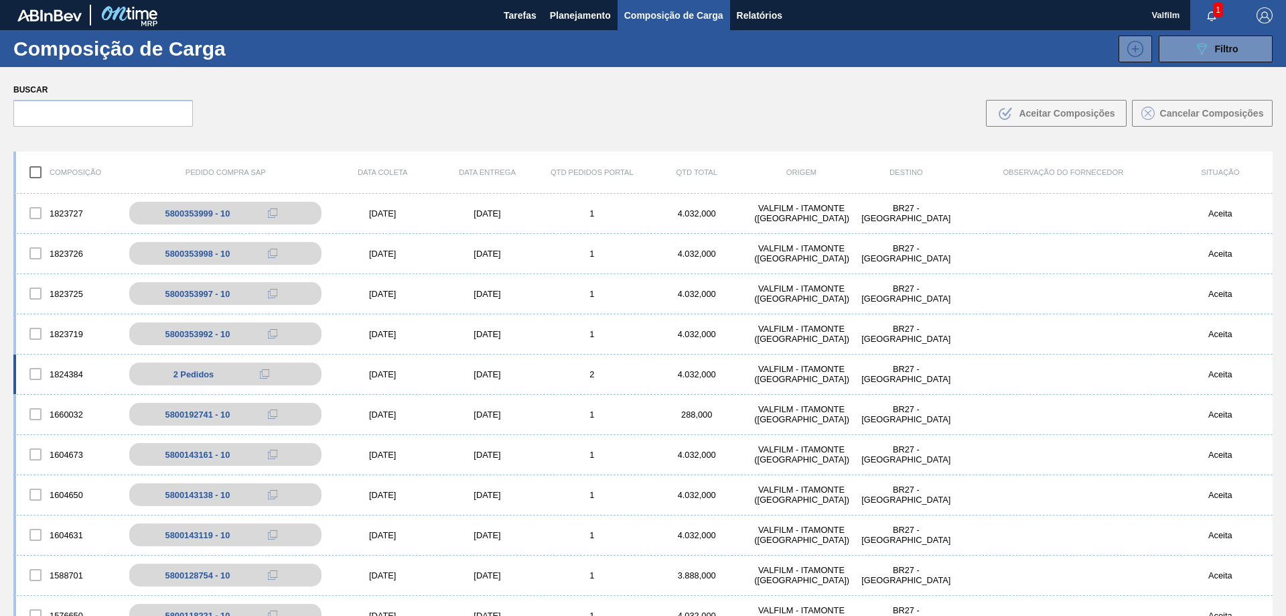
click at [584, 376] on div "2" at bounding box center [592, 374] width 104 height 10
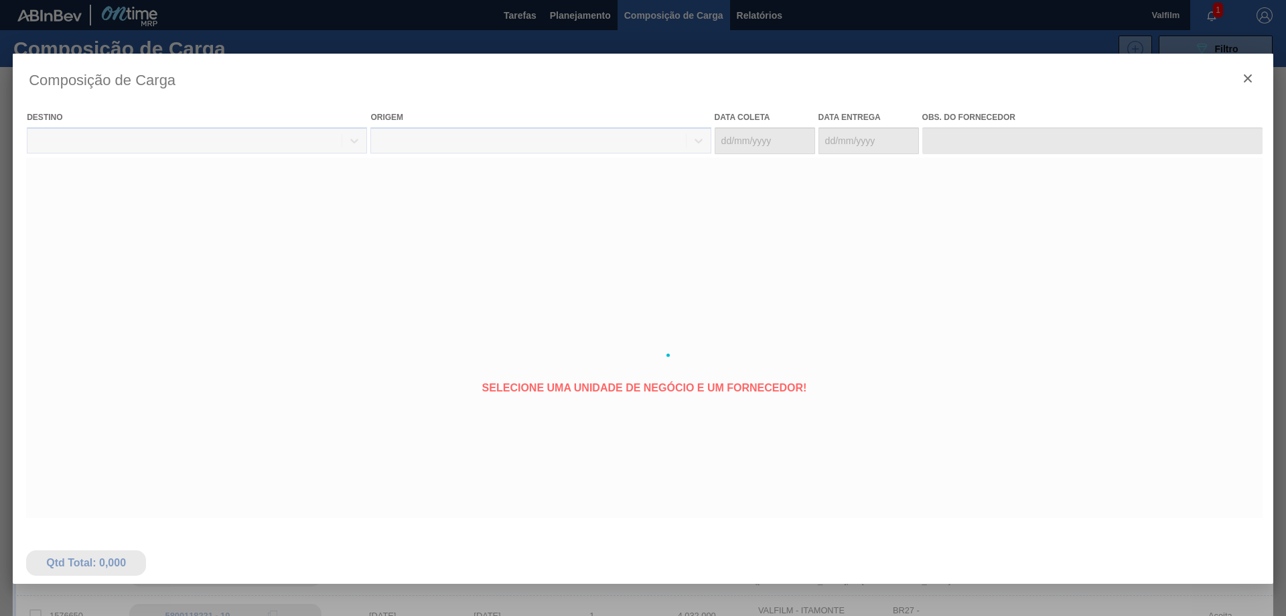
type coleta "[DATE]"
type entrega "[DATE]"
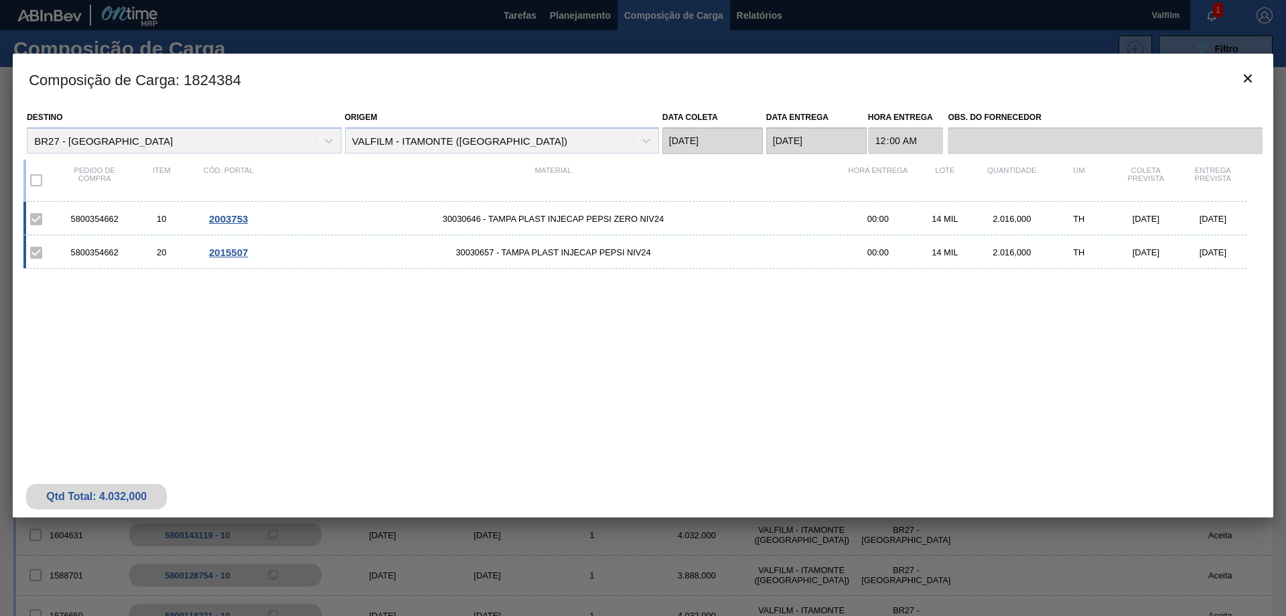
click at [236, 250] on span "2015507" at bounding box center [228, 251] width 39 height 11
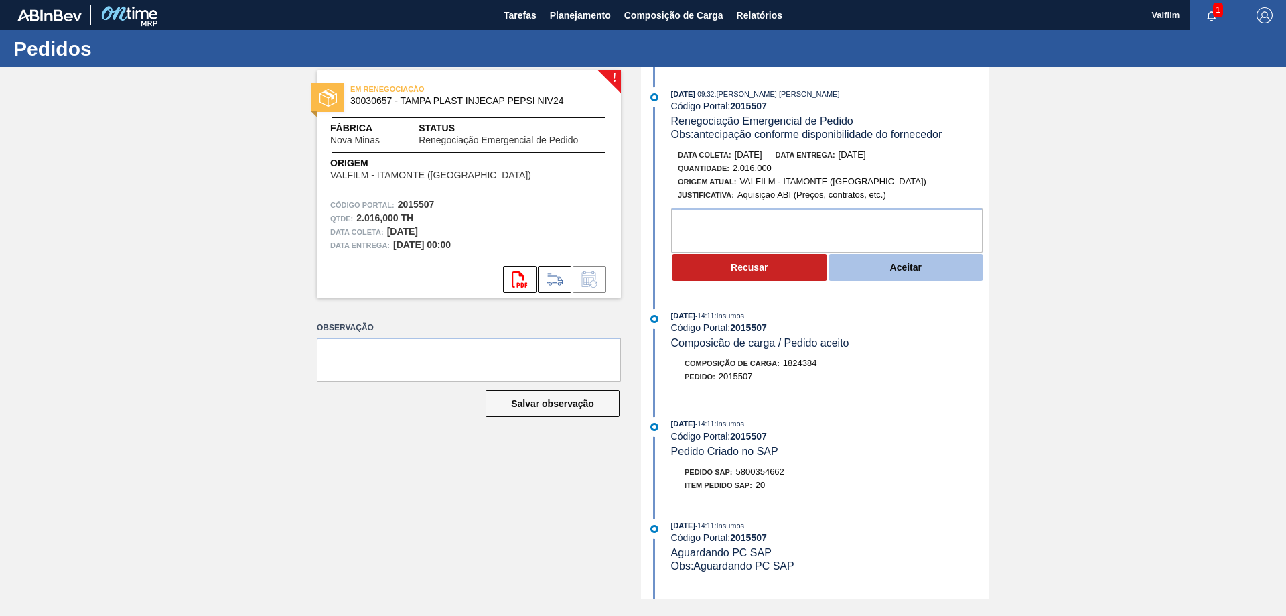
click at [938, 271] on button "Aceitar" at bounding box center [906, 267] width 154 height 27
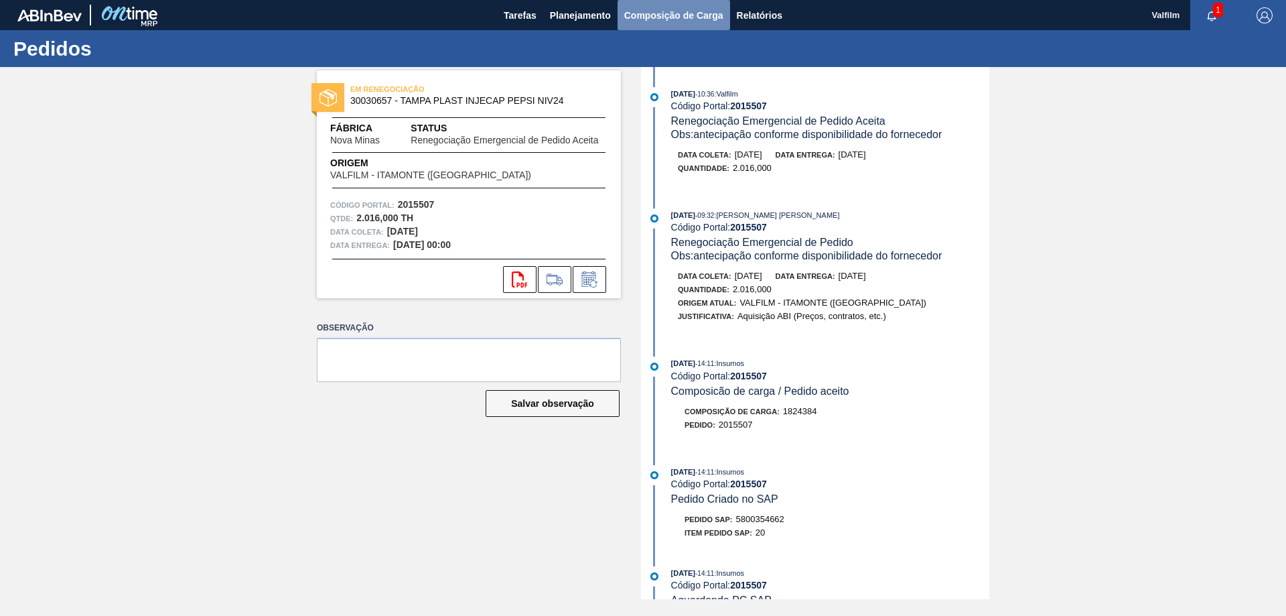
click at [641, 17] on span "Composição de Carga" at bounding box center [673, 15] width 99 height 16
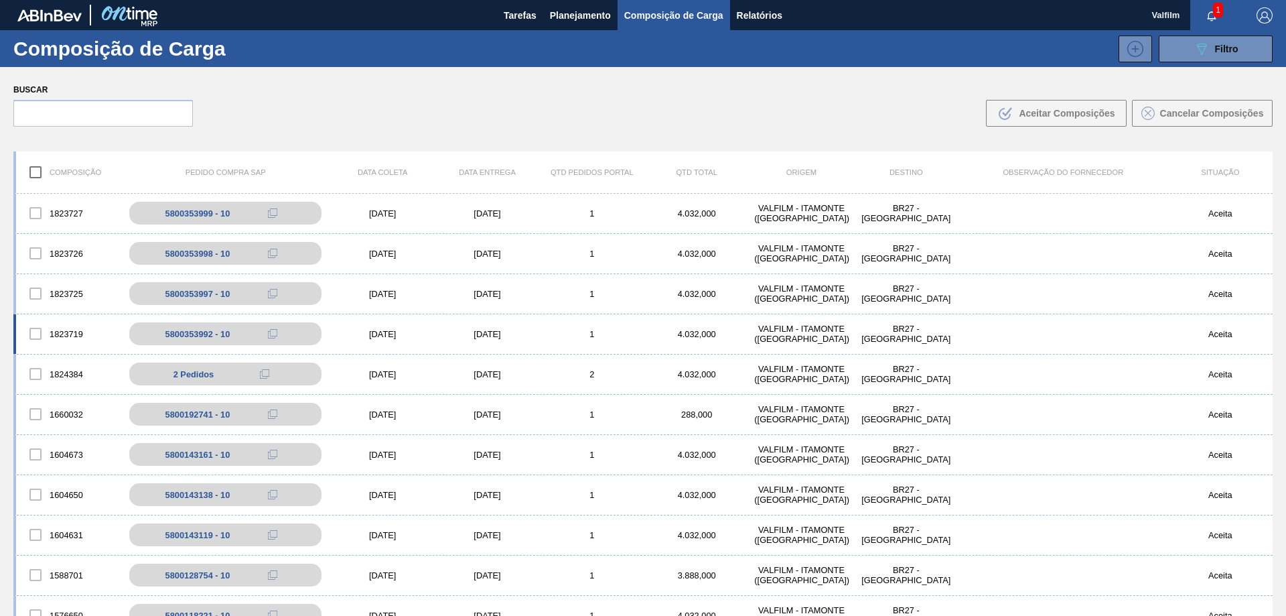
click at [478, 332] on div "[DATE]" at bounding box center [487, 334] width 104 height 10
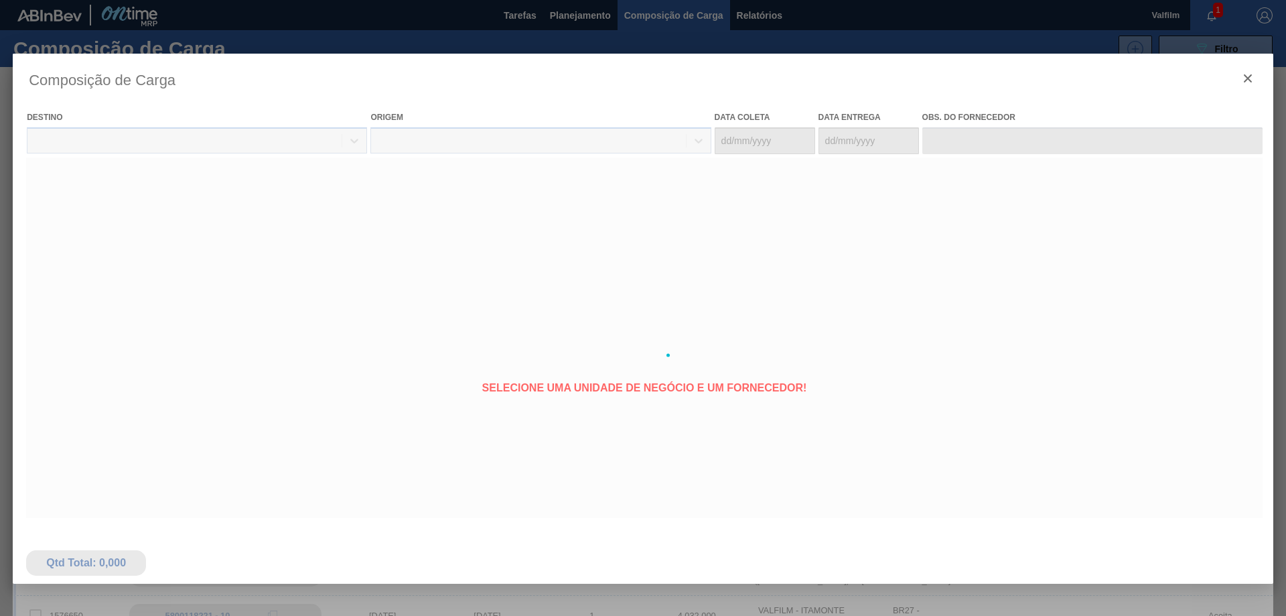
type coleta "[DATE]"
type entrega "[DATE]"
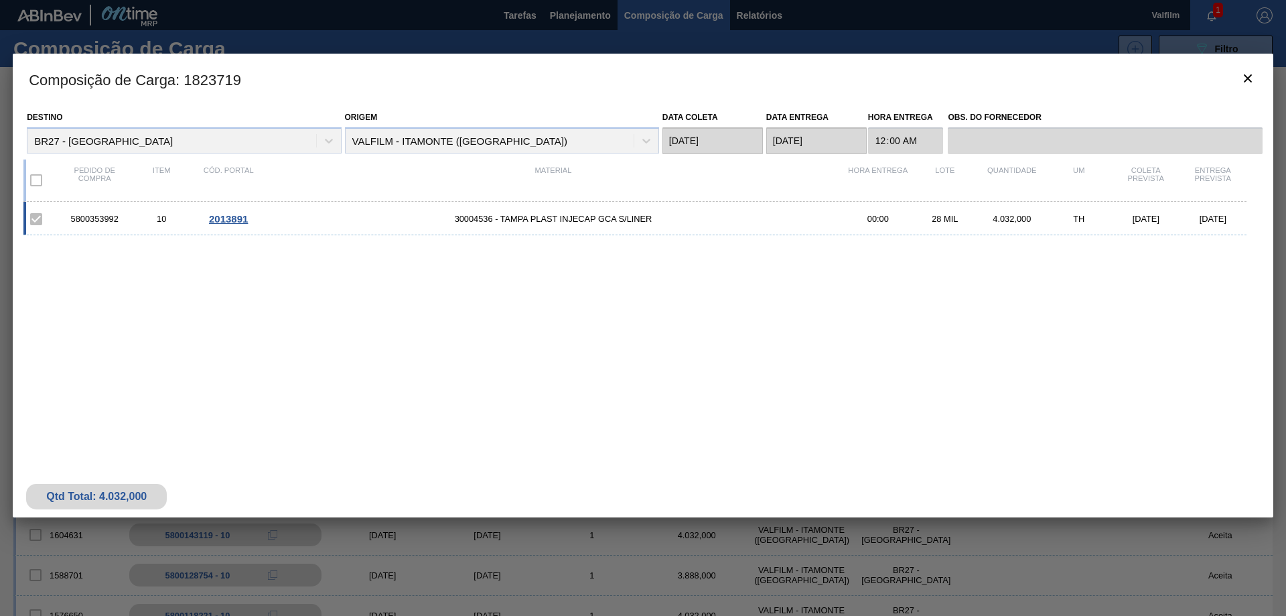
click at [228, 218] on span "2013891" at bounding box center [228, 218] width 39 height 11
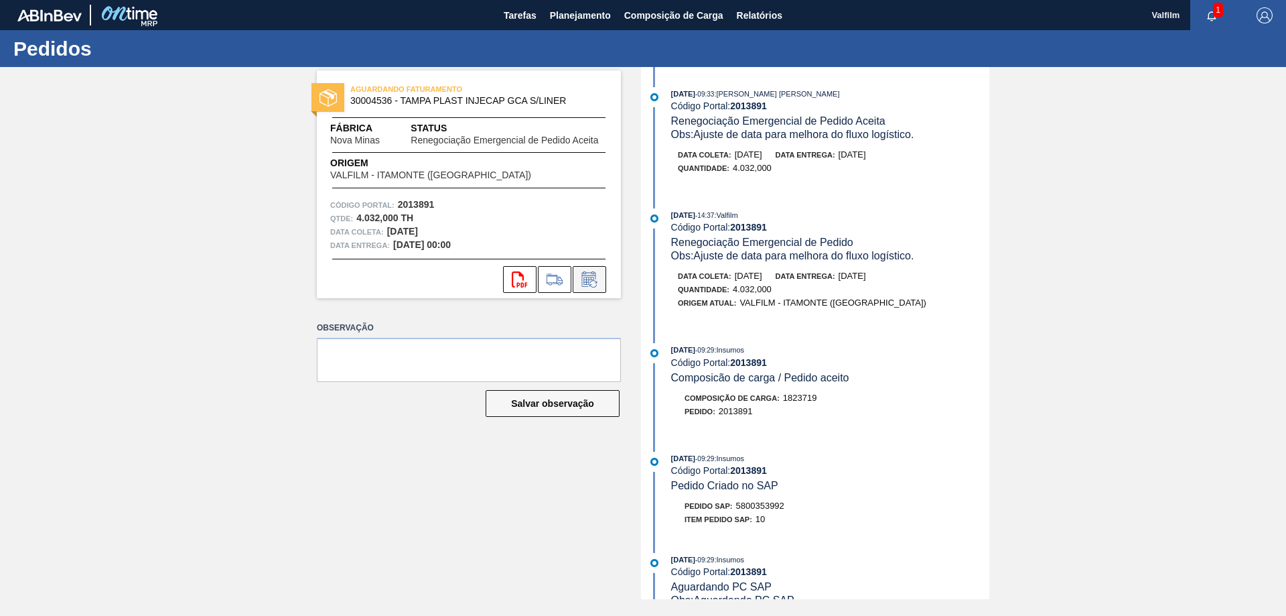
click at [589, 281] on icon at bounding box center [589, 279] width 21 height 16
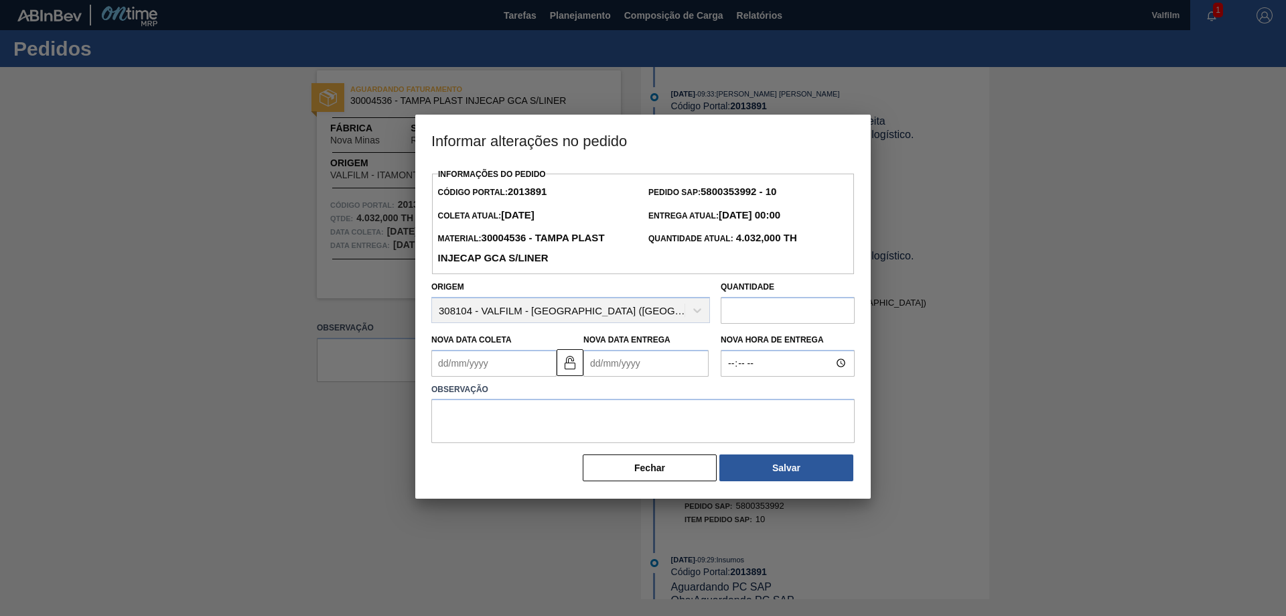
click at [521, 366] on Coleta2013891 "Nova Data Coleta" at bounding box center [493, 363] width 125 height 27
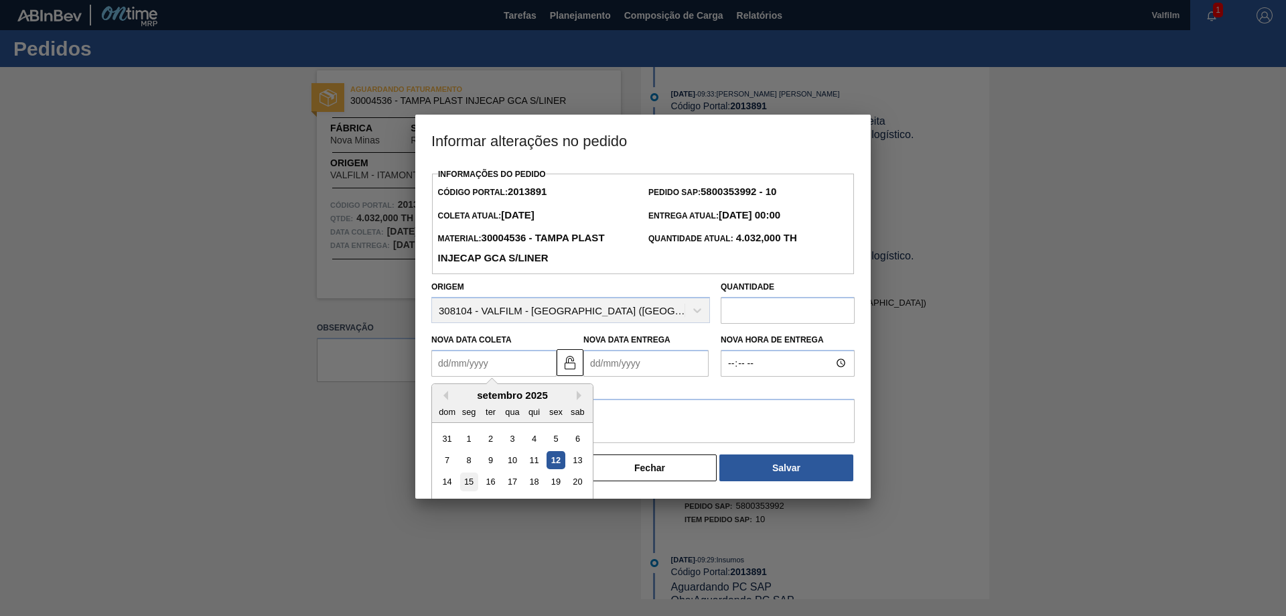
click at [475, 479] on div "15" at bounding box center [469, 481] width 18 height 18
type Coleta2013891 "[DATE]"
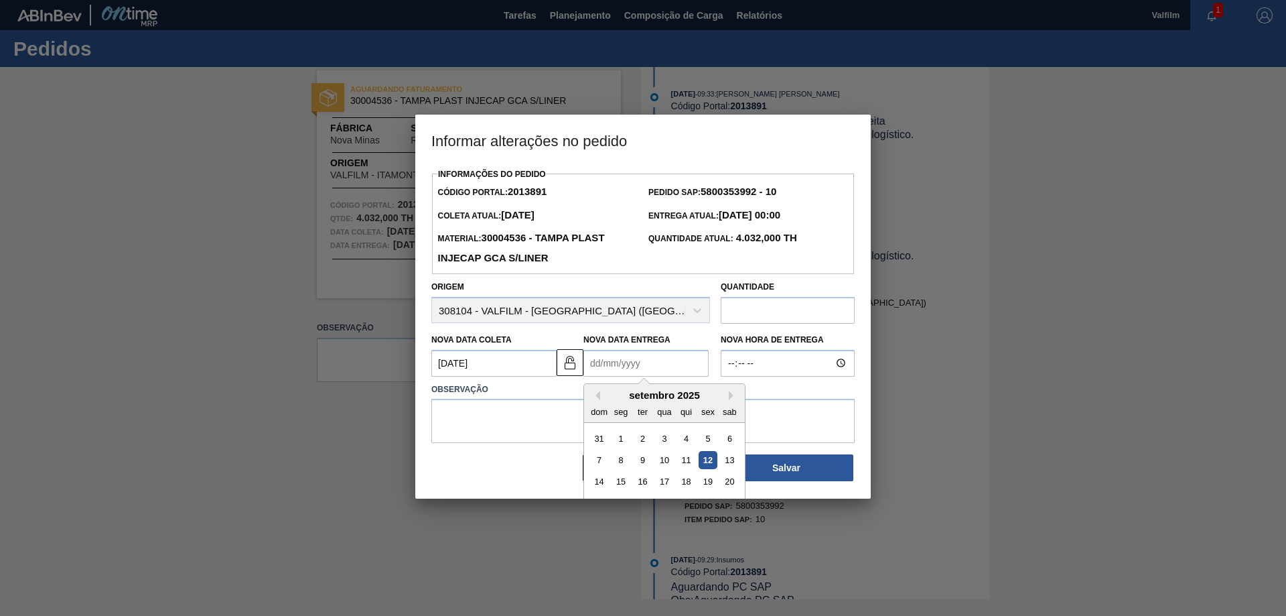
click at [624, 370] on Entrega2013891 "Nova Data Entrega" at bounding box center [645, 363] width 125 height 27
click at [638, 484] on div "16" at bounding box center [643, 481] width 18 height 18
type Entrega2013891 "[DATE]"
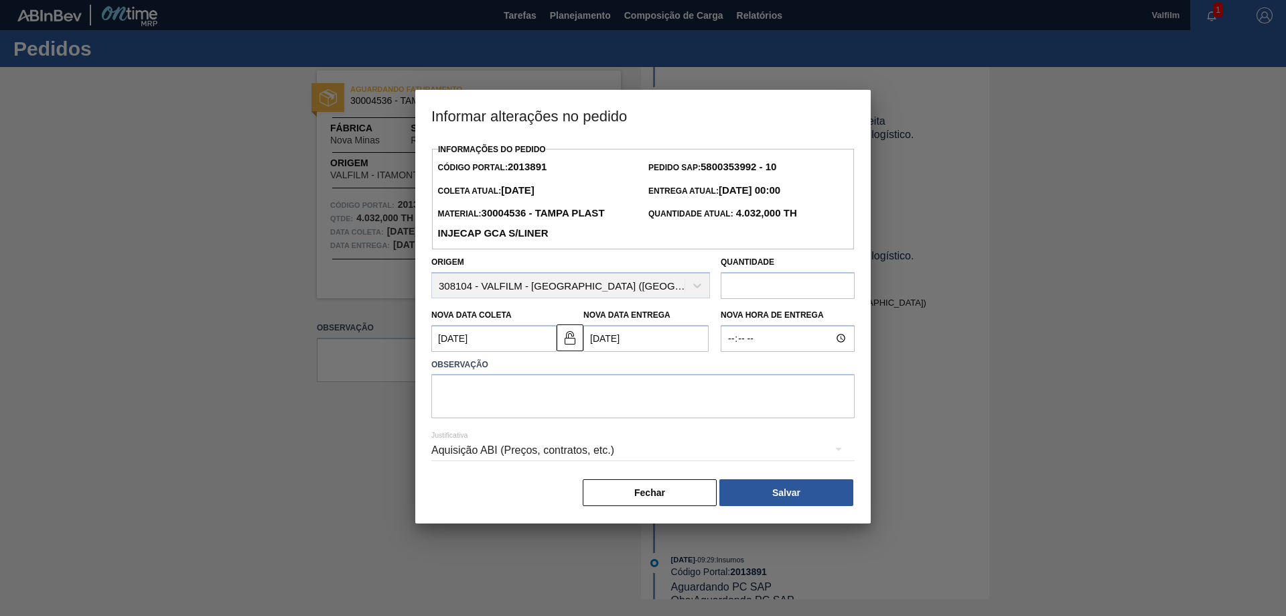
click at [486, 344] on Coleta2013891 "[DATE]" at bounding box center [493, 338] width 125 height 27
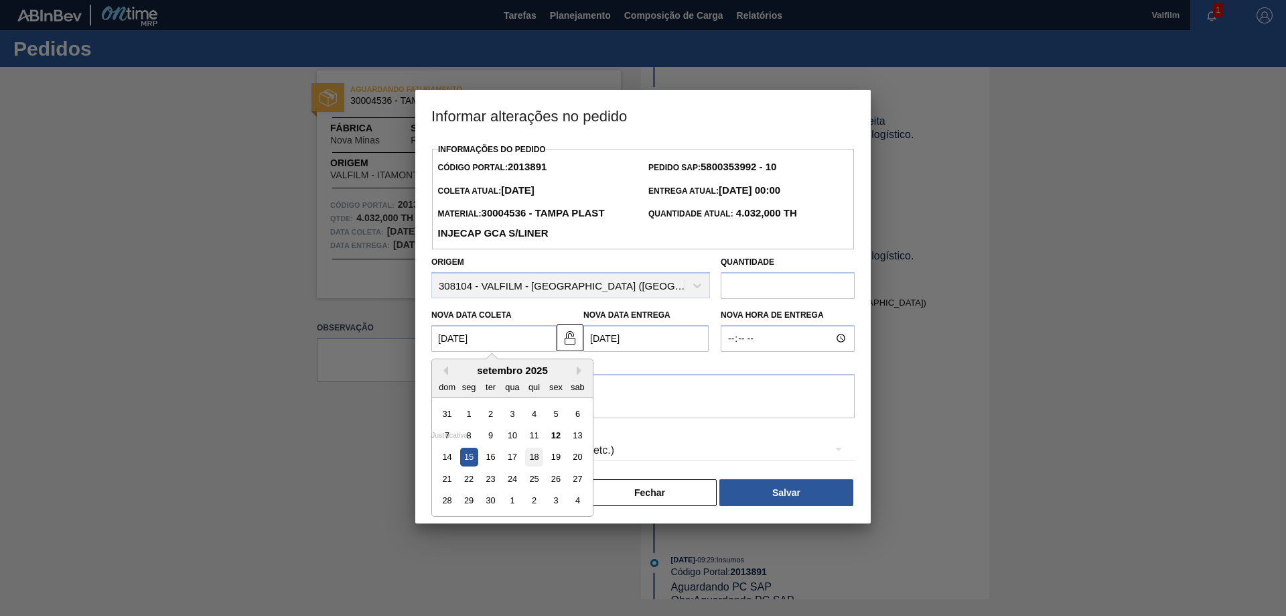
click at [536, 459] on div "18" at bounding box center [534, 456] width 18 height 18
type Coleta2013891 "18/09/2025"
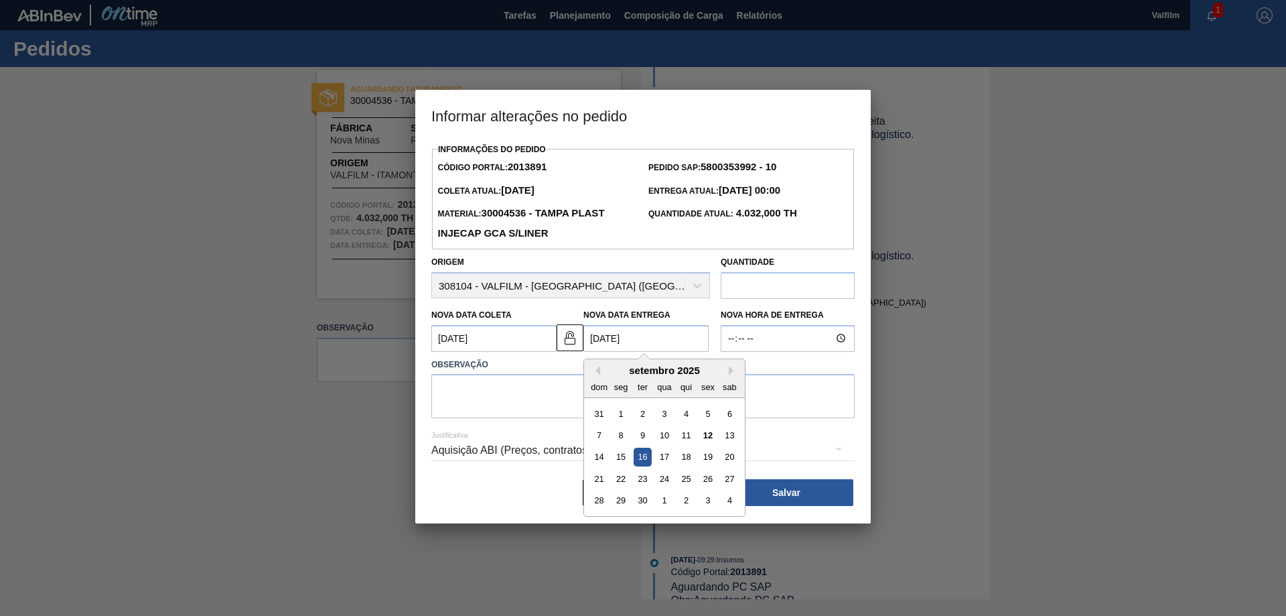
click at [636, 340] on Entrega2013891 "[DATE]" at bounding box center [645, 338] width 125 height 27
click at [707, 461] on div "19" at bounding box center [708, 456] width 18 height 18
type Entrega2013891 "[DATE]"
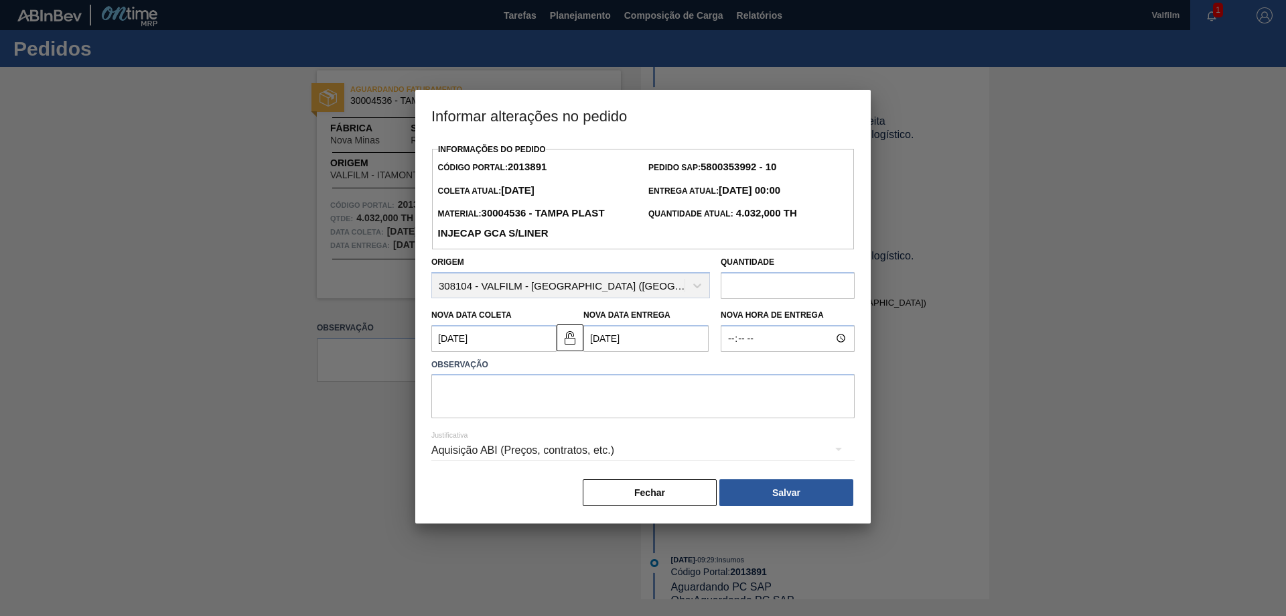
click at [610, 445] on div "Aquisição ABI (Preços, contratos, etc.)" at bounding box center [642, 450] width 423 height 38
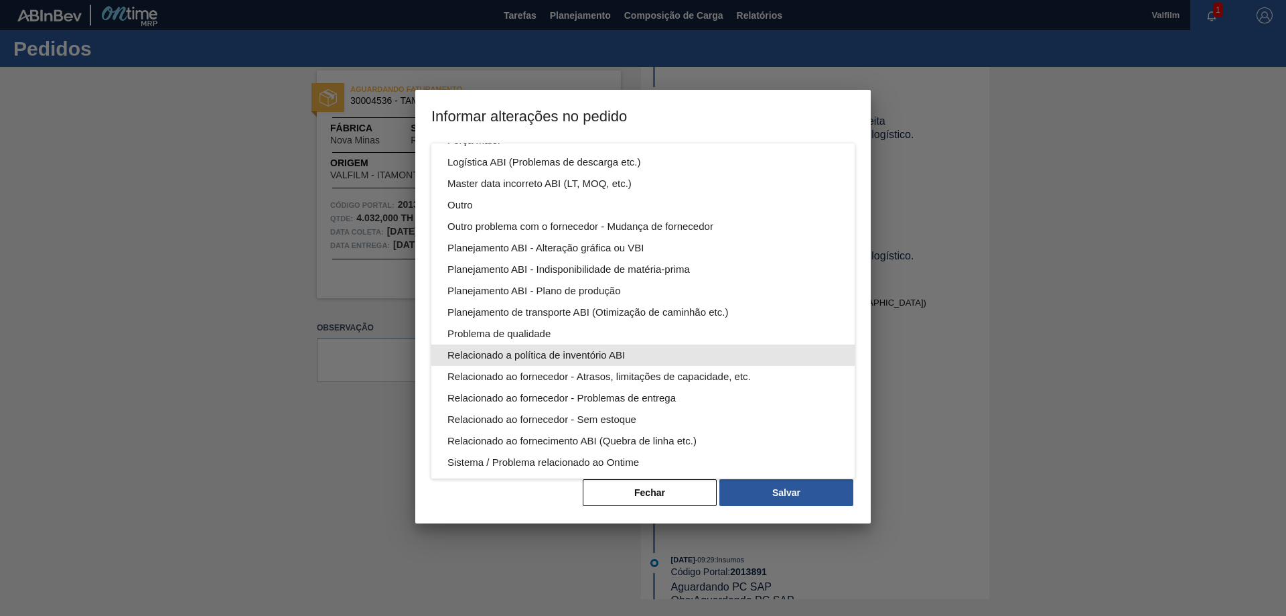
scroll to position [72, 0]
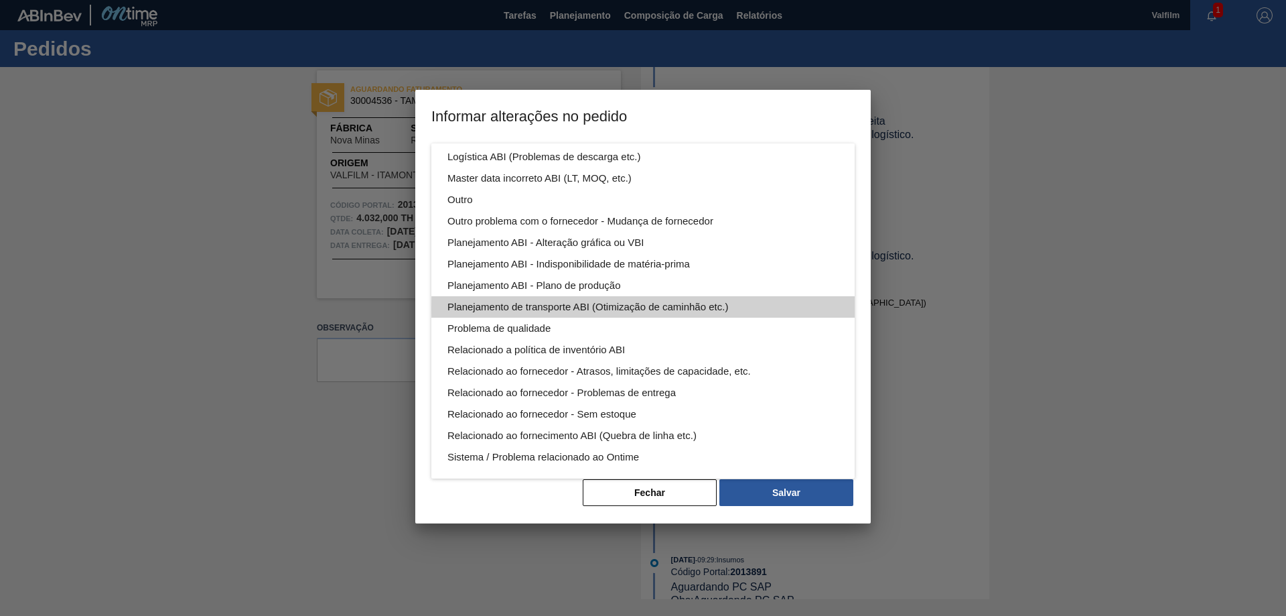
click at [685, 308] on div "Planejamento de transporte ABI (Otimização de caminhão etc.)" at bounding box center [642, 306] width 391 height 21
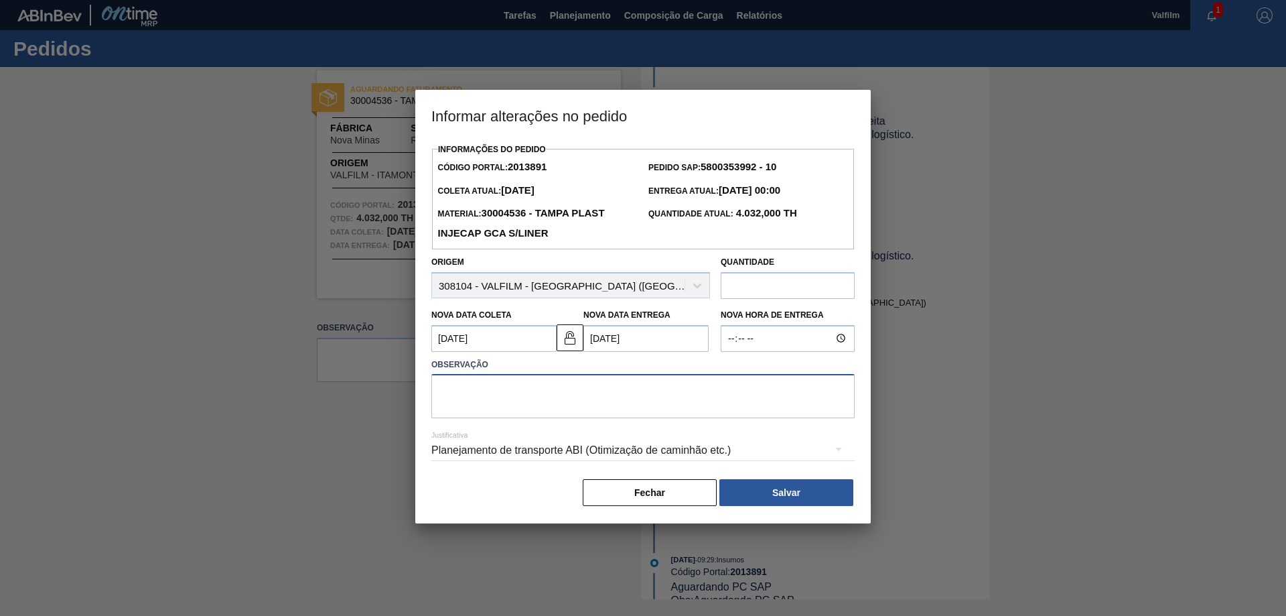
click at [618, 393] on textarea at bounding box center [642, 396] width 423 height 44
type textarea "Antecipação para melhora do fluxo logístico."
click at [800, 495] on button "Salvar" at bounding box center [786, 492] width 134 height 27
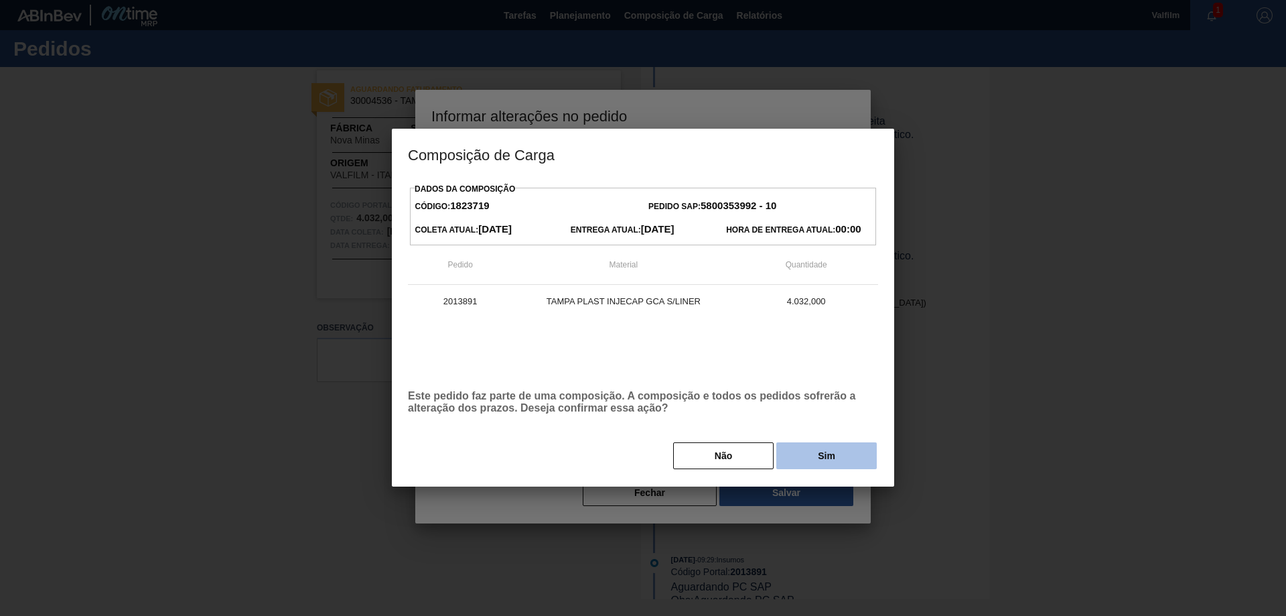
click at [853, 457] on button "Sim" at bounding box center [826, 455] width 100 height 27
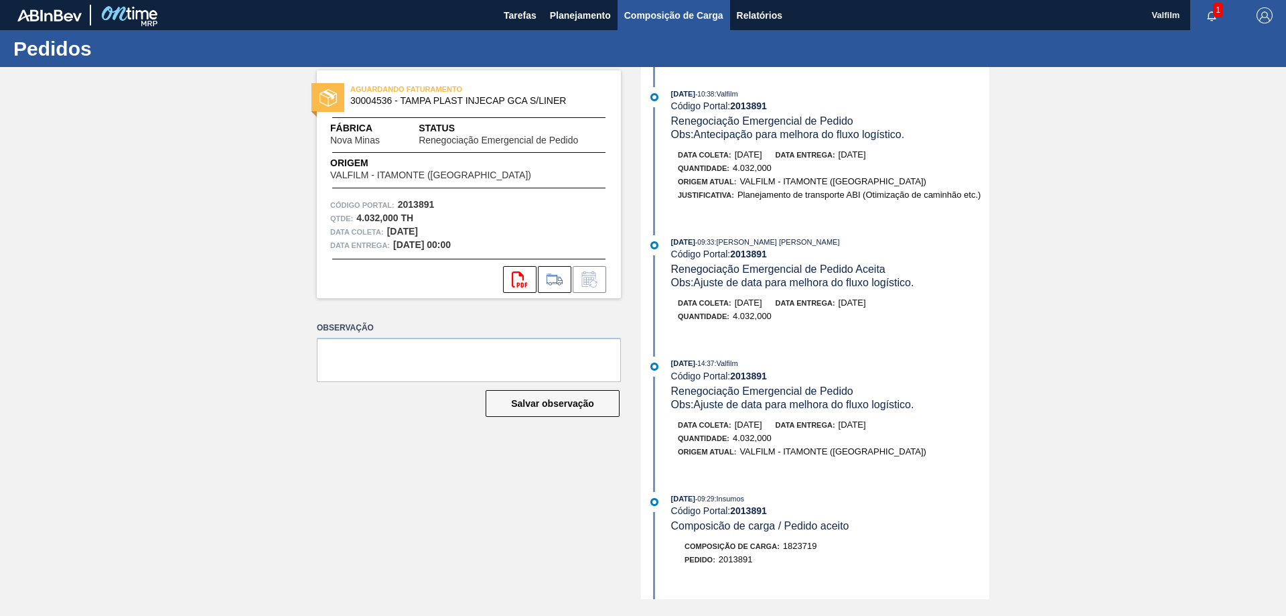
click at [669, 14] on span "Composição de Carga" at bounding box center [673, 15] width 99 height 16
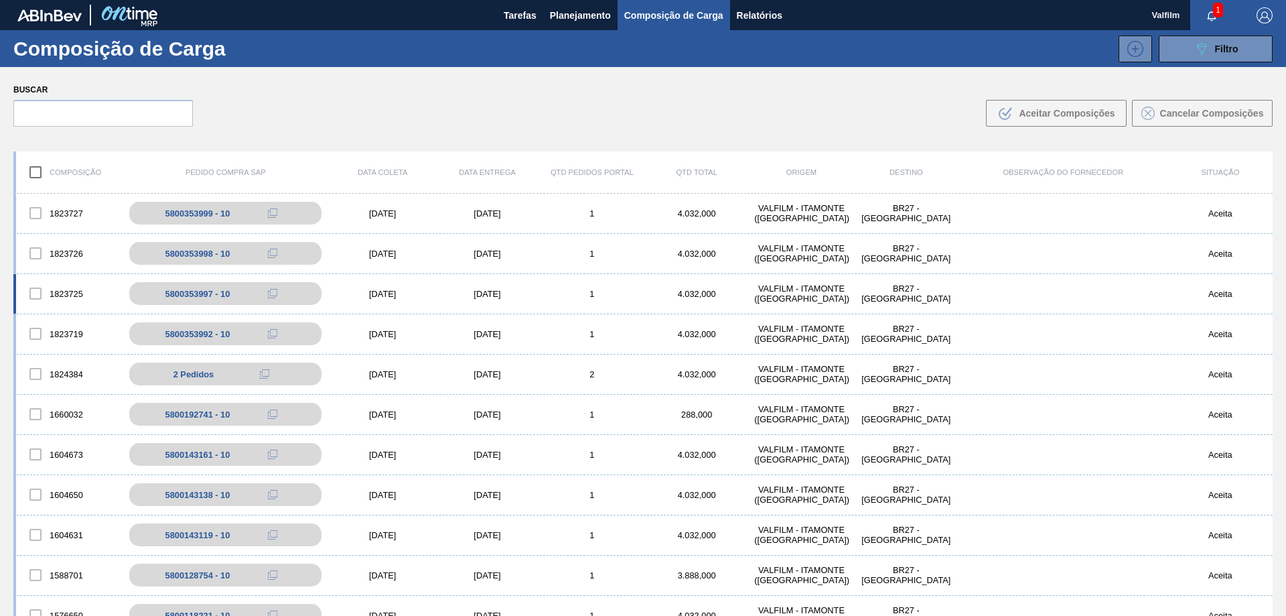
click at [459, 289] on div "24/09/2025" at bounding box center [487, 294] width 104 height 10
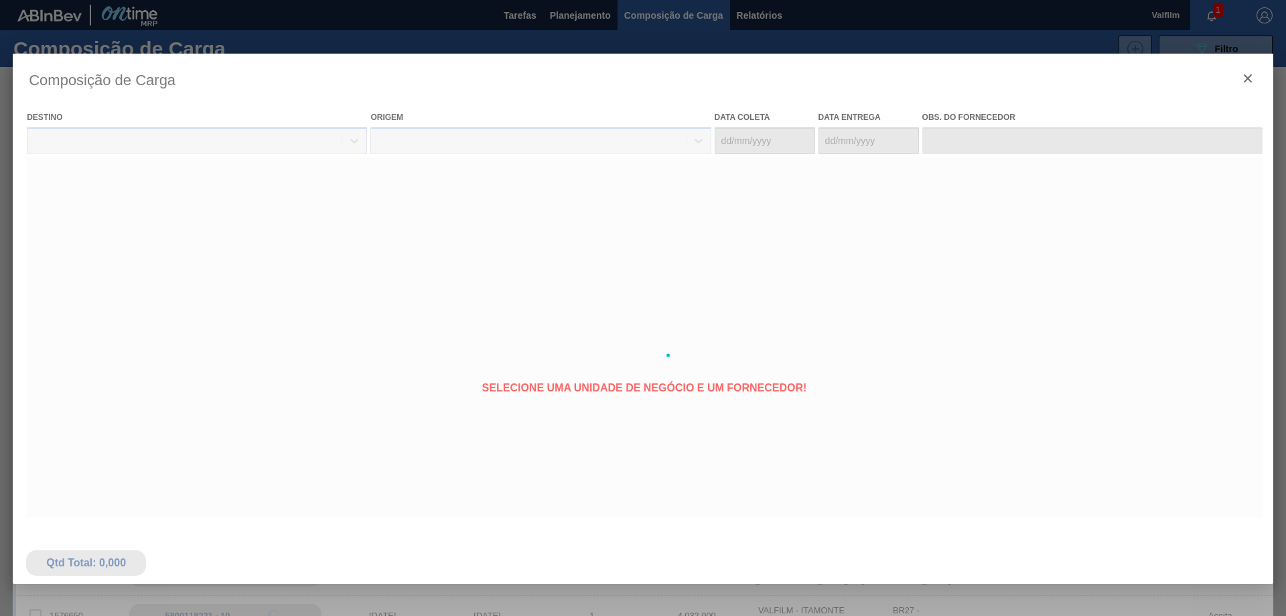
type coleta "[DATE]"
type entrega "24/09/2025"
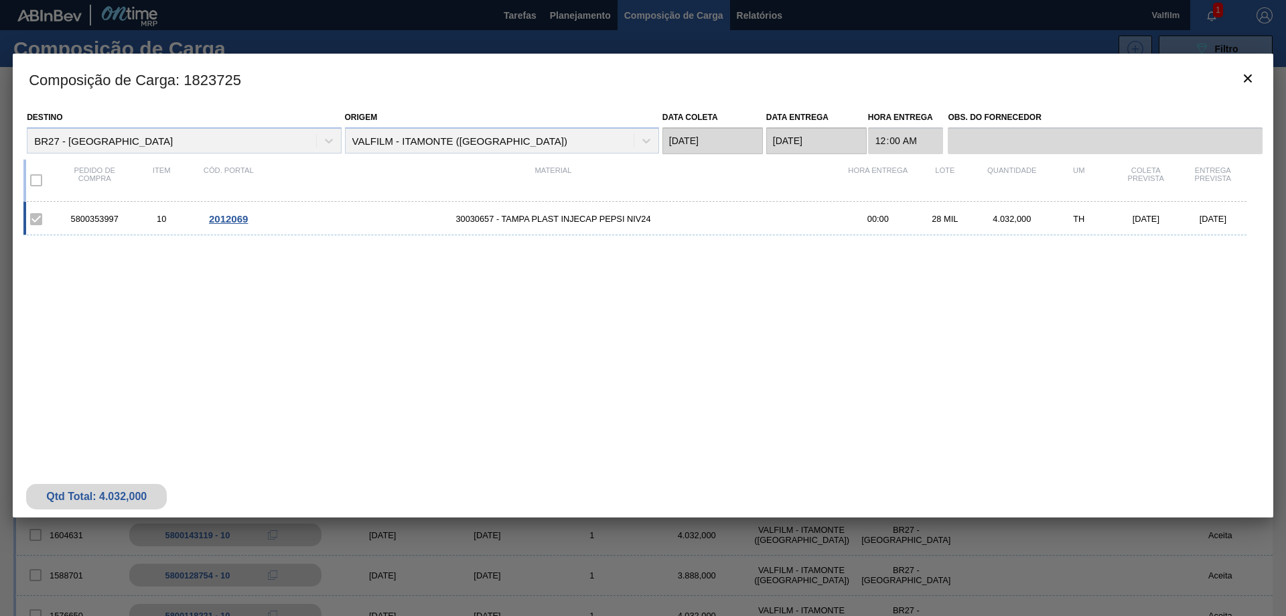
click at [247, 220] on span "2012069" at bounding box center [228, 218] width 39 height 11
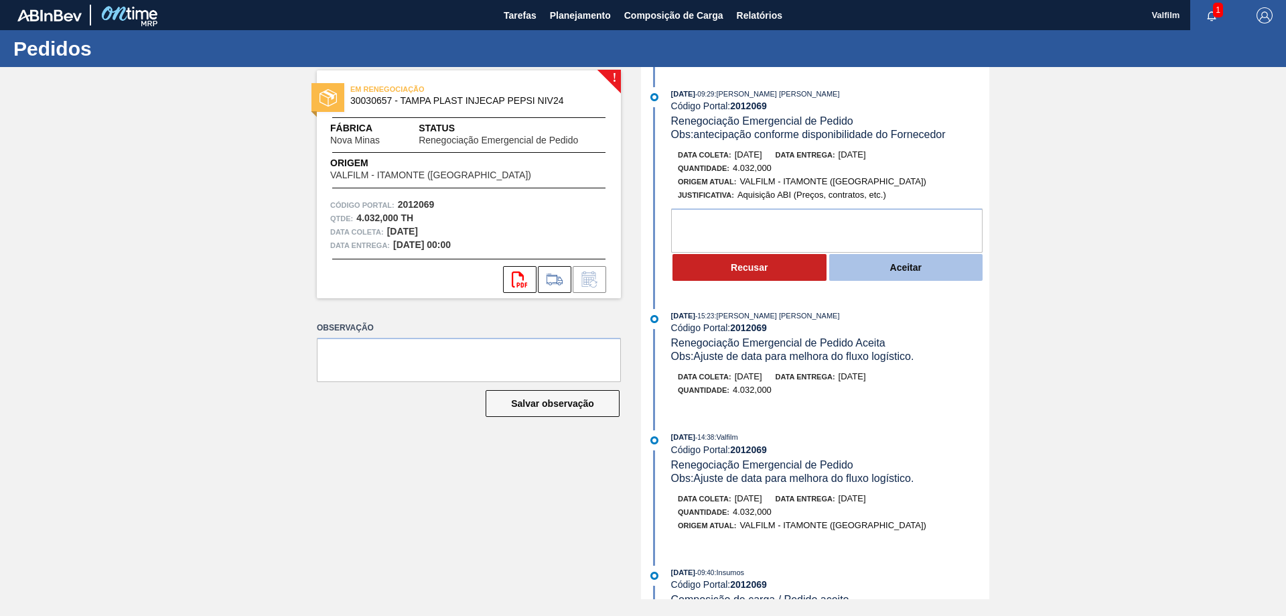
click at [913, 268] on button "Aceitar" at bounding box center [906, 267] width 154 height 27
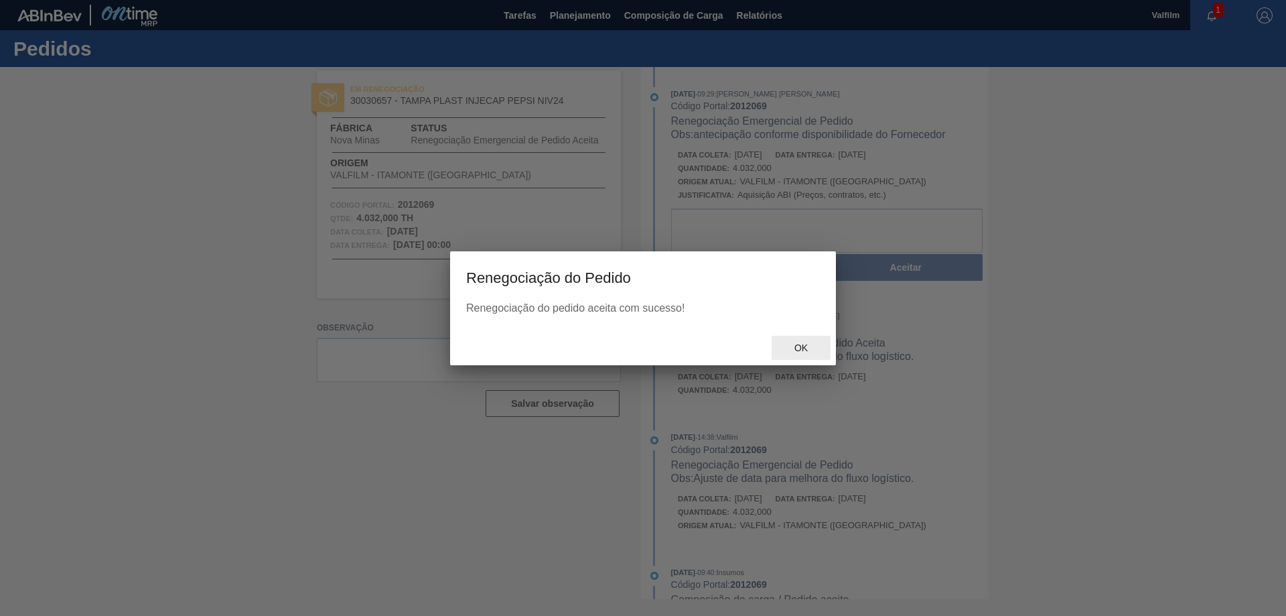
click at [806, 340] on div "Ok" at bounding box center [801, 348] width 59 height 25
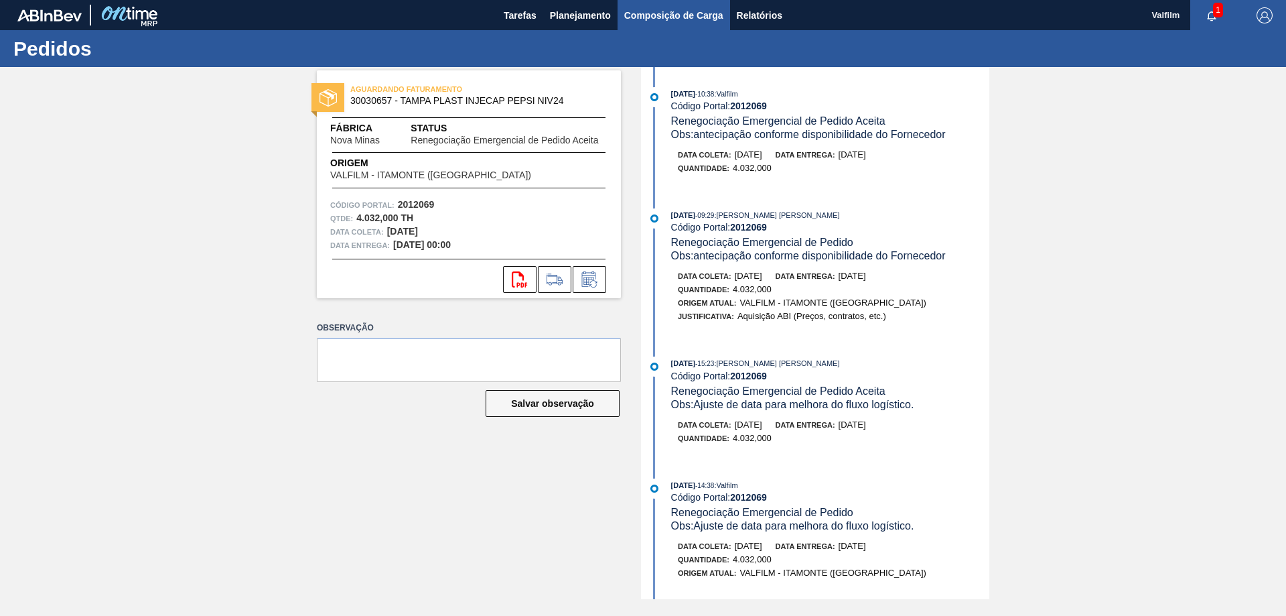
click at [689, 13] on span "Composição de Carga" at bounding box center [673, 15] width 99 height 16
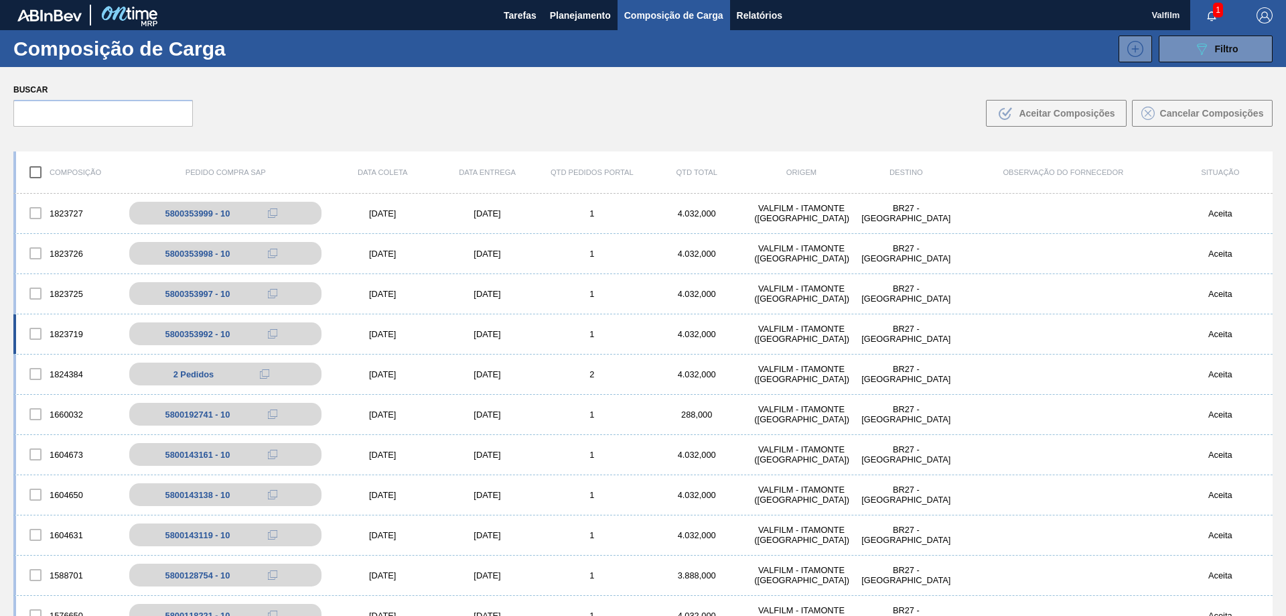
click at [480, 332] on div "[DATE]" at bounding box center [487, 334] width 104 height 10
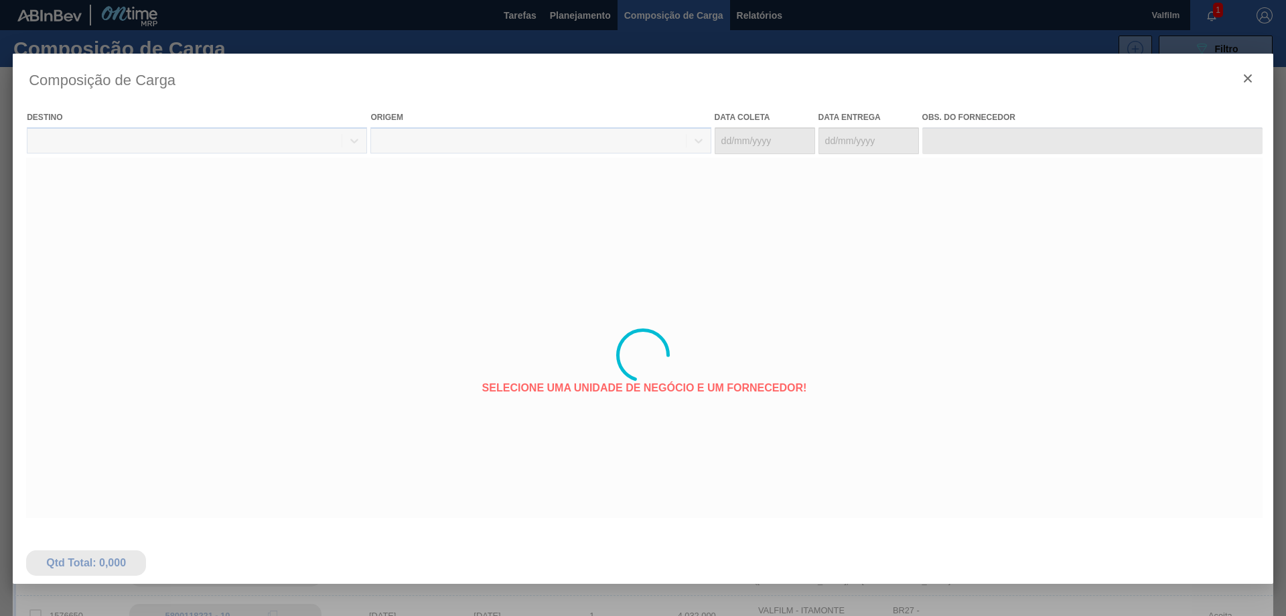
type coleta "[DATE]"
type entrega "[DATE]"
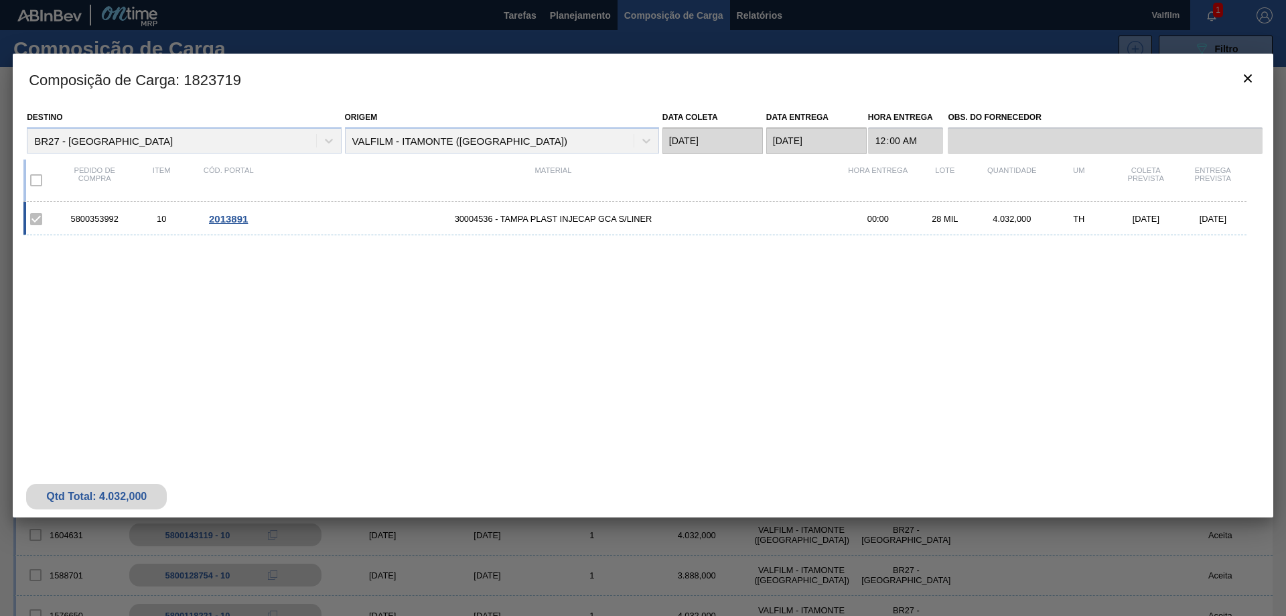
click at [230, 219] on span "2013891" at bounding box center [228, 218] width 39 height 11
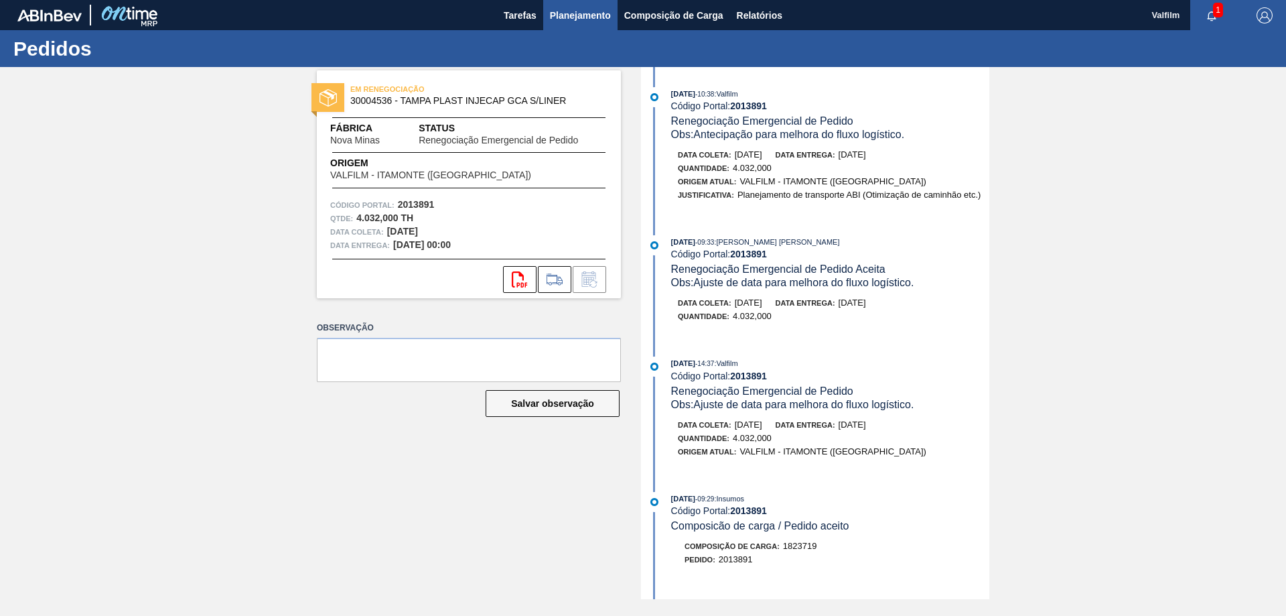
click at [581, 9] on span "Planejamento" at bounding box center [580, 15] width 61 height 16
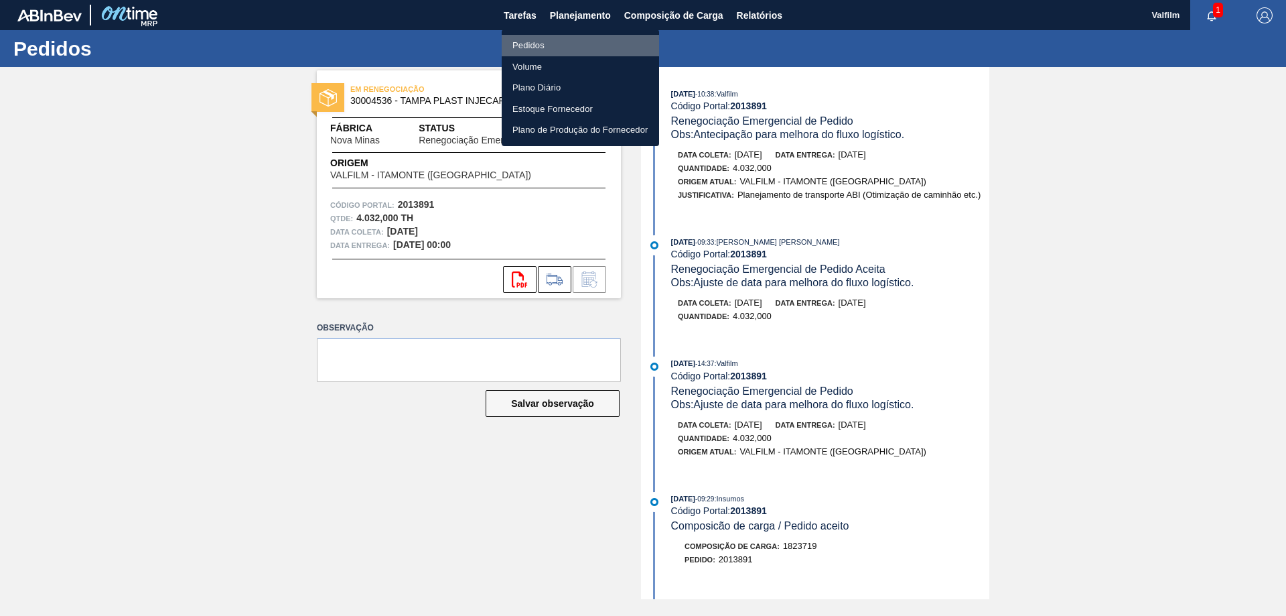
click at [547, 39] on li "Pedidos" at bounding box center [580, 45] width 157 height 21
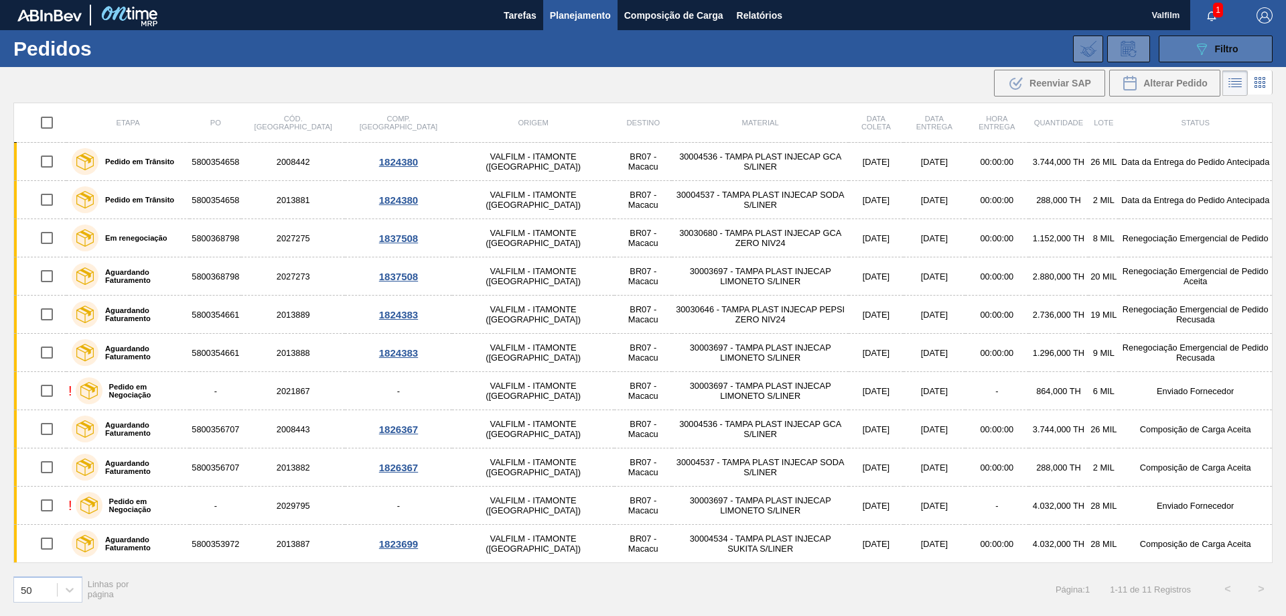
click at [1189, 60] on button "089F7B8B-B2A5-4AFE-B5C0-19BA573D28AC Filtro" at bounding box center [1216, 48] width 114 height 27
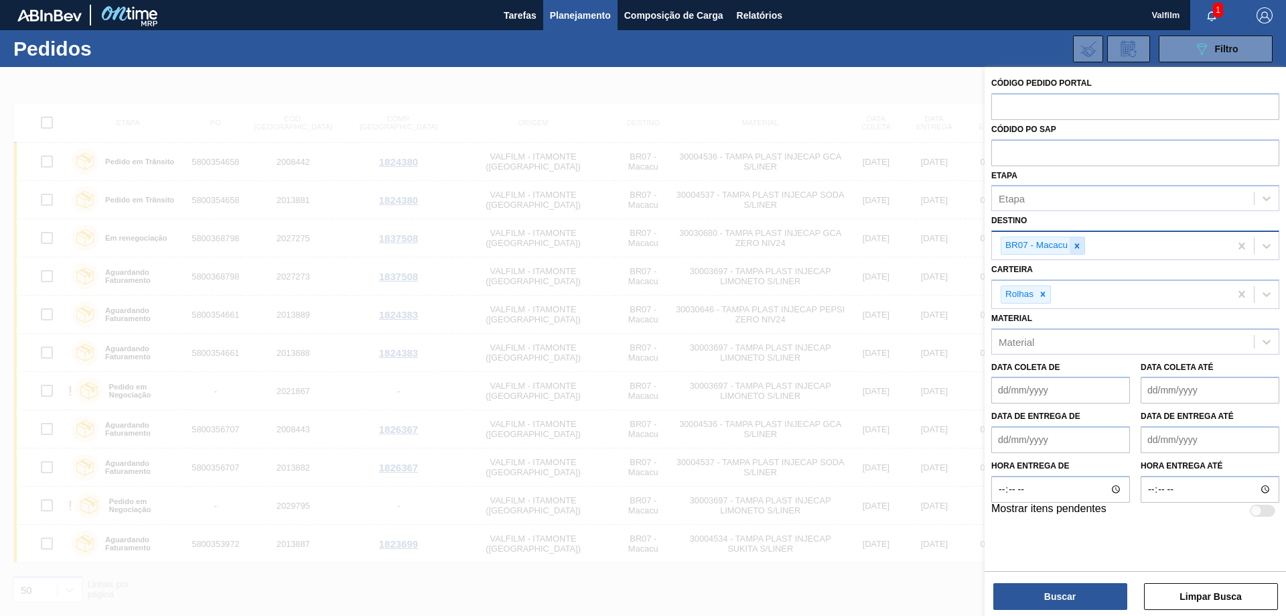
click at [1080, 245] on icon at bounding box center [1076, 245] width 9 height 9
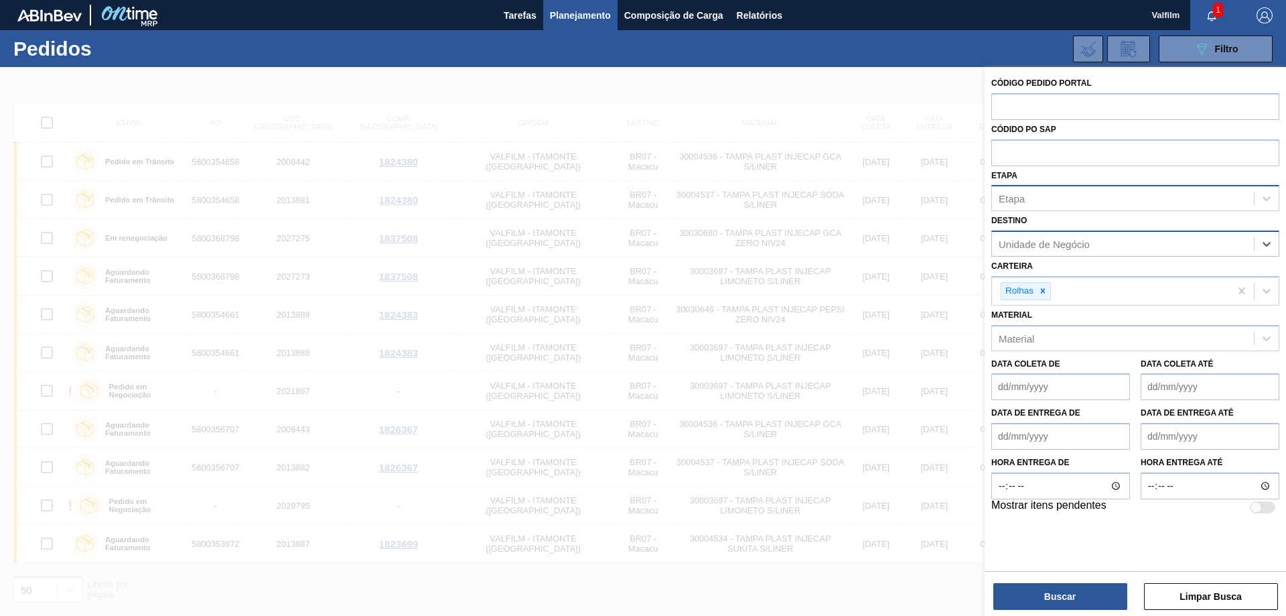
click at [1065, 199] on div "Etapa" at bounding box center [1123, 198] width 262 height 19
click at [1065, 204] on div "Etapa" at bounding box center [1123, 198] width 262 height 19
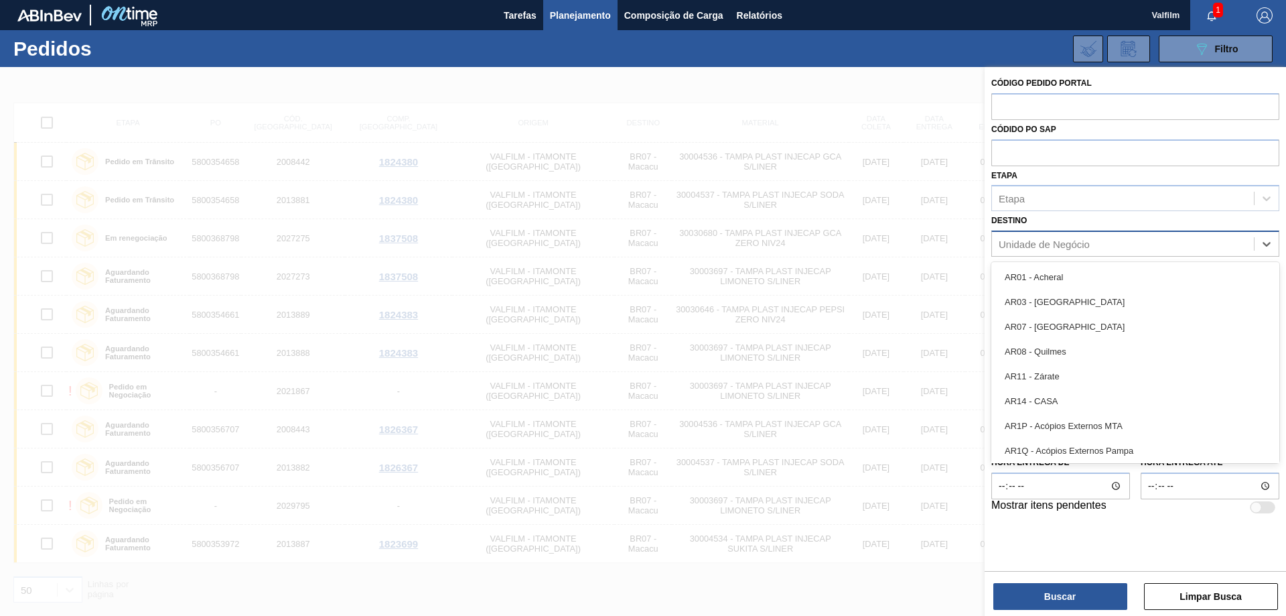
click at [1059, 248] on div "Unidade de Negócio" at bounding box center [1044, 243] width 91 height 11
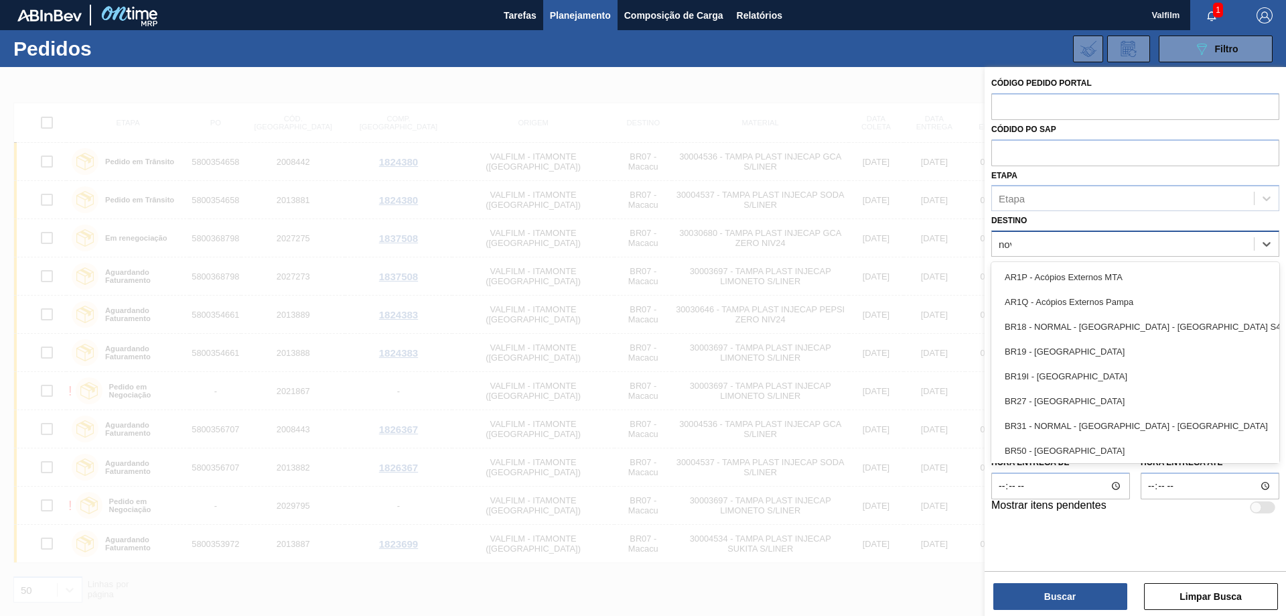
type input "nova"
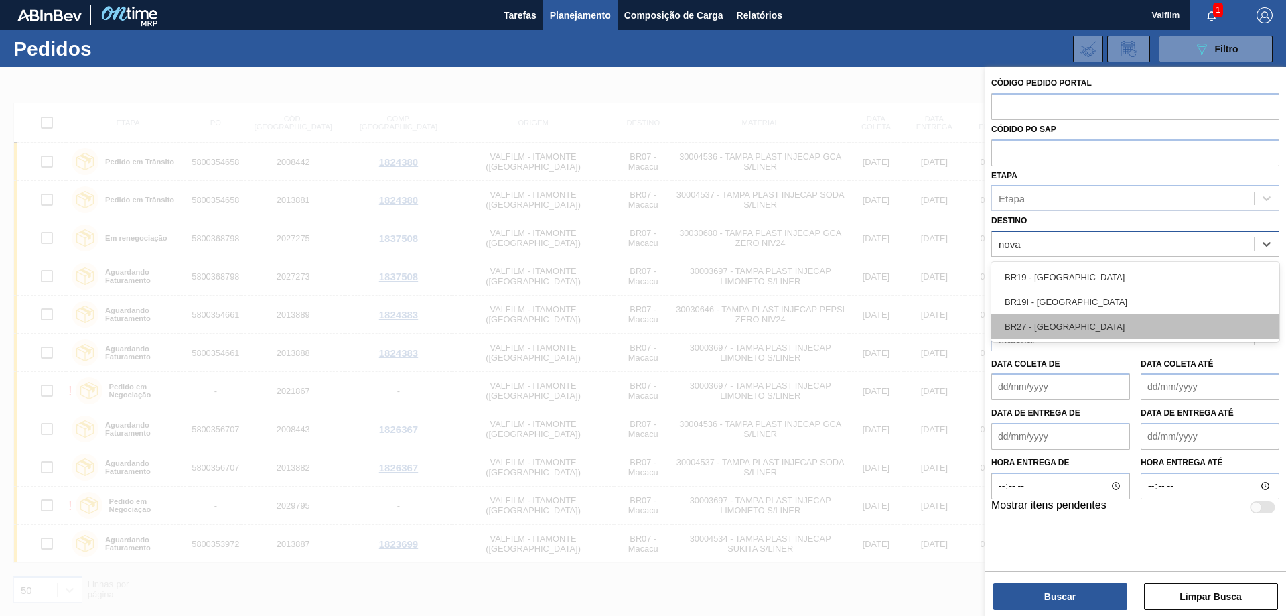
click at [1069, 329] on div "BR27 - [GEOGRAPHIC_DATA]" at bounding box center [1135, 326] width 288 height 25
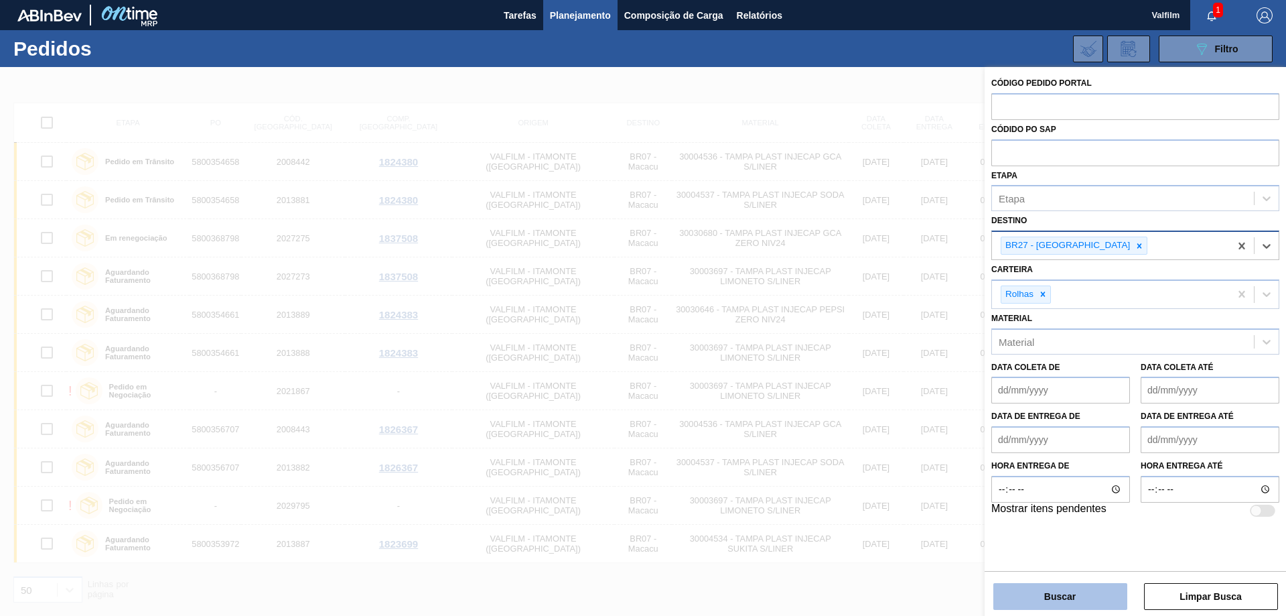
click at [1100, 602] on button "Buscar" at bounding box center [1060, 596] width 134 height 27
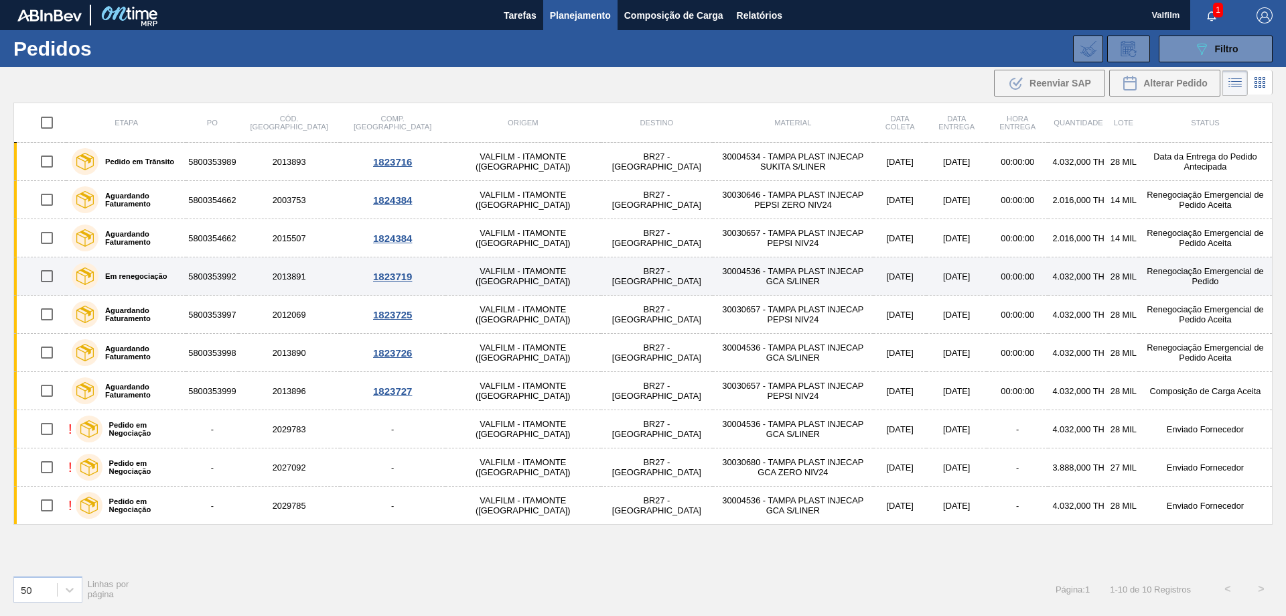
click at [236, 276] on td "5800353992" at bounding box center [212, 276] width 52 height 38
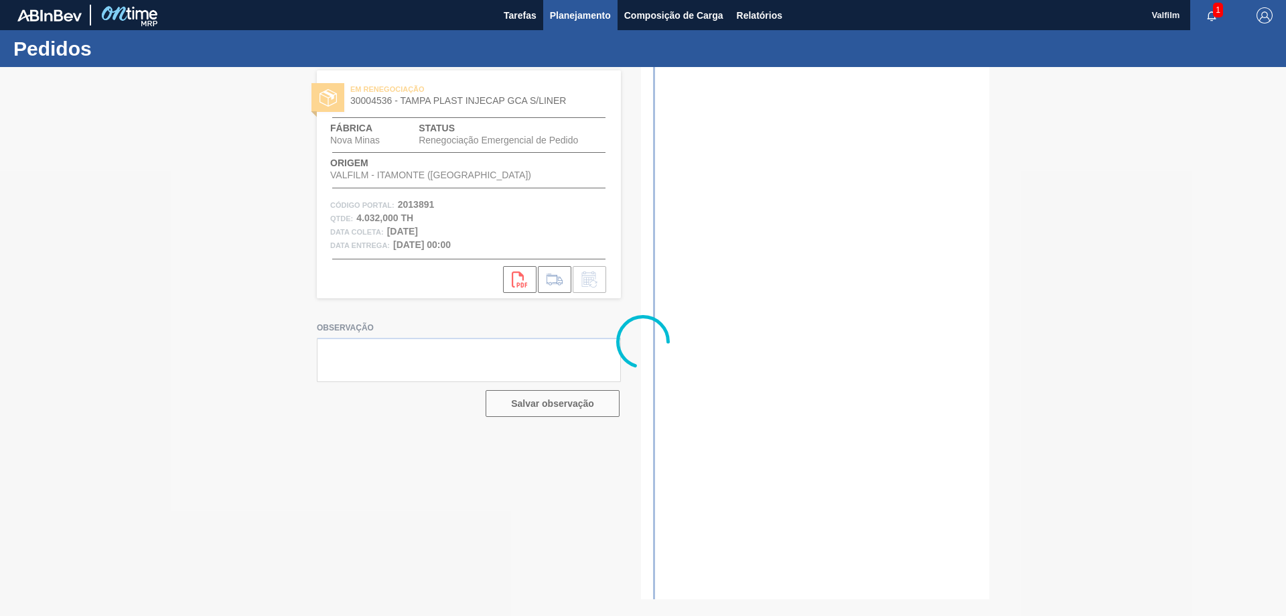
click at [575, 17] on span "Planejamento" at bounding box center [580, 15] width 61 height 16
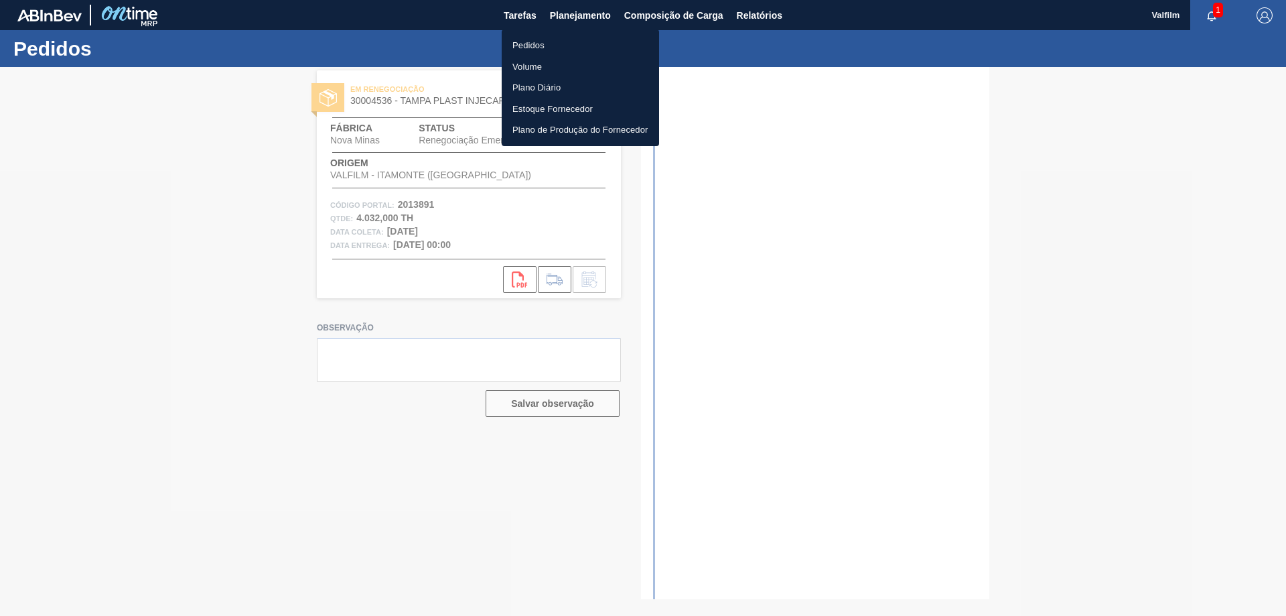
click at [561, 51] on li "Pedidos" at bounding box center [580, 45] width 157 height 21
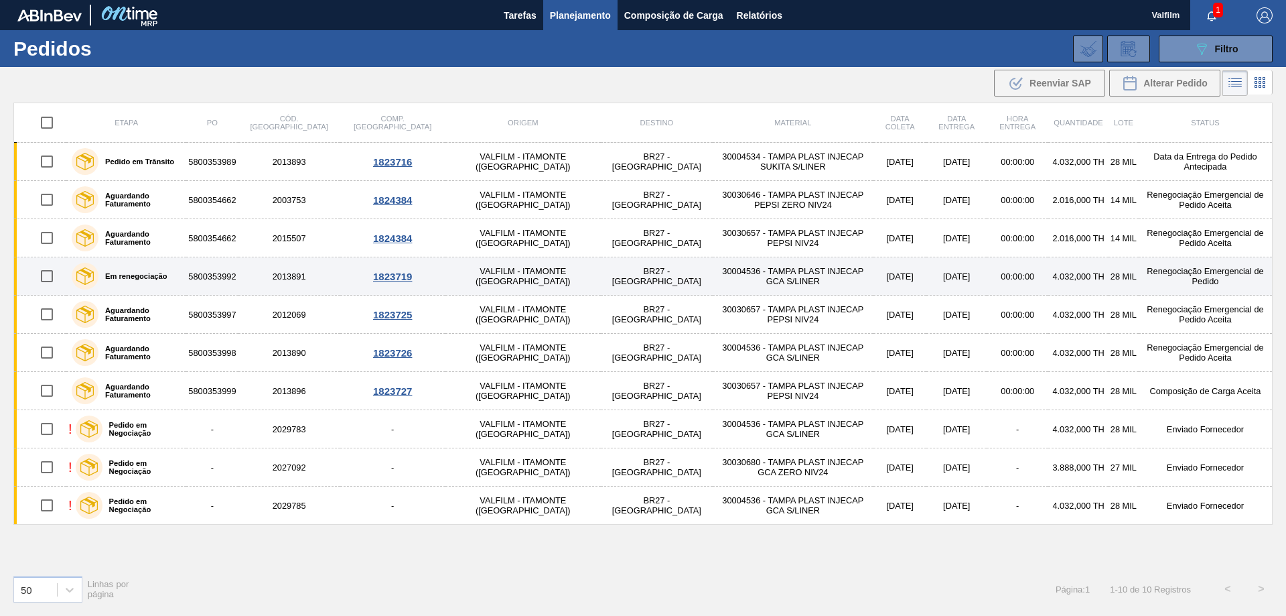
click at [235, 272] on td "5800353992" at bounding box center [212, 276] width 52 height 38
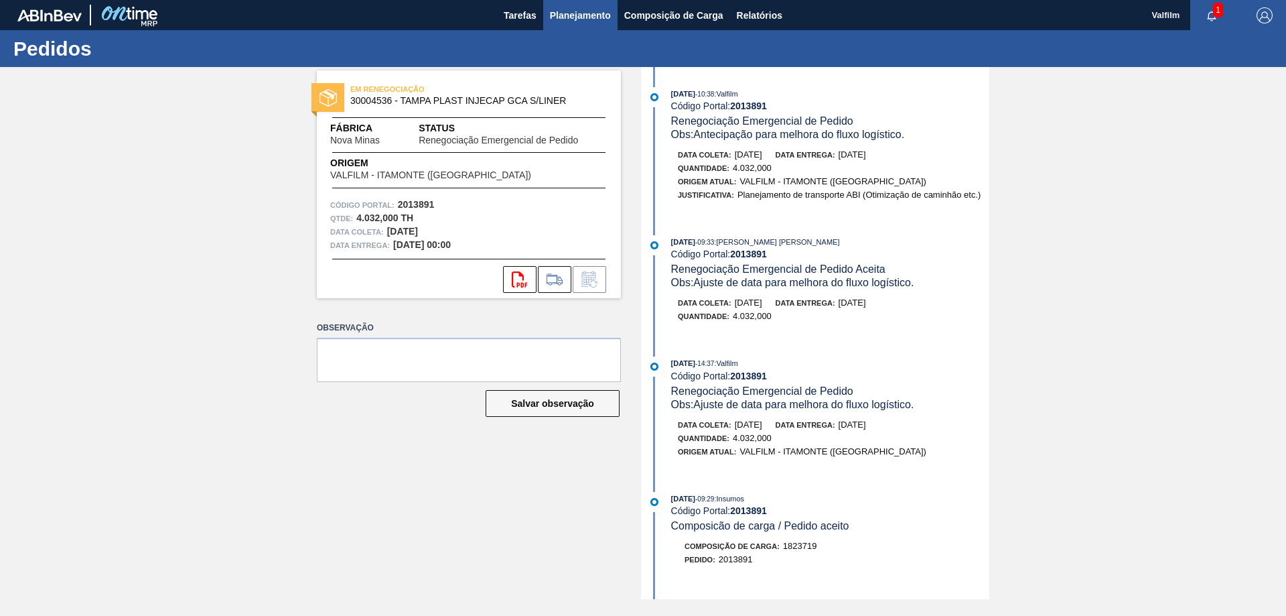
click at [579, 11] on span "Planejamento" at bounding box center [580, 15] width 61 height 16
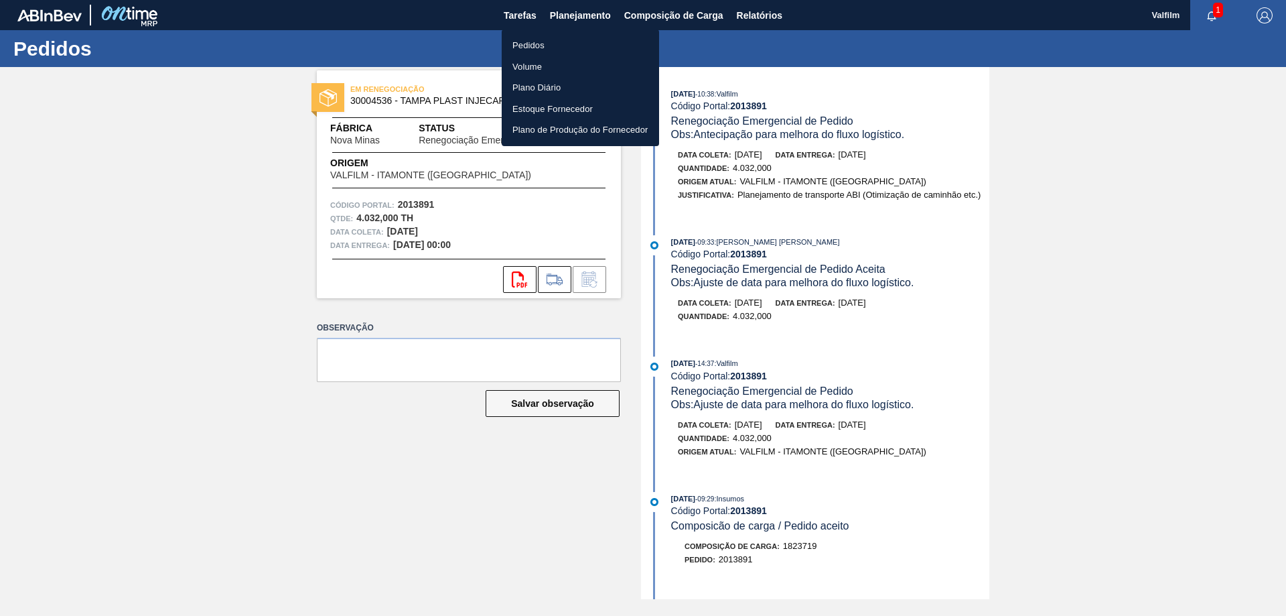
click at [546, 46] on li "Pedidos" at bounding box center [580, 45] width 157 height 21
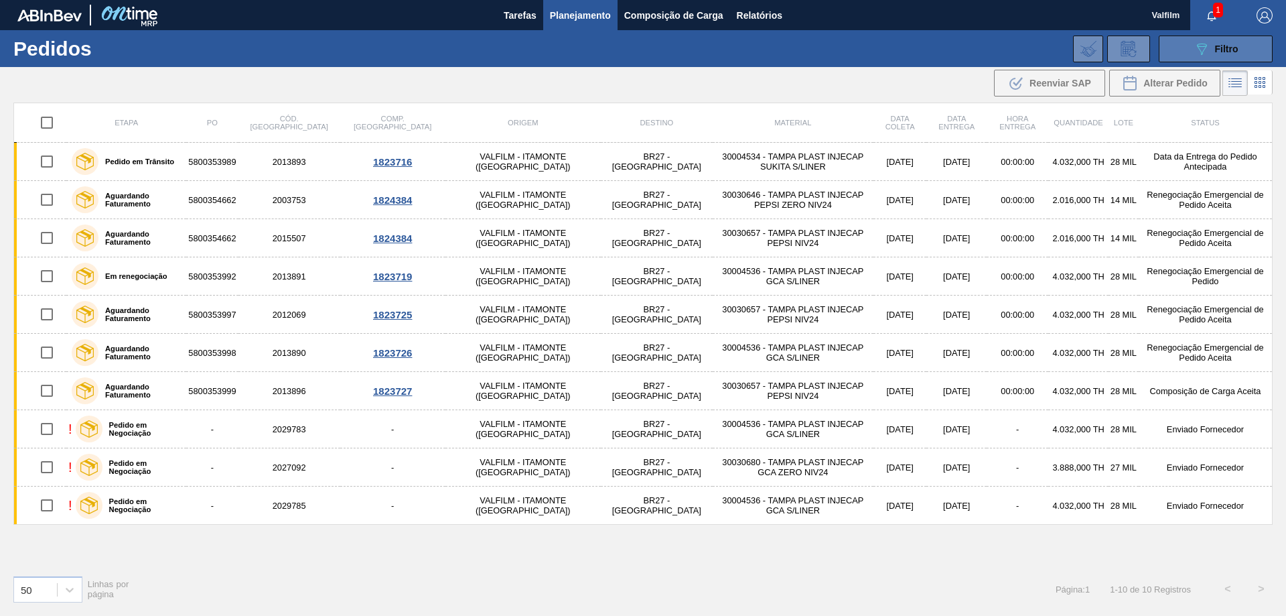
click at [1189, 56] on button "089F7B8B-B2A5-4AFE-B5C0-19BA573D28AC Filtro" at bounding box center [1216, 48] width 114 height 27
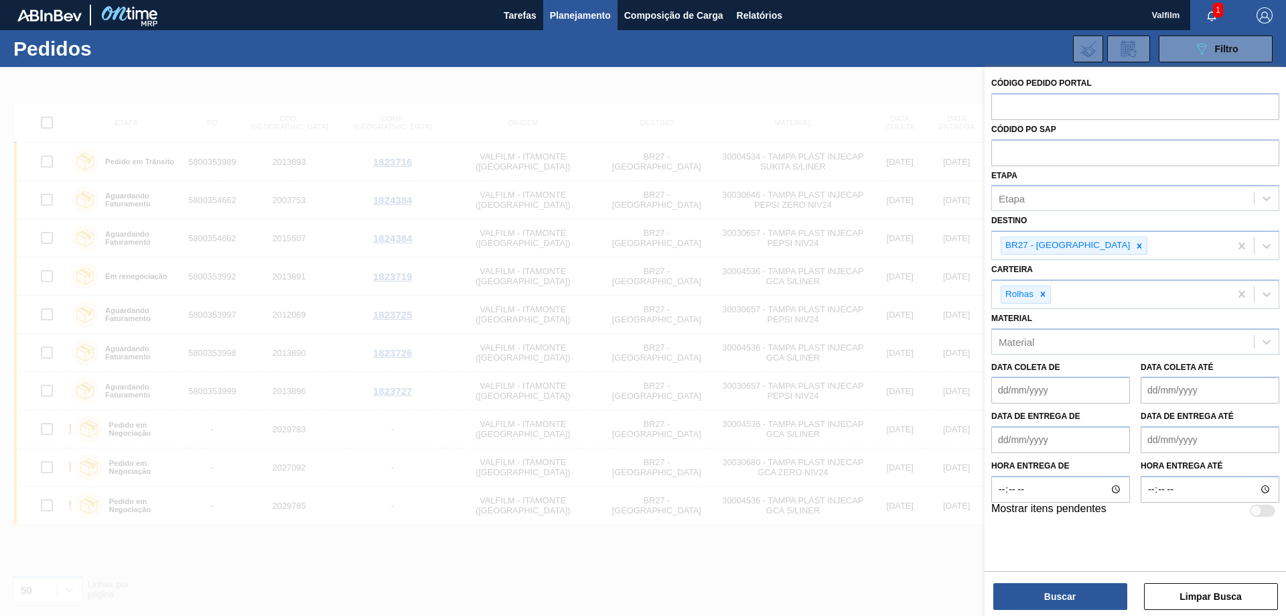
click at [864, 275] on div at bounding box center [643, 375] width 1286 height 616
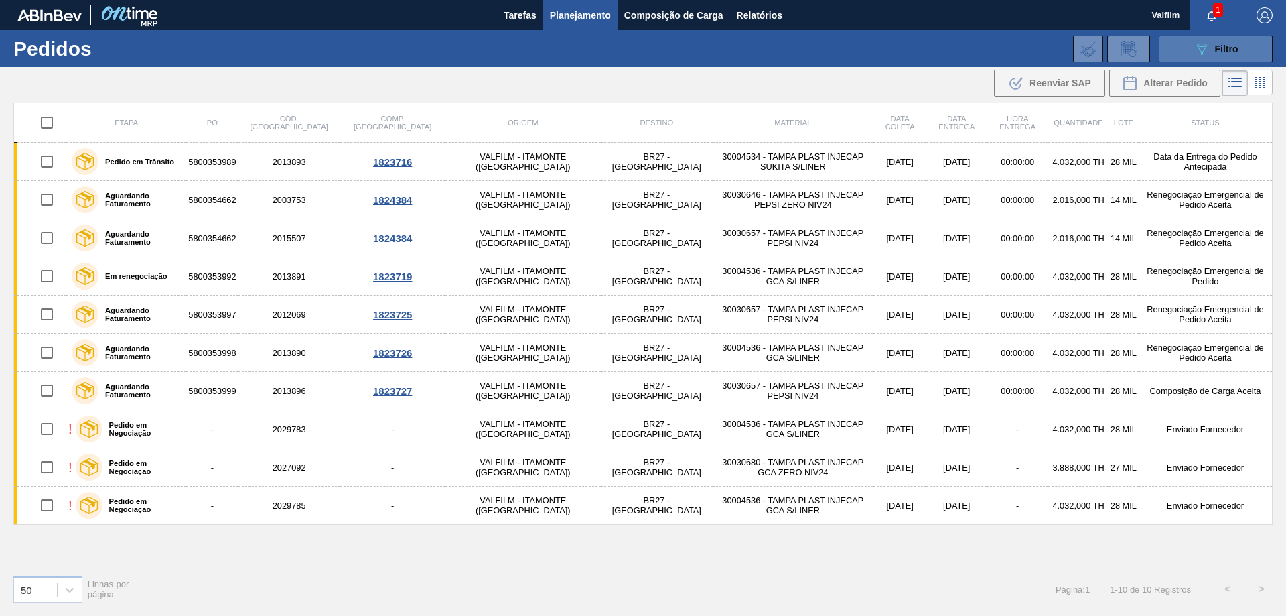
click at [1191, 44] on button "089F7B8B-B2A5-4AFE-B5C0-19BA573D28AC Filtro" at bounding box center [1216, 48] width 114 height 27
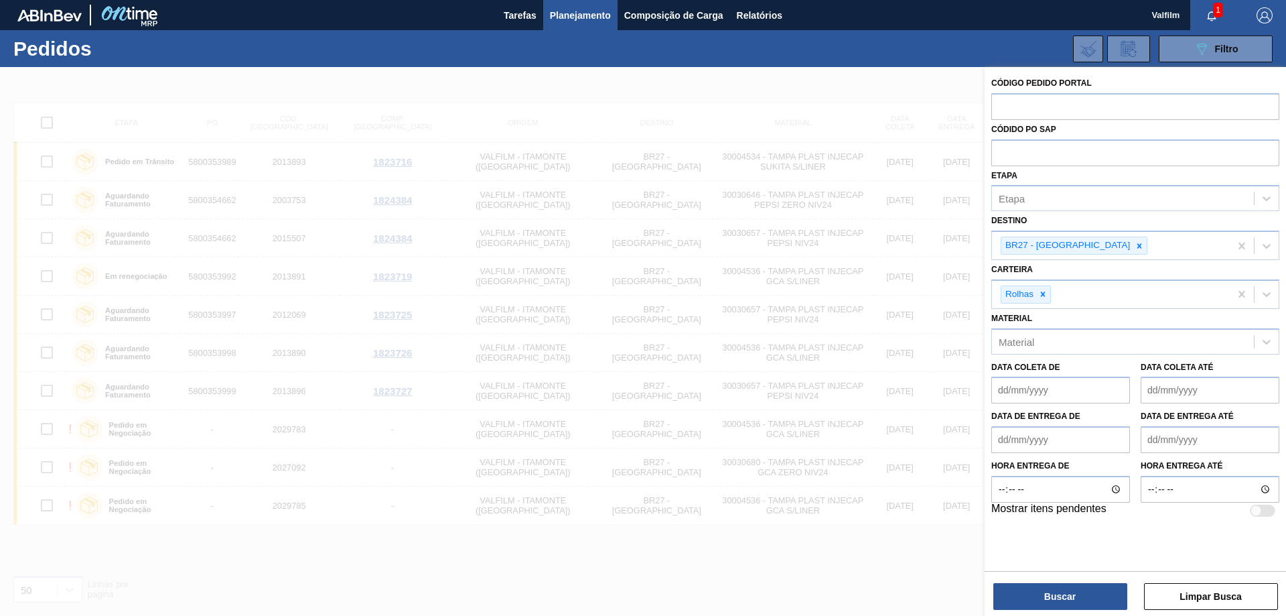
click at [494, 605] on div at bounding box center [643, 375] width 1286 height 616
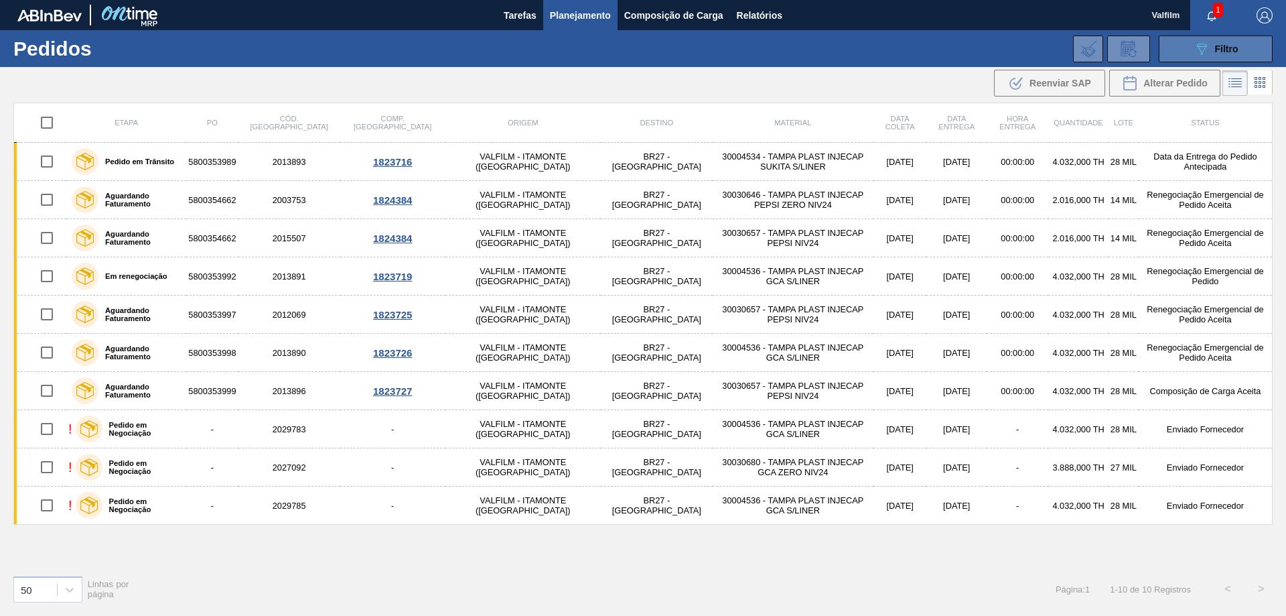
click at [1187, 58] on button "089F7B8B-B2A5-4AFE-B5C0-19BA573D28AC Filtro" at bounding box center [1216, 48] width 114 height 27
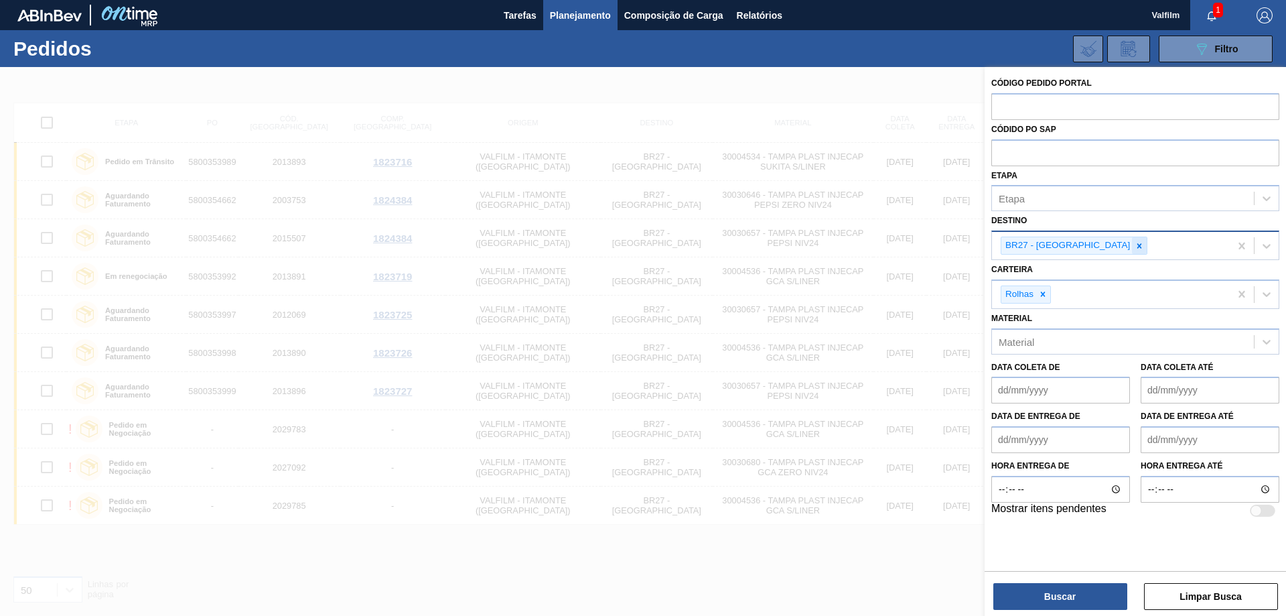
click at [1135, 246] on icon at bounding box center [1139, 245] width 9 height 9
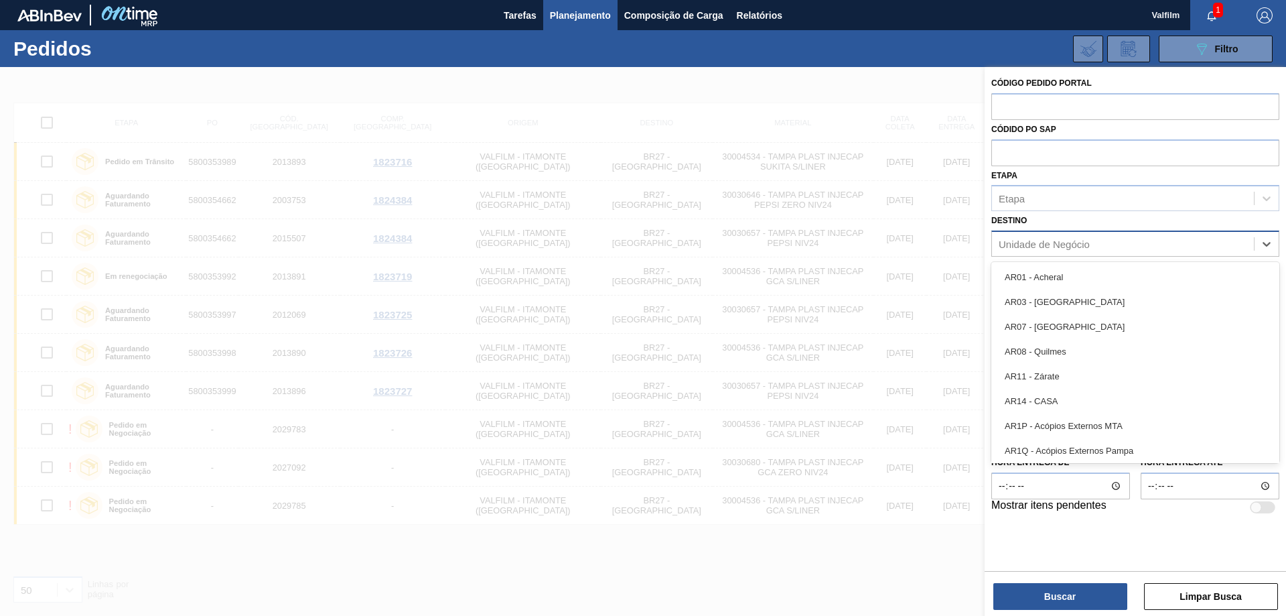
click at [1082, 244] on div "Unidade de Negócio" at bounding box center [1044, 243] width 91 height 11
type input "jag"
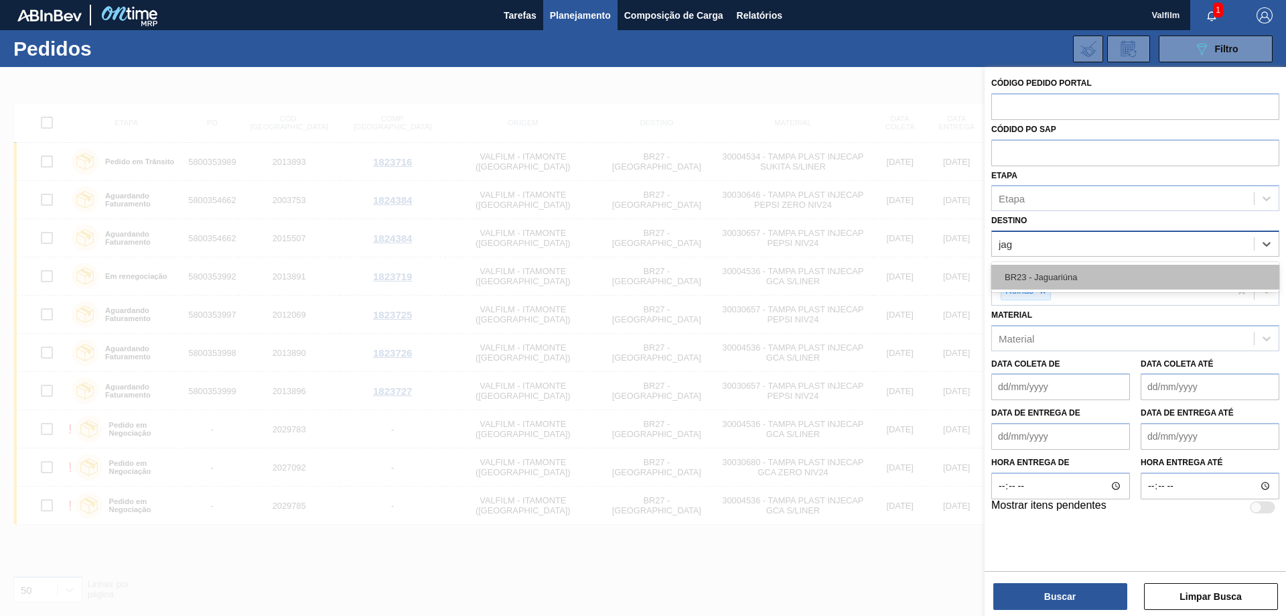
click at [1099, 285] on div "BR23 - Jaguariúna" at bounding box center [1135, 277] width 288 height 25
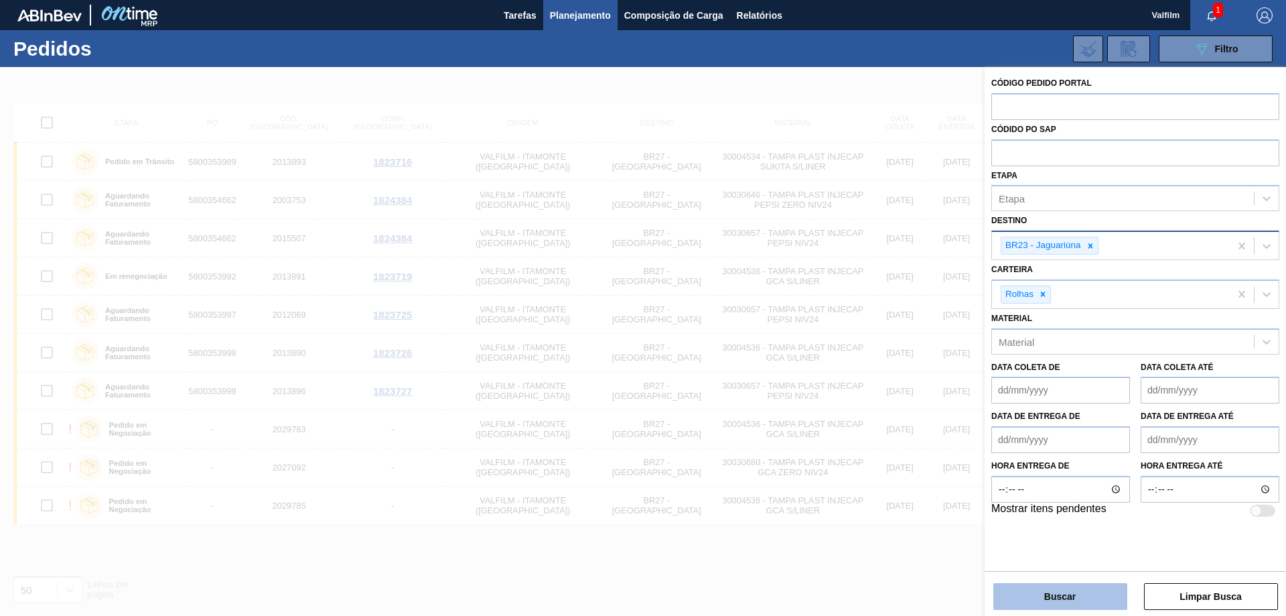
click at [1056, 591] on button "Buscar" at bounding box center [1060, 596] width 134 height 27
